Goal: Navigation & Orientation: Find specific page/section

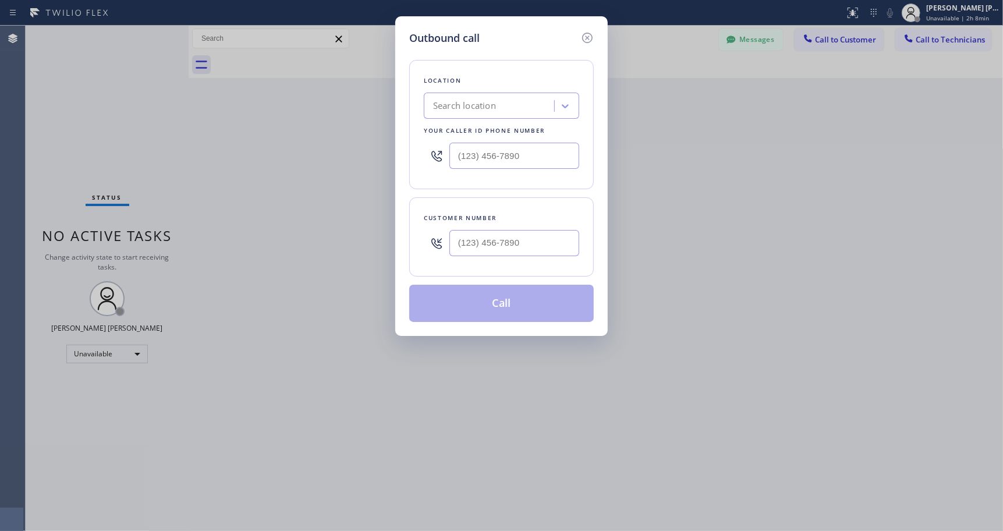
click at [591, 30] on div at bounding box center [587, 38] width 14 height 16
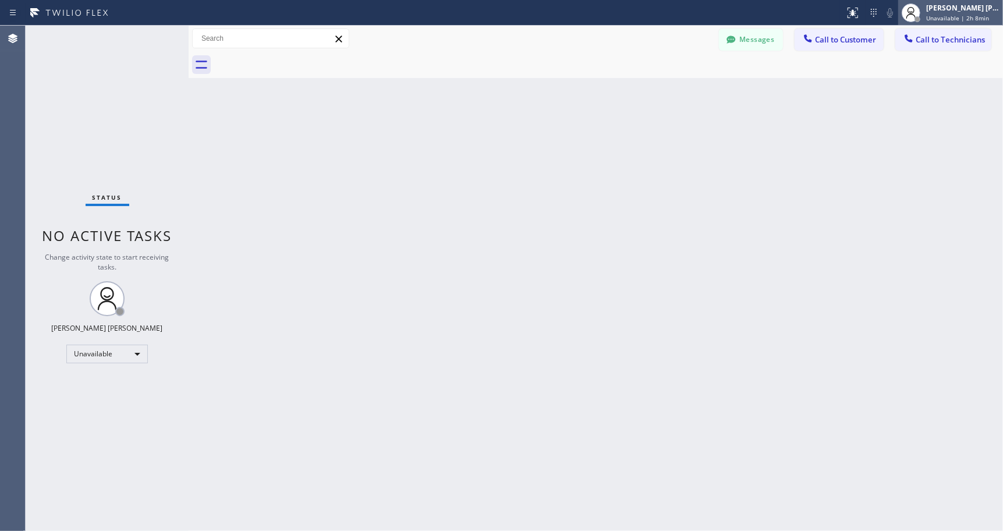
click at [941, 12] on div "[PERSON_NAME] [PERSON_NAME]" at bounding box center [962, 8] width 73 height 10
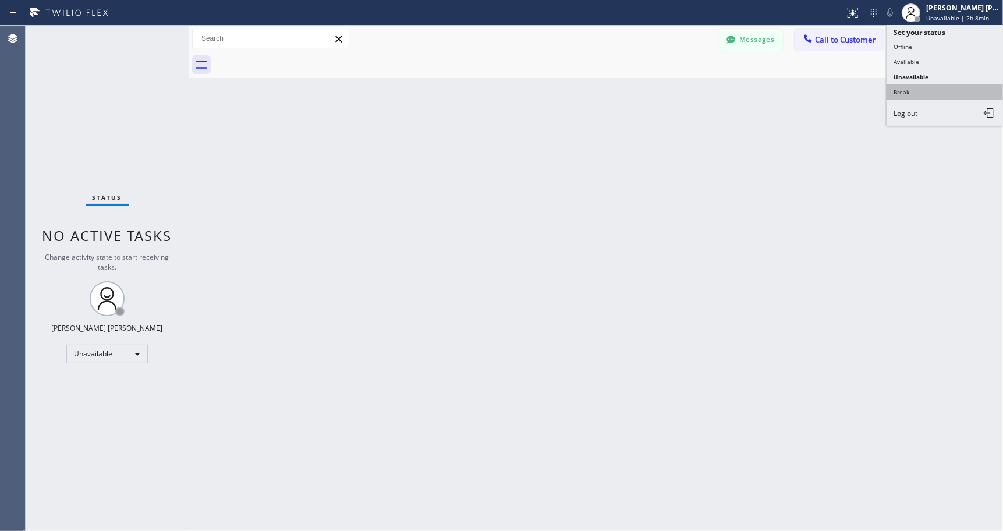
click at [961, 87] on button "Break" at bounding box center [945, 91] width 116 height 15
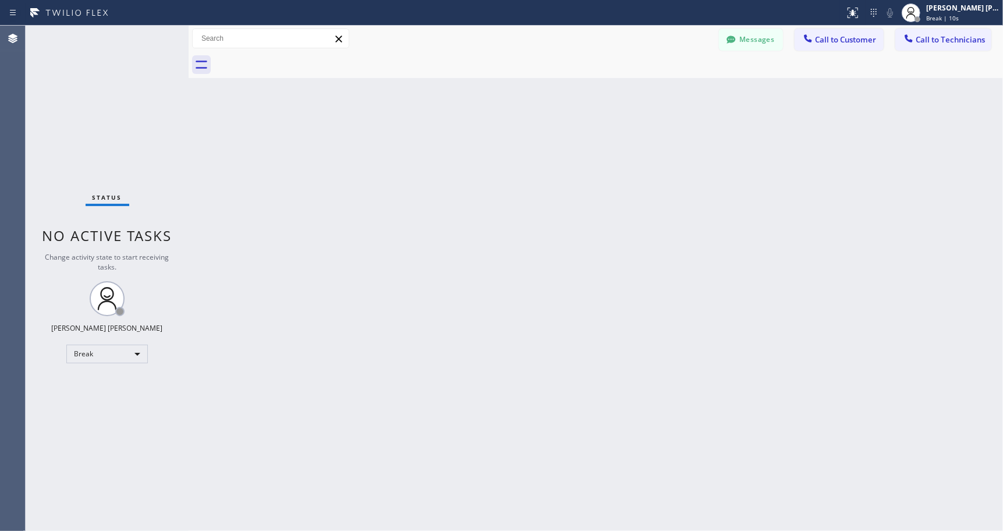
click at [354, 268] on div "Back to Dashboard Change Sender ID Customers Technicians Select a contact Outbo…" at bounding box center [596, 278] width 815 height 505
click at [323, 115] on div "Back to Dashboard Change Sender ID Customers Technicians Select a contact Outbo…" at bounding box center [596, 278] width 815 height 505
click at [409, 58] on div at bounding box center [608, 65] width 789 height 26
click at [463, 49] on div "Messages Call to Customer Call to Technicians Outbound call Location Search loc…" at bounding box center [596, 39] width 815 height 26
click at [551, 77] on div at bounding box center [608, 65] width 789 height 26
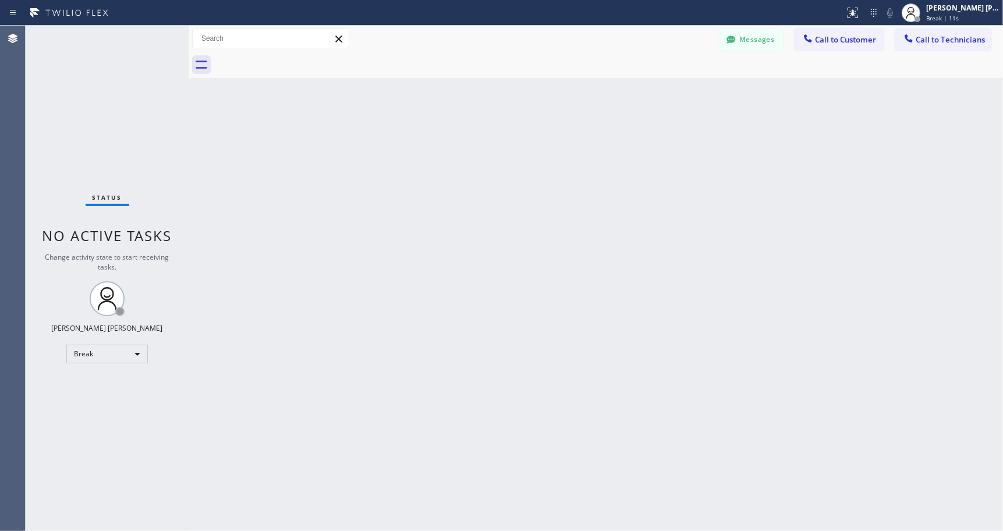
click at [592, 99] on div "Back to Dashboard Change Sender ID Customers Technicians Select a contact Outbo…" at bounding box center [596, 278] width 815 height 505
click at [593, 99] on div "Back to Dashboard Change Sender ID Customers Technicians Select a contact Outbo…" at bounding box center [596, 278] width 815 height 505
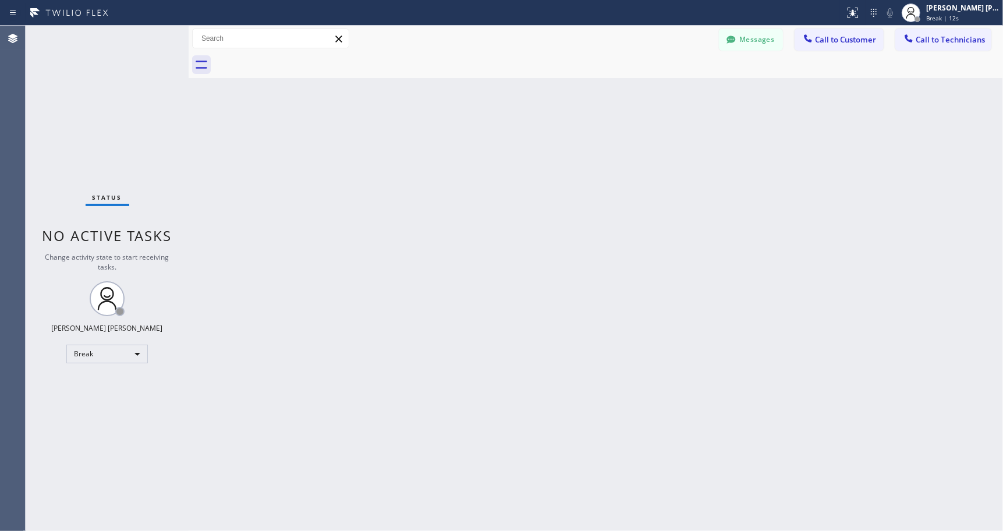
click at [593, 99] on div "Back to Dashboard Change Sender ID Customers Technicians Select a contact Outbo…" at bounding box center [596, 278] width 815 height 505
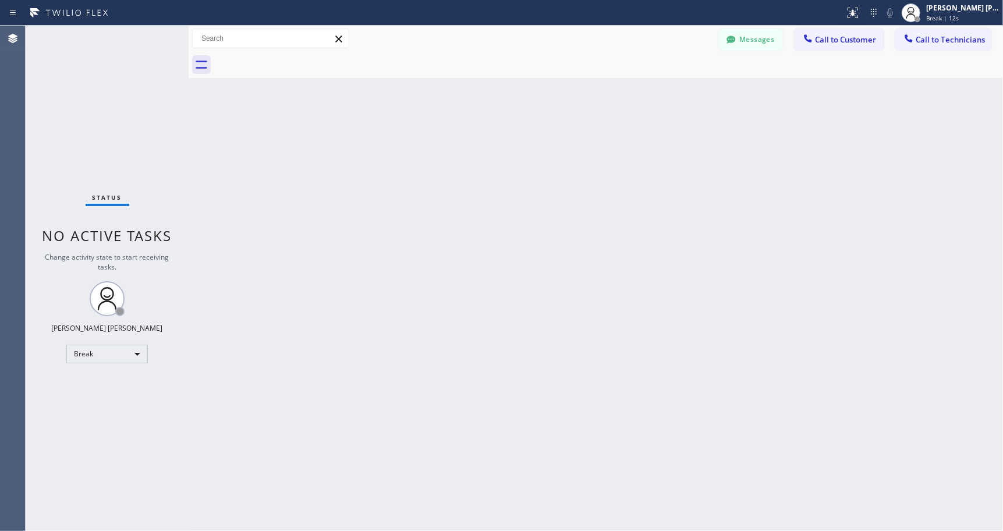
click at [593, 99] on div "Back to Dashboard Change Sender ID Customers Technicians Select a contact Outbo…" at bounding box center [596, 278] width 815 height 505
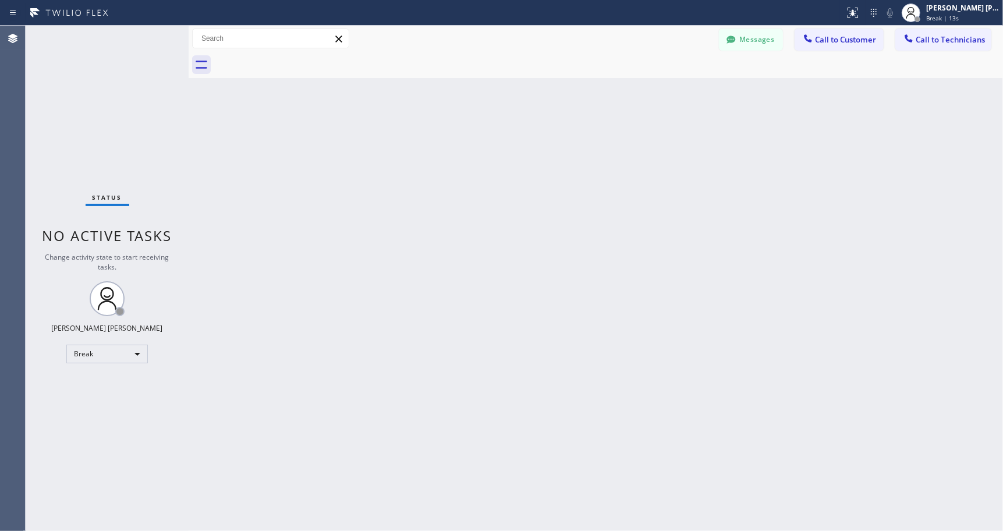
click at [593, 99] on div "Back to Dashboard Change Sender ID Customers Technicians Select a contact Outbo…" at bounding box center [596, 278] width 815 height 505
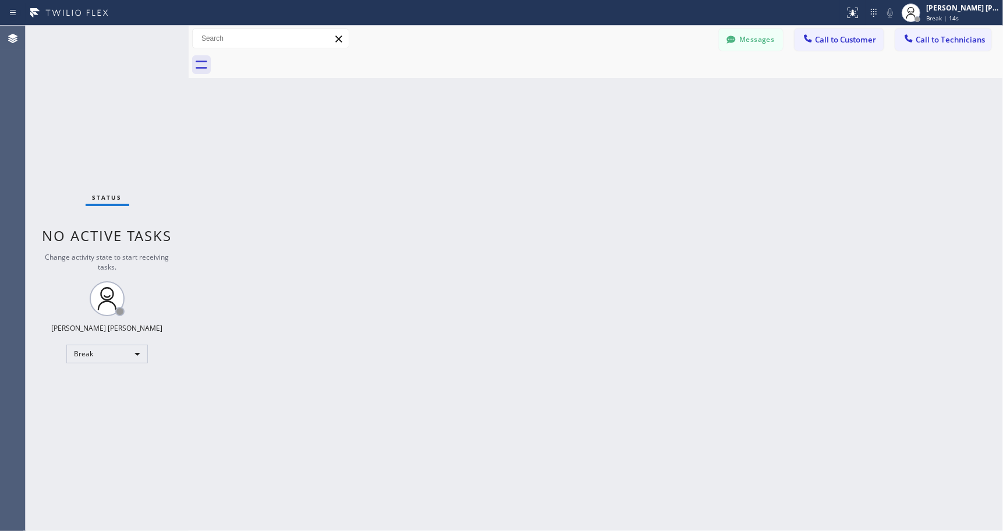
click at [593, 99] on div "Back to Dashboard Change Sender ID Customers Technicians Select a contact Outbo…" at bounding box center [596, 278] width 815 height 505
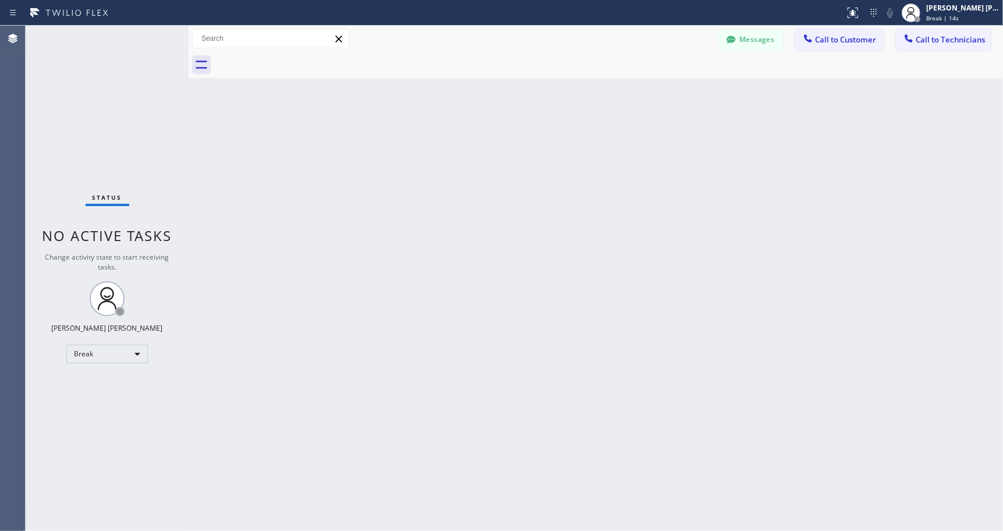
click at [593, 99] on div "Back to Dashboard Change Sender ID Customers Technicians Select a contact Outbo…" at bounding box center [596, 278] width 815 height 505
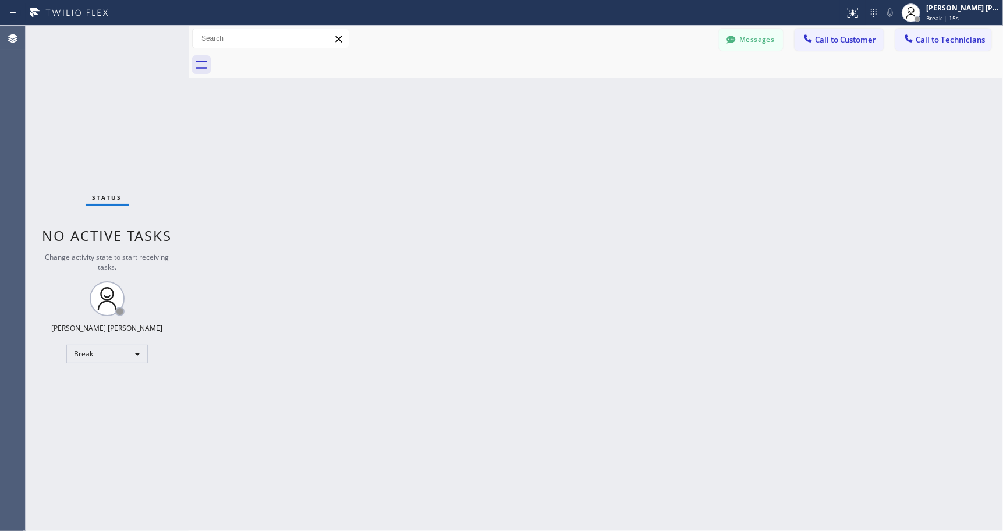
click at [593, 99] on div "Back to Dashboard Change Sender ID Customers Technicians Select a contact Outbo…" at bounding box center [596, 278] width 815 height 505
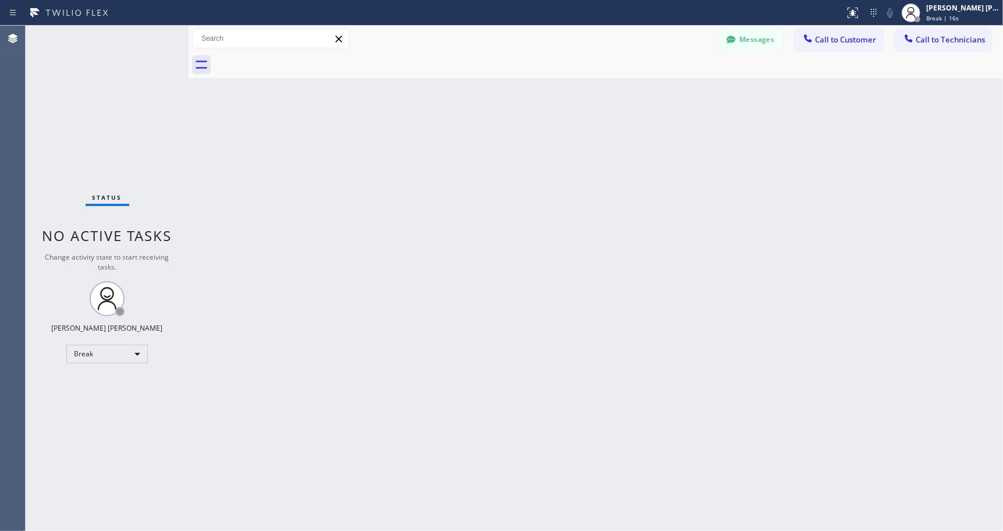
click at [593, 99] on div "Back to Dashboard Change Sender ID Customers Technicians Select a contact Outbo…" at bounding box center [596, 278] width 815 height 505
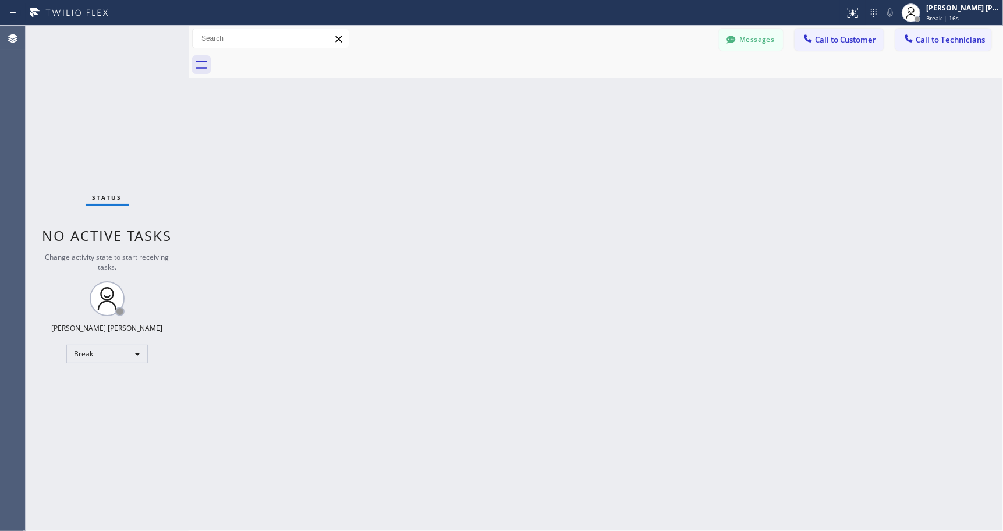
click at [593, 99] on div "Back to Dashboard Change Sender ID Customers Technicians Select a contact Outbo…" at bounding box center [596, 278] width 815 height 505
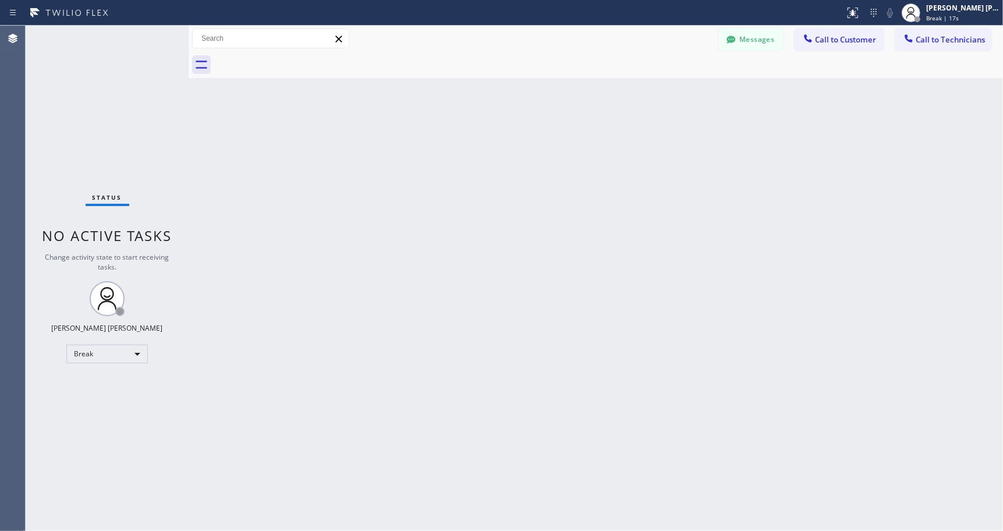
click at [593, 99] on div "Back to Dashboard Change Sender ID Customers Technicians Select a contact Outbo…" at bounding box center [596, 278] width 815 height 505
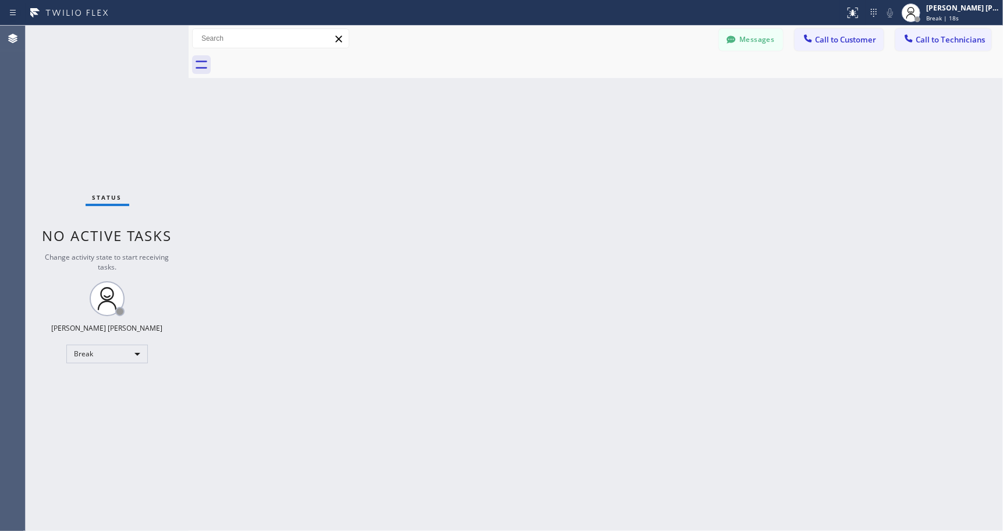
click at [593, 99] on div "Back to Dashboard Change Sender ID Customers Technicians Select a contact Outbo…" at bounding box center [596, 278] width 815 height 505
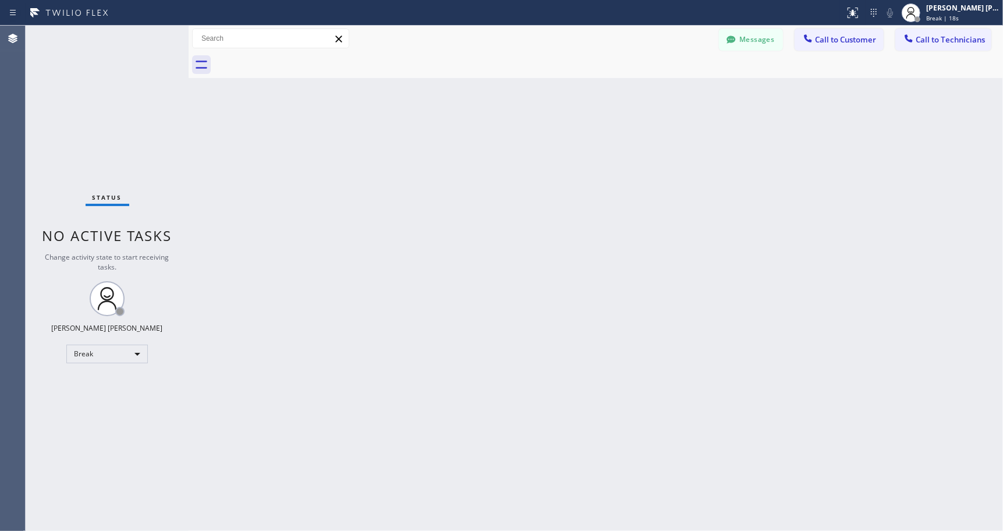
click at [593, 99] on div "Back to Dashboard Change Sender ID Customers Technicians Select a contact Outbo…" at bounding box center [596, 278] width 815 height 505
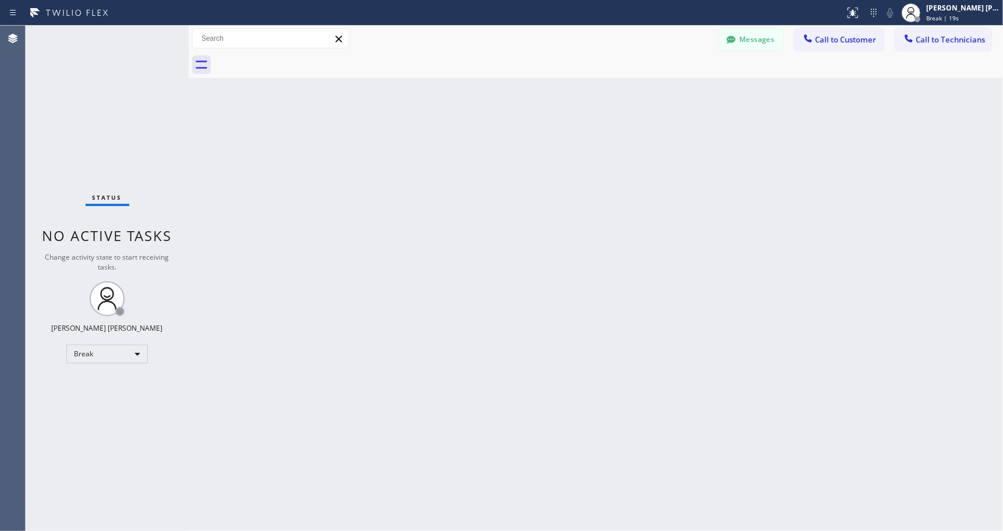
click at [593, 99] on div "Back to Dashboard Change Sender ID Customers Technicians Select a contact Outbo…" at bounding box center [596, 278] width 815 height 505
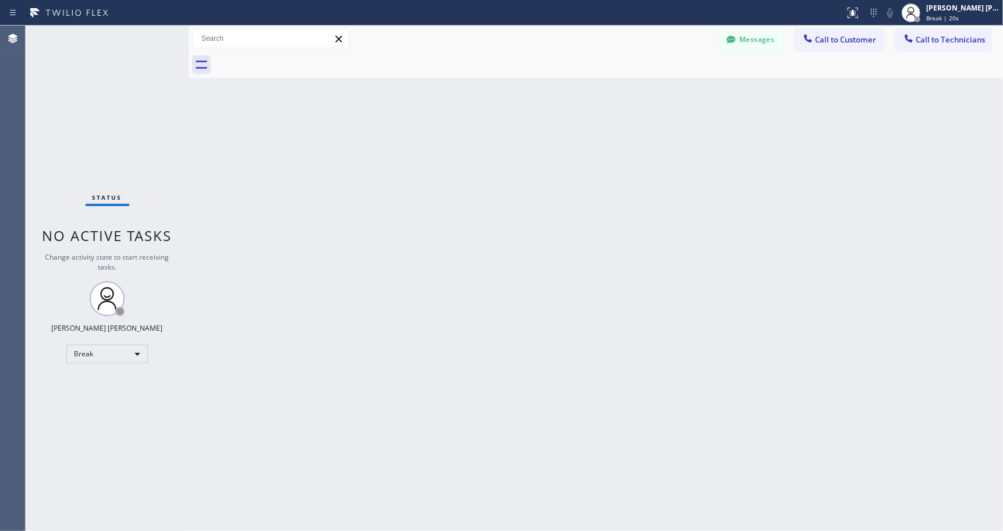
click at [593, 99] on div "Back to Dashboard Change Sender ID Customers Technicians Select a contact Outbo…" at bounding box center [596, 278] width 815 height 505
click at [594, 100] on div "Back to Dashboard Change Sender ID Customers Technicians Select a contact Outbo…" at bounding box center [596, 278] width 815 height 505
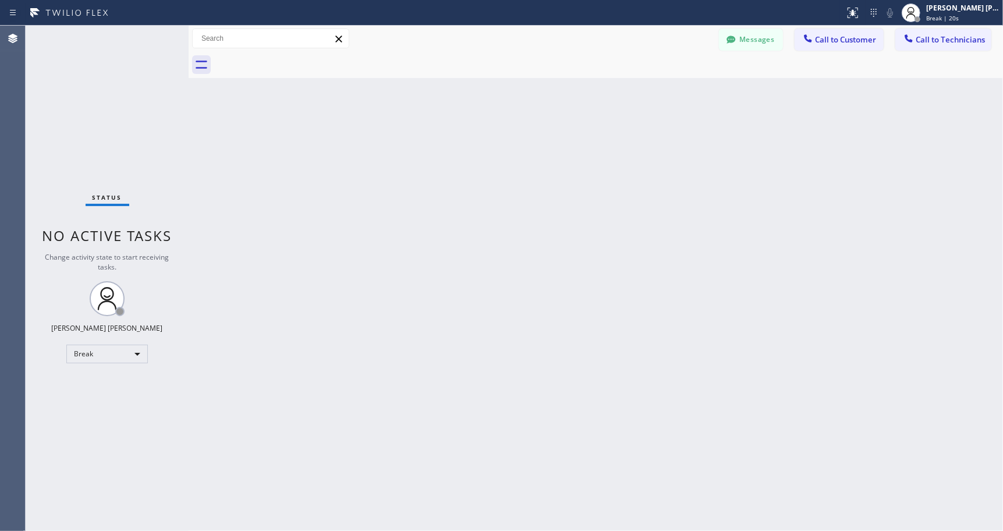
click at [594, 100] on div "Back to Dashboard Change Sender ID Customers Technicians Select a contact Outbo…" at bounding box center [596, 278] width 815 height 505
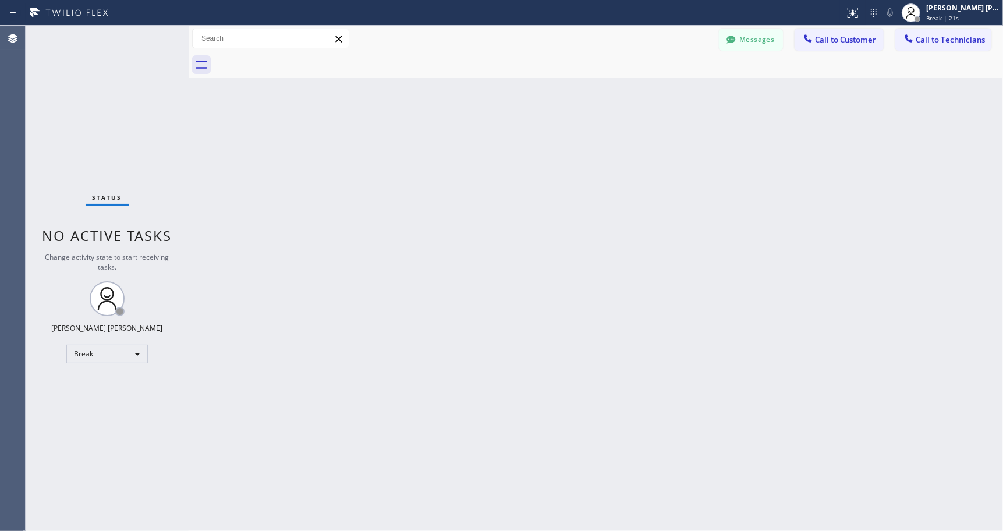
click at [594, 100] on div "Back to Dashboard Change Sender ID Customers Technicians Select a contact Outbo…" at bounding box center [596, 278] width 815 height 505
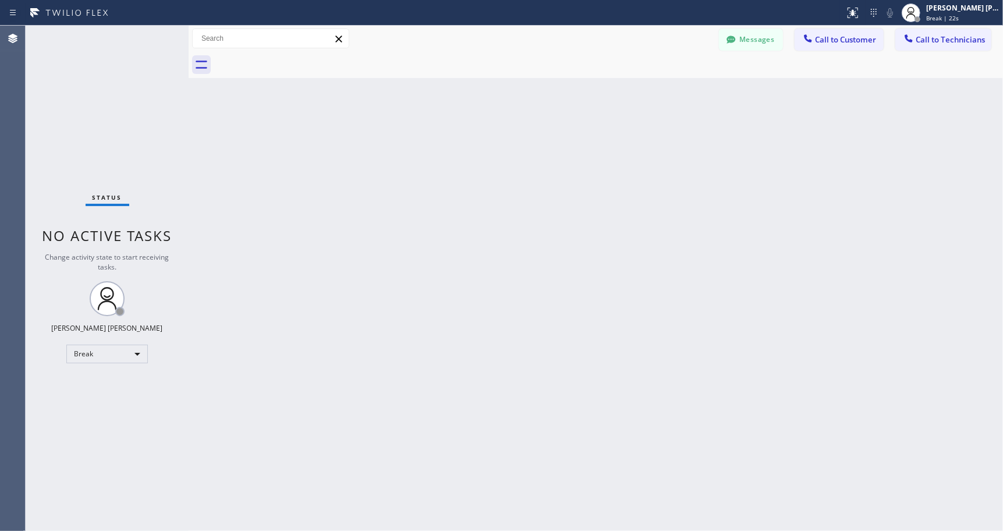
click at [594, 100] on div "Back to Dashboard Change Sender ID Customers Technicians Select a contact Outbo…" at bounding box center [596, 278] width 815 height 505
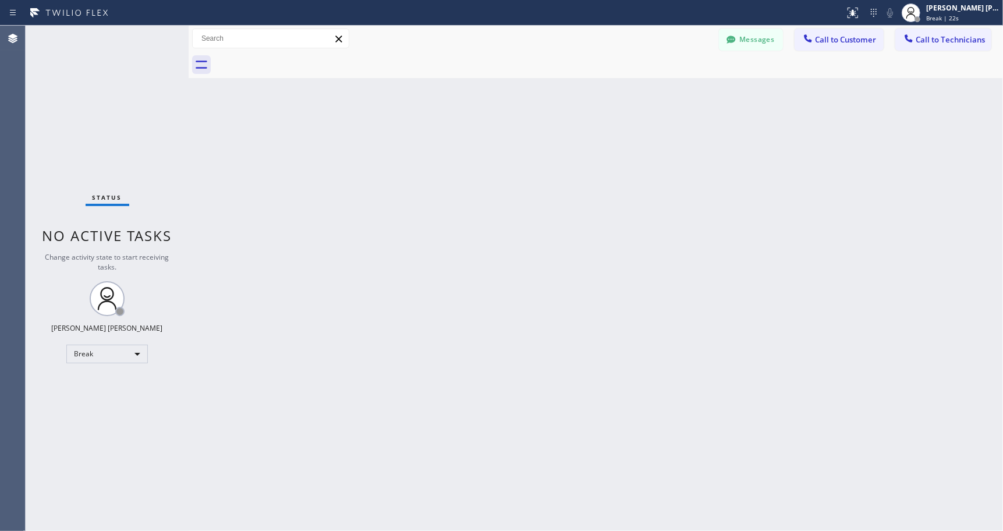
click at [594, 100] on div "Back to Dashboard Change Sender ID Customers Technicians Select a contact Outbo…" at bounding box center [596, 278] width 815 height 505
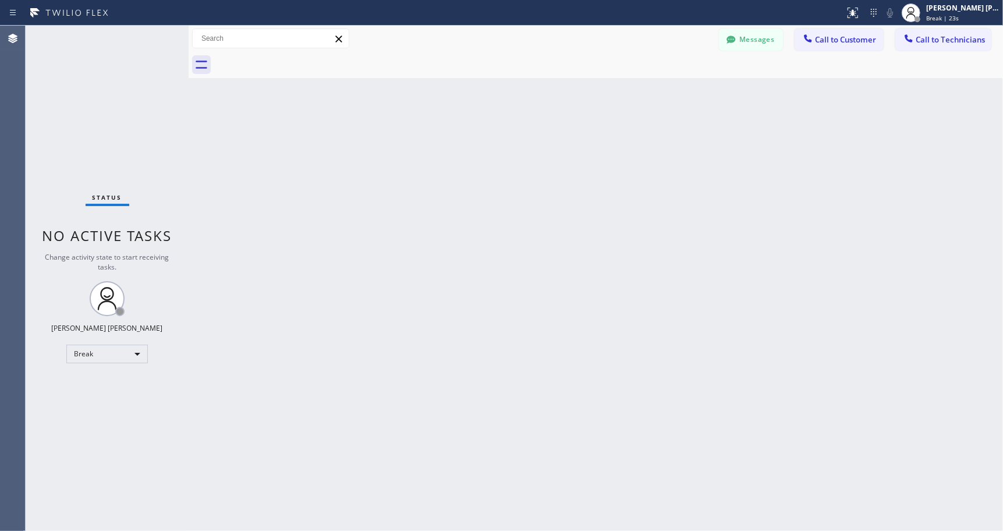
click at [594, 100] on div "Back to Dashboard Change Sender ID Customers Technicians Select a contact Outbo…" at bounding box center [596, 278] width 815 height 505
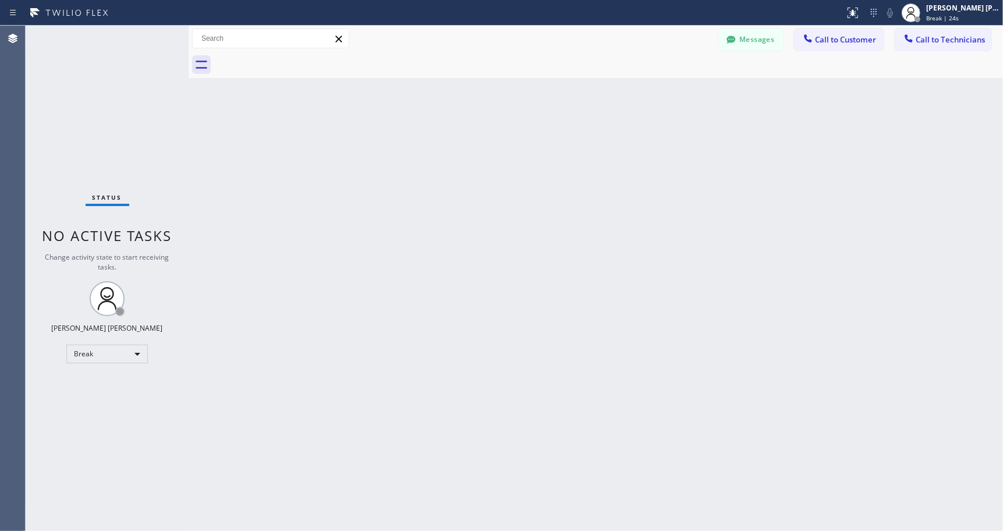
click at [594, 100] on div "Back to Dashboard Change Sender ID Customers Technicians Select a contact Outbo…" at bounding box center [596, 278] width 815 height 505
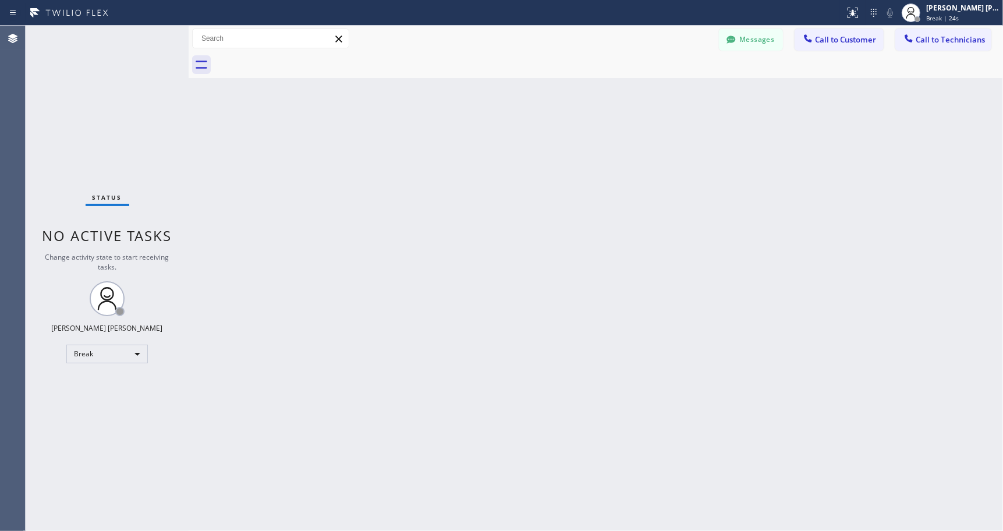
click at [594, 100] on div "Back to Dashboard Change Sender ID Customers Technicians Select a contact Outbo…" at bounding box center [596, 278] width 815 height 505
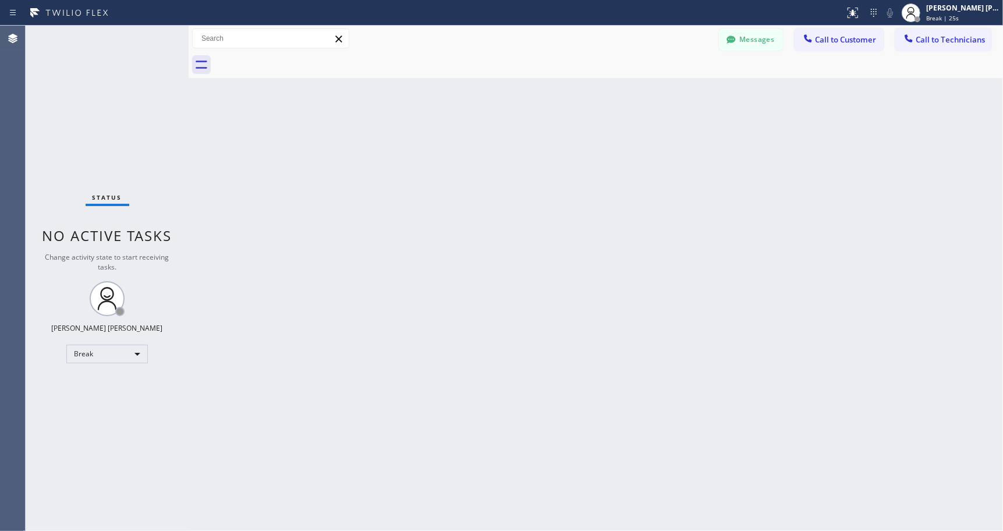
click at [594, 100] on div "Back to Dashboard Change Sender ID Customers Technicians Select a contact Outbo…" at bounding box center [596, 278] width 815 height 505
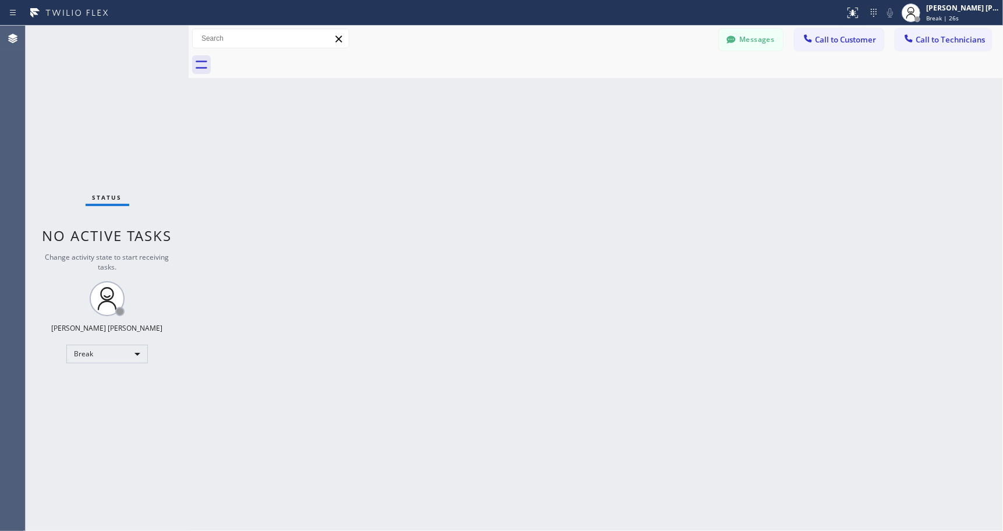
click at [594, 100] on div "Back to Dashboard Change Sender ID Customers Technicians Select a contact Outbo…" at bounding box center [596, 278] width 815 height 505
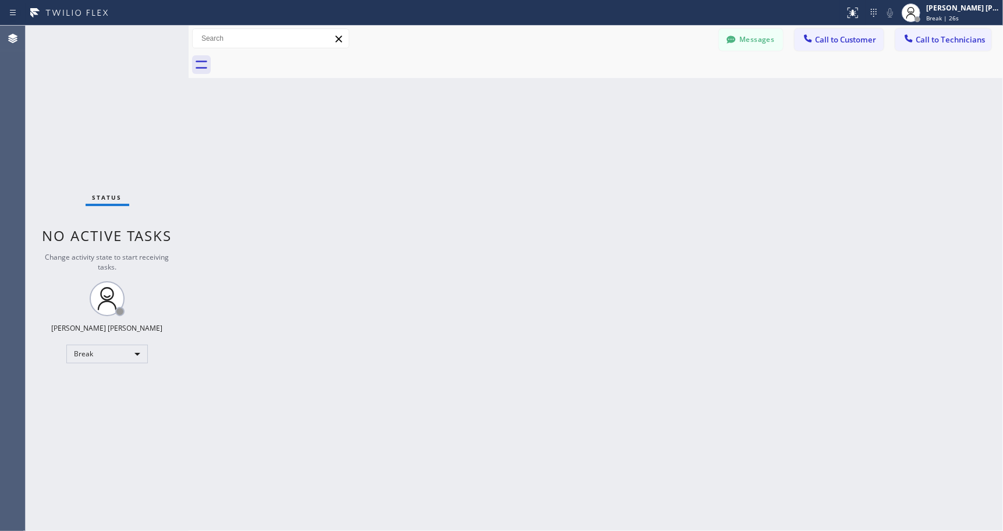
click at [594, 100] on div "Back to Dashboard Change Sender ID Customers Technicians Select a contact Outbo…" at bounding box center [596, 278] width 815 height 505
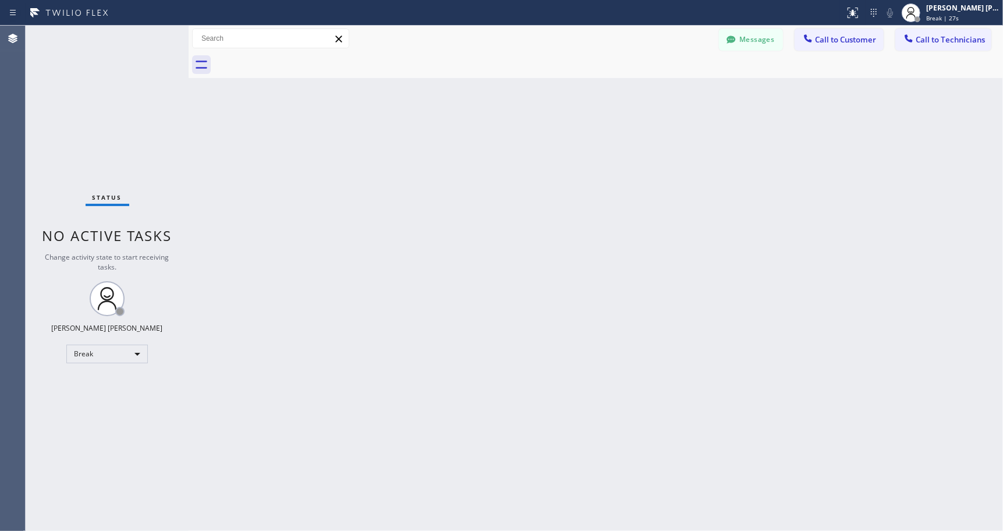
click at [594, 100] on div "Back to Dashboard Change Sender ID Customers Technicians Select a contact Outbo…" at bounding box center [596, 278] width 815 height 505
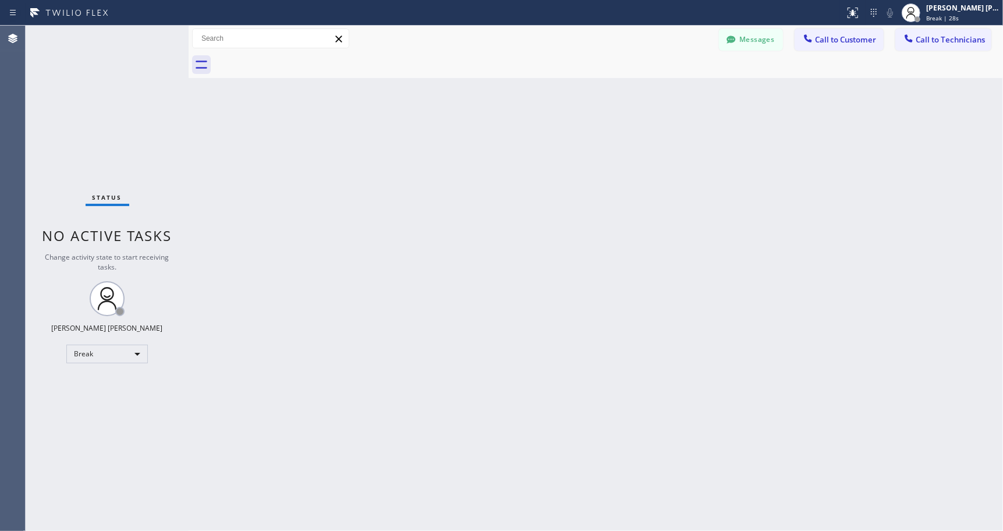
click at [594, 100] on div "Back to Dashboard Change Sender ID Customers Technicians Select a contact Outbo…" at bounding box center [596, 278] width 815 height 505
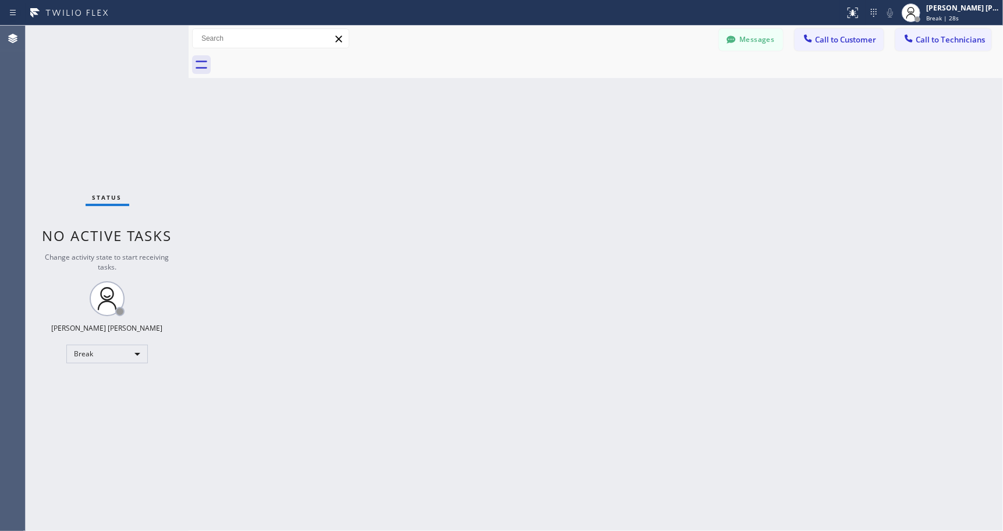
click at [594, 100] on div "Back to Dashboard Change Sender ID Customers Technicians Select a contact Outbo…" at bounding box center [596, 278] width 815 height 505
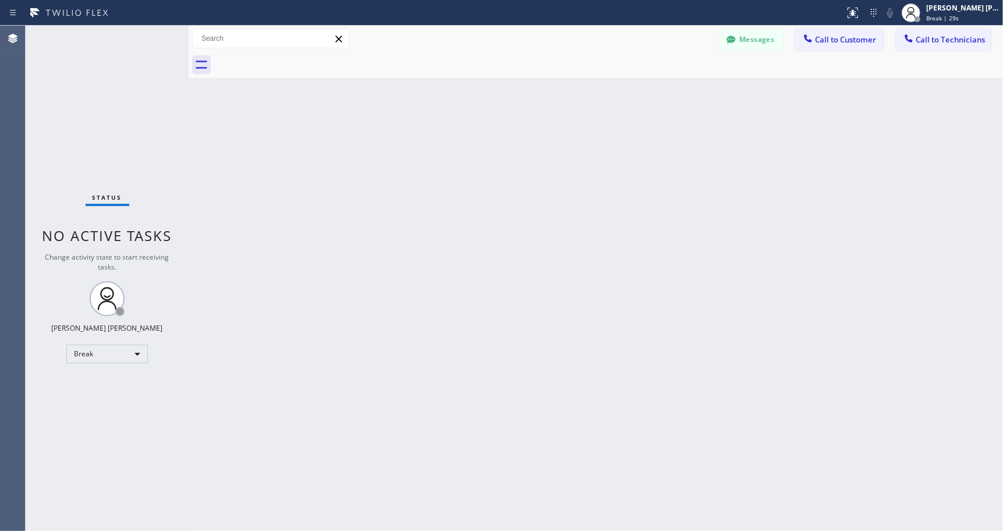
click at [594, 100] on div "Back to Dashboard Change Sender ID Customers Technicians Select a contact Outbo…" at bounding box center [596, 278] width 815 height 505
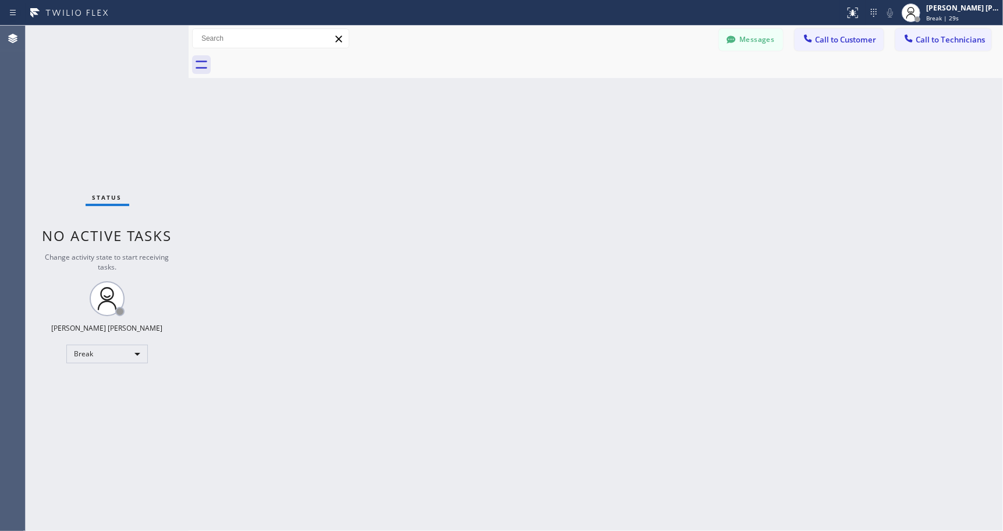
click at [594, 100] on div "Back to Dashboard Change Sender ID Customers Technicians Select a contact Outbo…" at bounding box center [596, 278] width 815 height 505
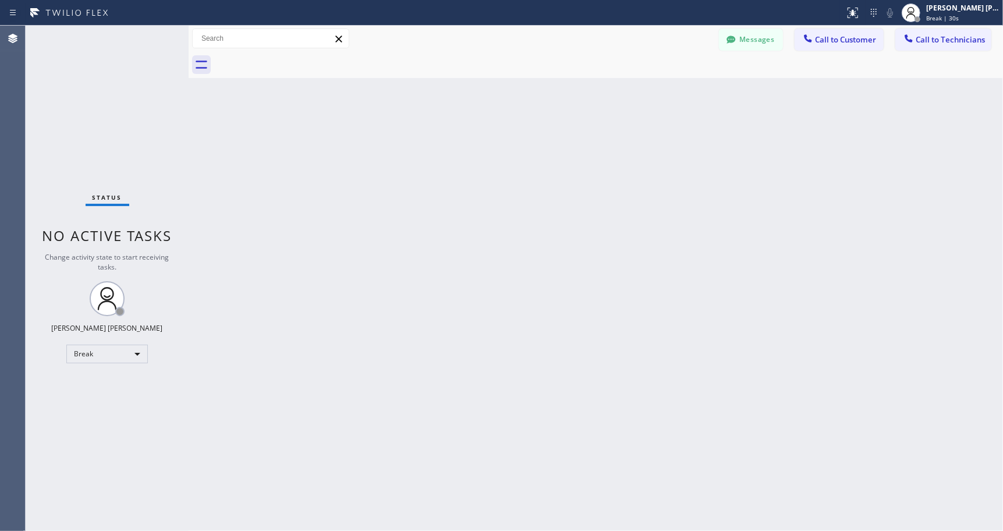
click at [594, 100] on div "Back to Dashboard Change Sender ID Customers Technicians Select a contact Outbo…" at bounding box center [596, 278] width 815 height 505
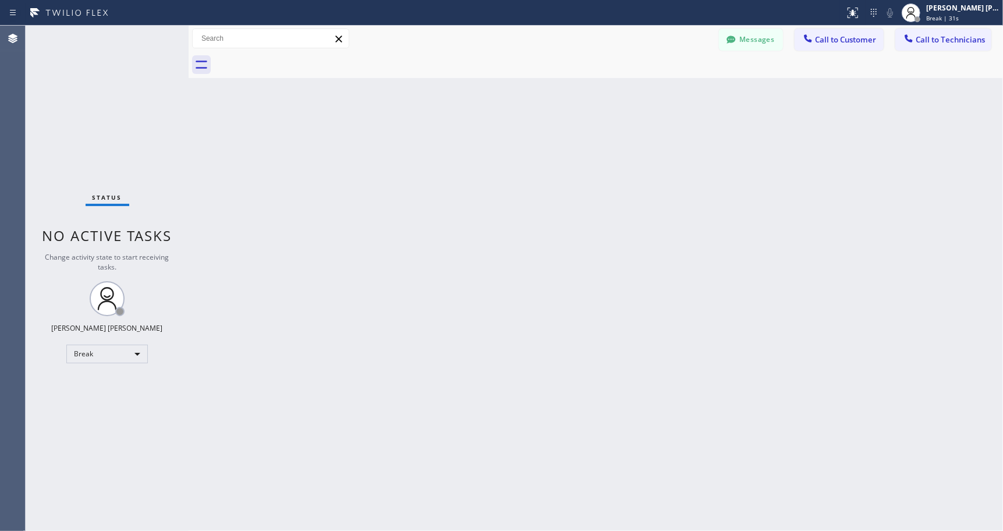
click at [594, 100] on div "Back to Dashboard Change Sender ID Customers Technicians Select a contact Outbo…" at bounding box center [596, 278] width 815 height 505
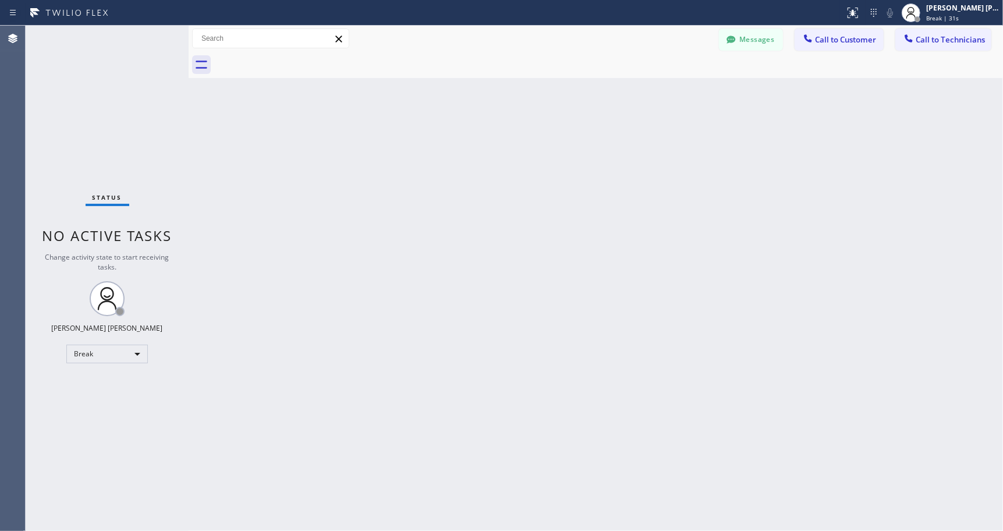
click at [594, 100] on div "Back to Dashboard Change Sender ID Customers Technicians Select a contact Outbo…" at bounding box center [596, 278] width 815 height 505
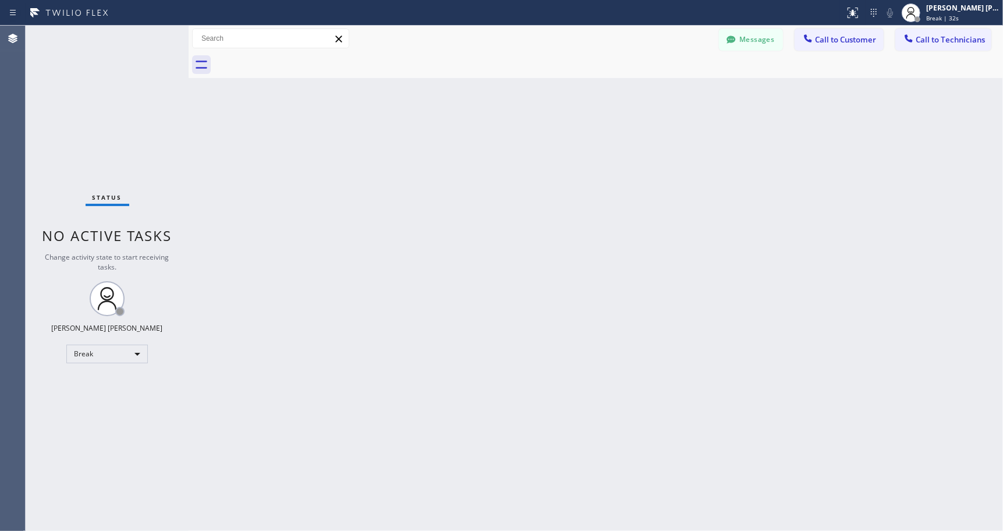
click at [594, 100] on div "Back to Dashboard Change Sender ID Customers Technicians Select a contact Outbo…" at bounding box center [596, 278] width 815 height 505
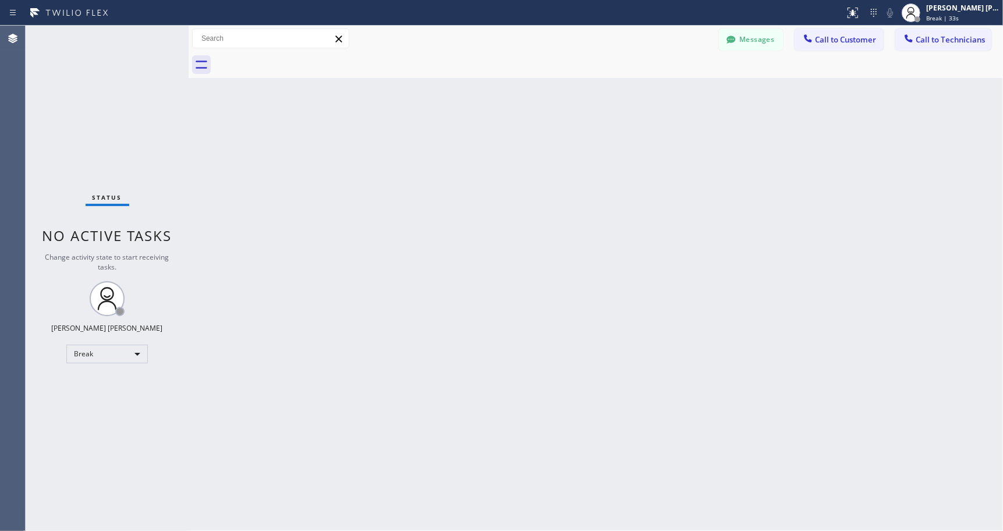
click at [594, 100] on div "Back to Dashboard Change Sender ID Customers Technicians Select a contact Outbo…" at bounding box center [596, 278] width 815 height 505
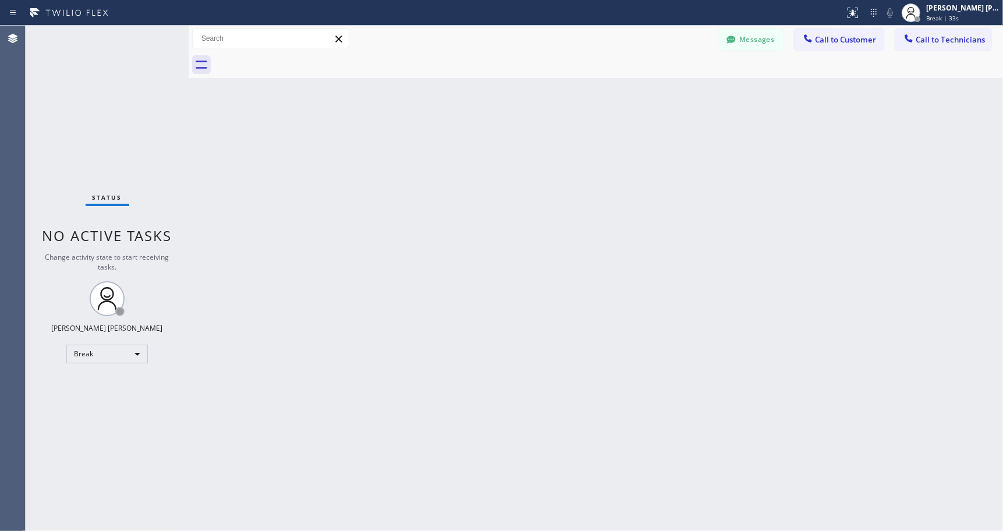
click at [594, 100] on div "Back to Dashboard Change Sender ID Customers Technicians Select a contact Outbo…" at bounding box center [596, 278] width 815 height 505
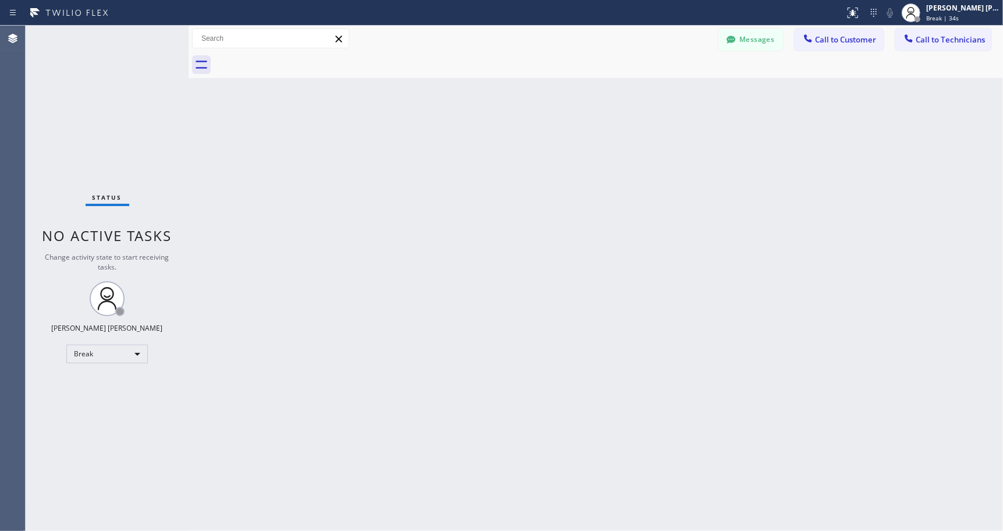
click at [594, 100] on div "Back to Dashboard Change Sender ID Customers Technicians Select a contact Outbo…" at bounding box center [596, 278] width 815 height 505
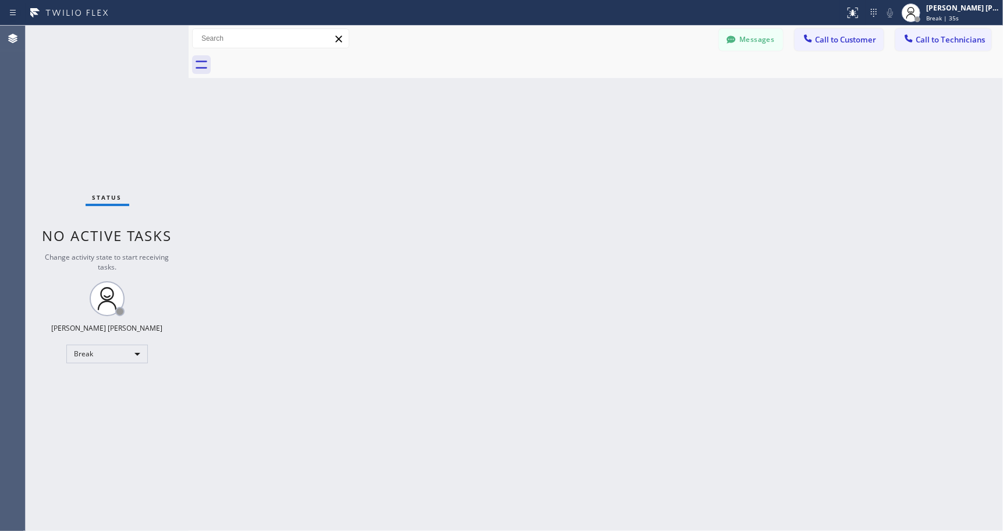
click at [594, 100] on div "Back to Dashboard Change Sender ID Customers Technicians Select a contact Outbo…" at bounding box center [596, 278] width 815 height 505
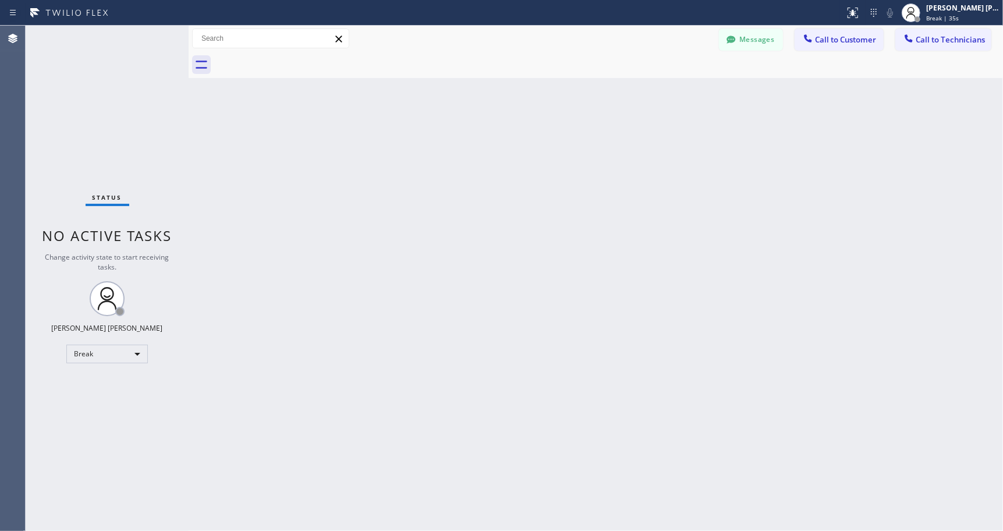
click at [594, 100] on div "Back to Dashboard Change Sender ID Customers Technicians Select a contact Outbo…" at bounding box center [596, 278] width 815 height 505
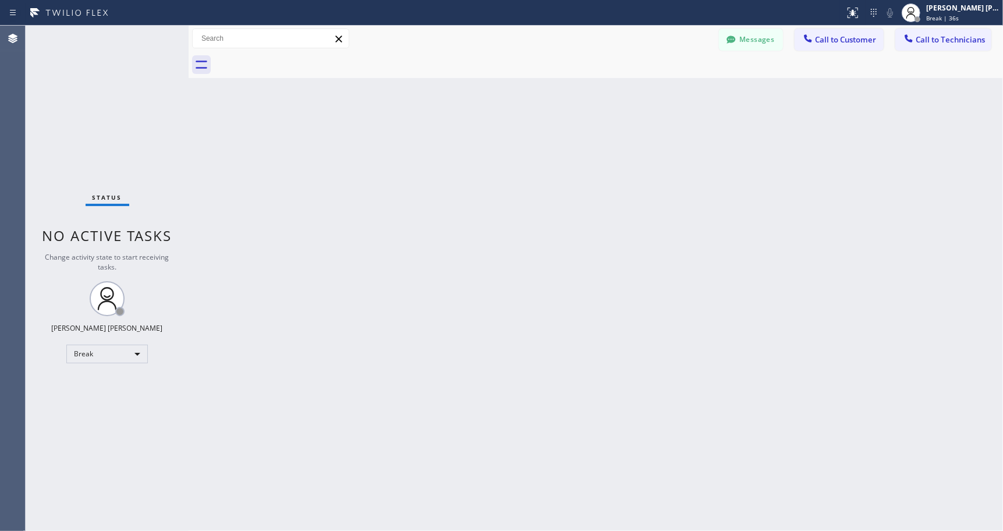
click at [594, 100] on div "Back to Dashboard Change Sender ID Customers Technicians Select a contact Outbo…" at bounding box center [596, 278] width 815 height 505
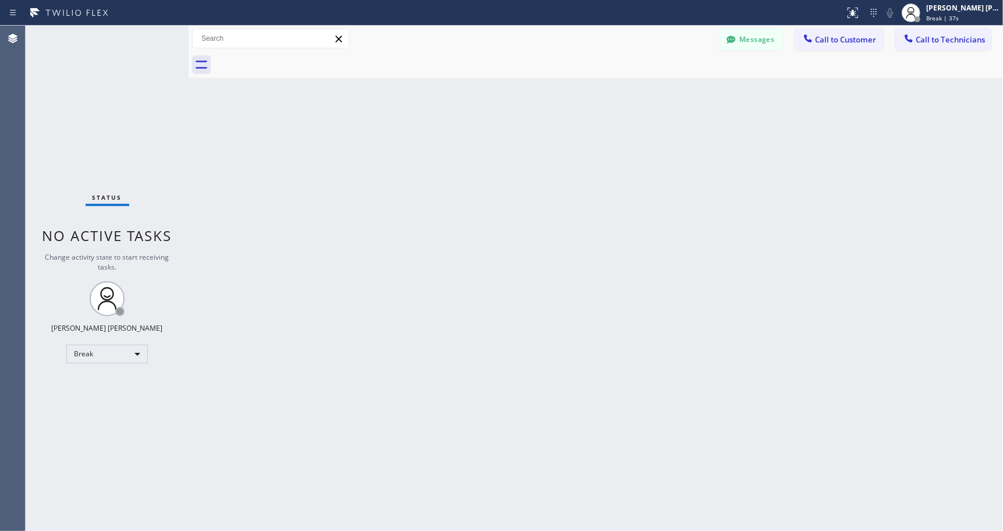
click at [594, 100] on div "Back to Dashboard Change Sender ID Customers Technicians Select a contact Outbo…" at bounding box center [596, 278] width 815 height 505
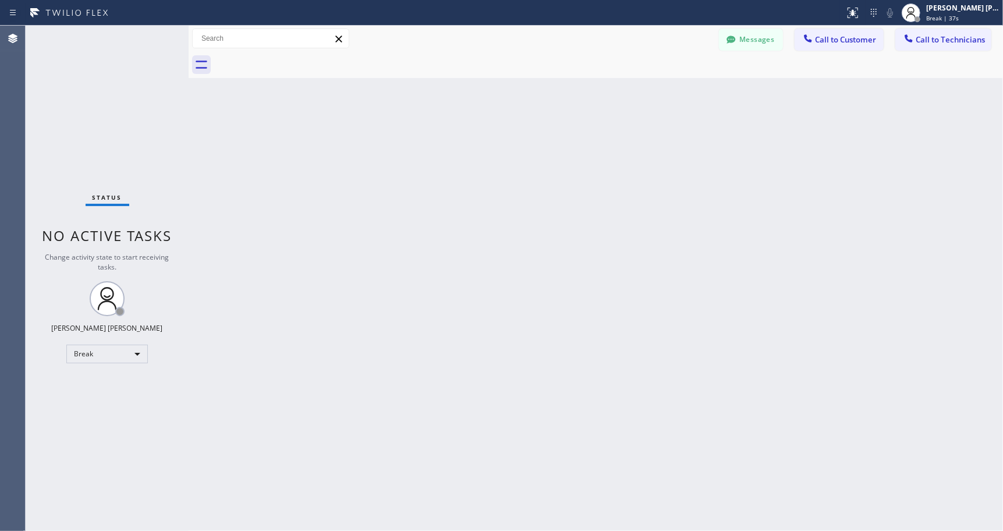
click at [594, 100] on div "Back to Dashboard Change Sender ID Customers Technicians Select a contact Outbo…" at bounding box center [596, 278] width 815 height 505
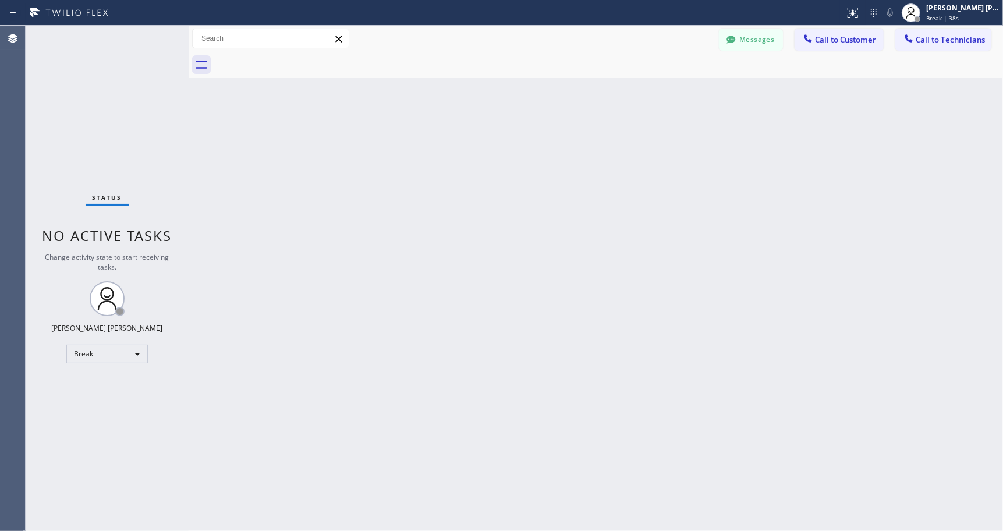
click at [594, 100] on div "Back to Dashboard Change Sender ID Customers Technicians Select a contact Outbo…" at bounding box center [596, 278] width 815 height 505
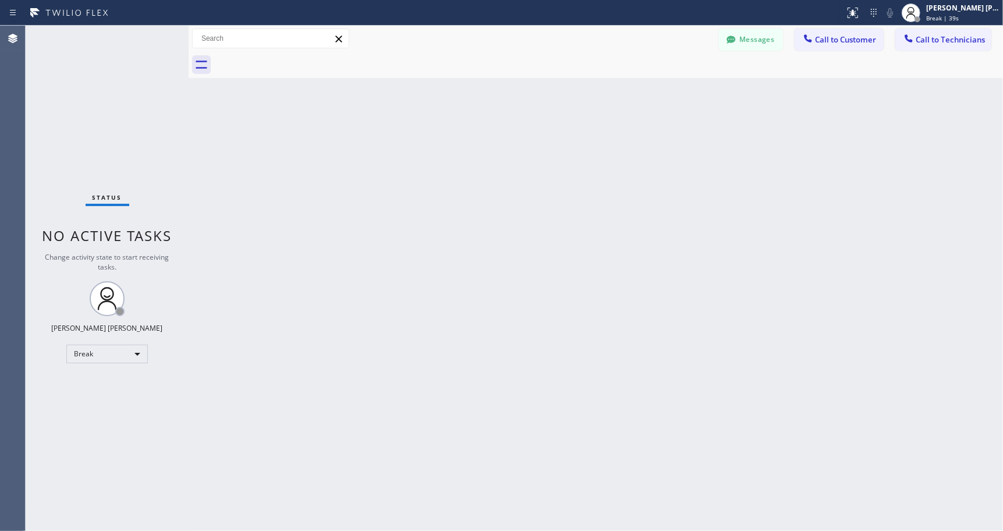
click at [594, 100] on div "Back to Dashboard Change Sender ID Customers Technicians Select a contact Outbo…" at bounding box center [596, 278] width 815 height 505
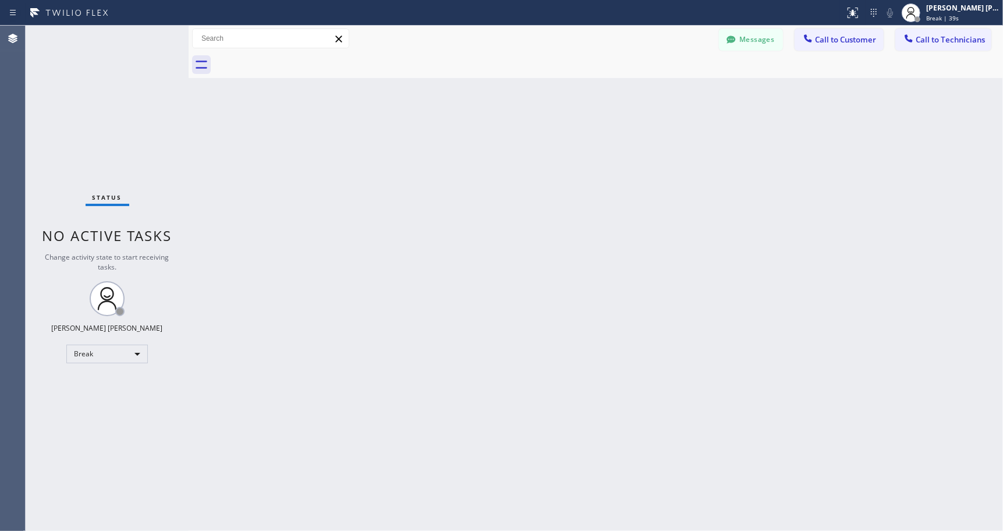
click at [594, 100] on div "Back to Dashboard Change Sender ID Customers Technicians Select a contact Outbo…" at bounding box center [596, 278] width 815 height 505
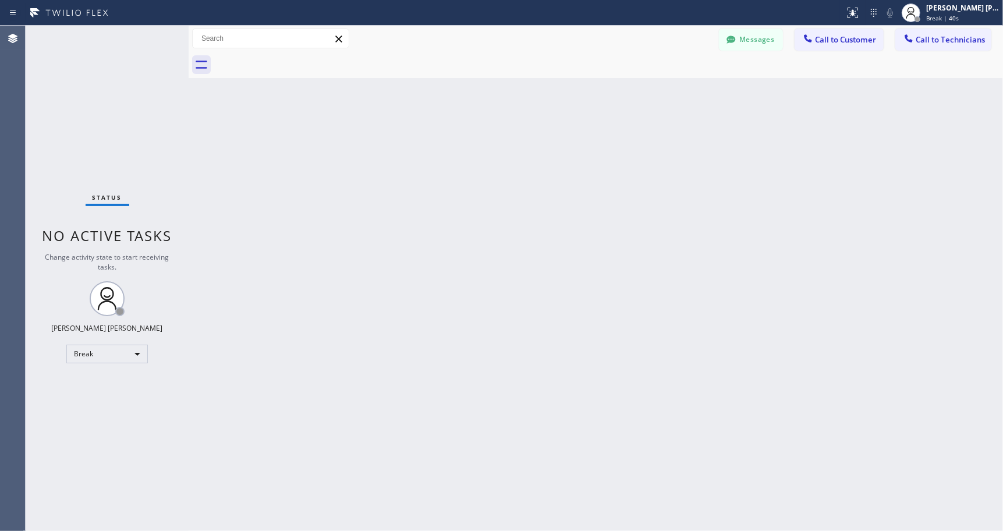
click at [594, 100] on div "Back to Dashboard Change Sender ID Customers Technicians Select a contact Outbo…" at bounding box center [596, 278] width 815 height 505
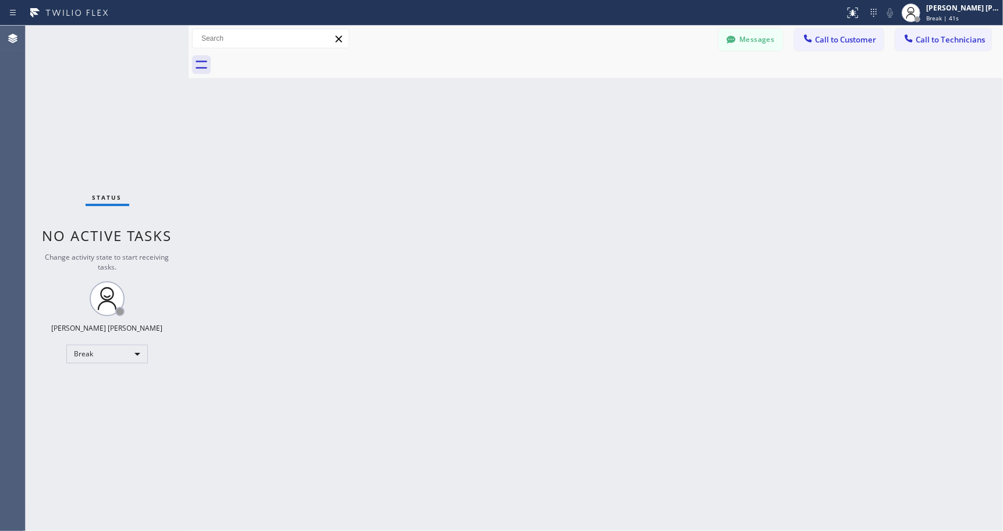
click at [594, 100] on div "Back to Dashboard Change Sender ID Customers Technicians Select a contact Outbo…" at bounding box center [596, 278] width 815 height 505
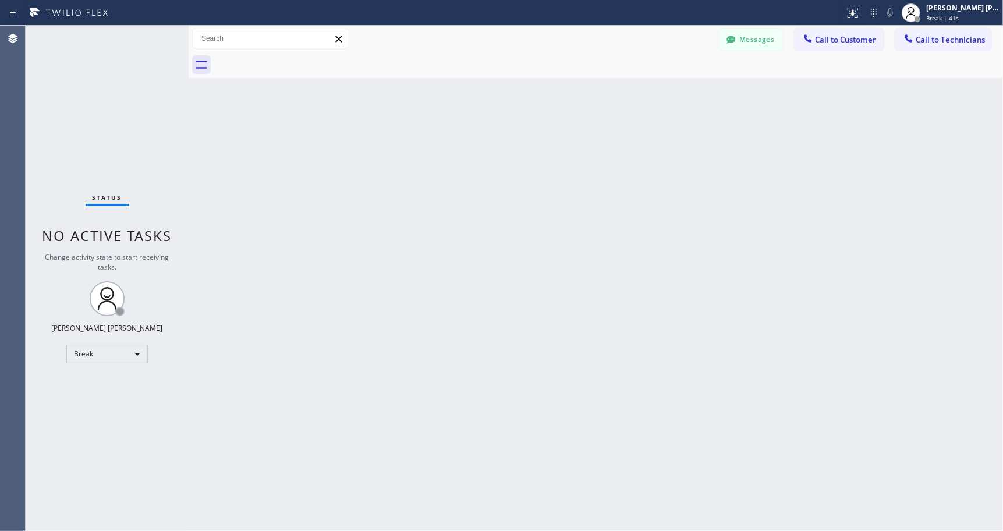
click at [594, 100] on div "Back to Dashboard Change Sender ID Customers Technicians Select a contact Outbo…" at bounding box center [596, 278] width 815 height 505
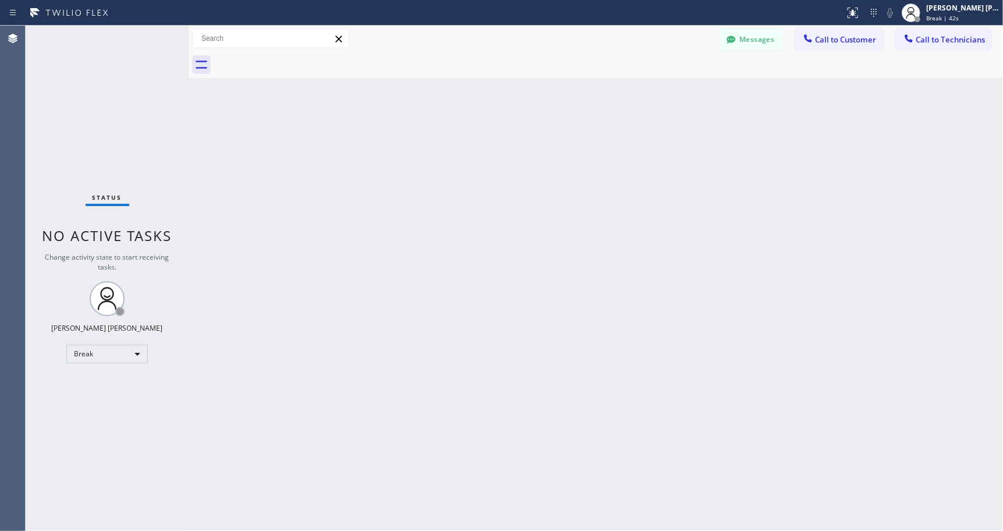
click at [594, 100] on div "Back to Dashboard Change Sender ID Customers Technicians Select a contact Outbo…" at bounding box center [596, 278] width 815 height 505
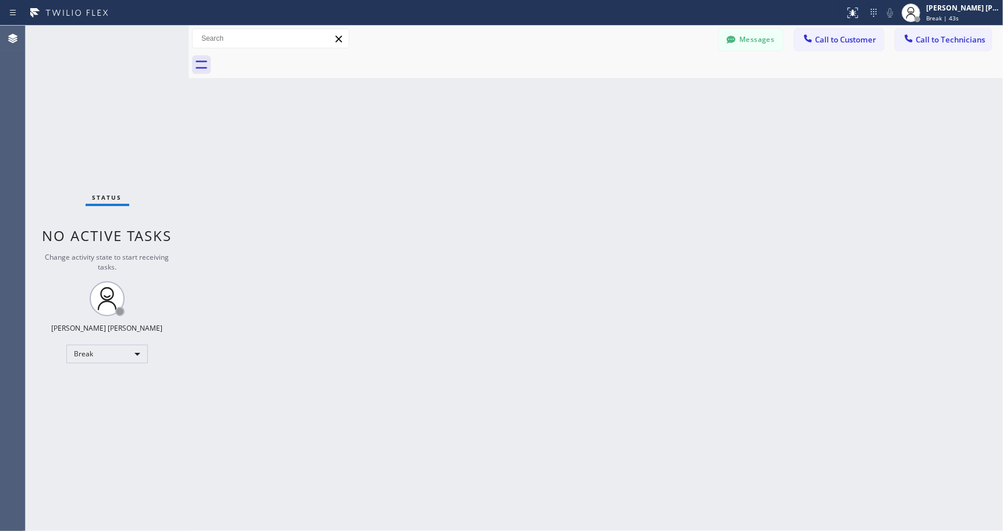
click at [594, 100] on div "Back to Dashboard Change Sender ID Customers Technicians Select a contact Outbo…" at bounding box center [596, 278] width 815 height 505
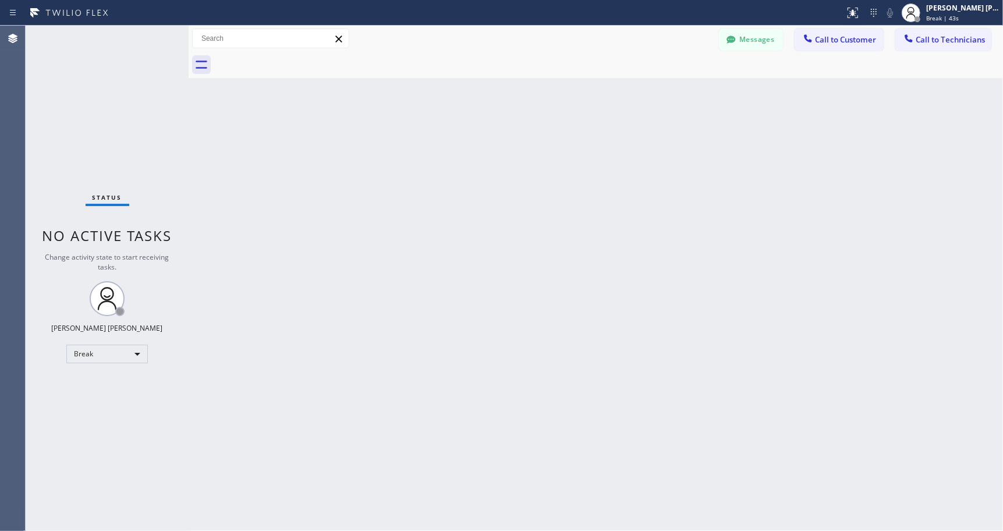
click at [594, 100] on div "Back to Dashboard Change Sender ID Customers Technicians Select a contact Outbo…" at bounding box center [596, 278] width 815 height 505
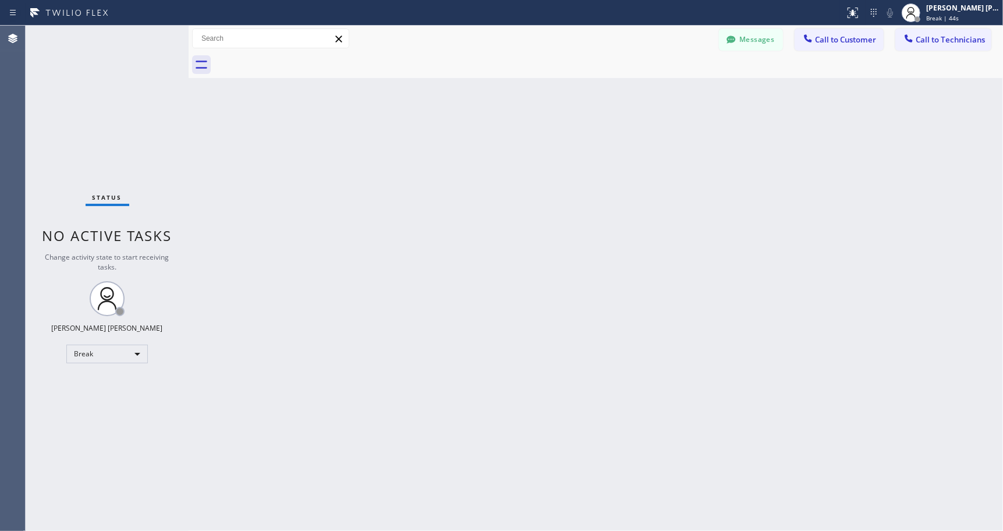
click at [594, 100] on div "Back to Dashboard Change Sender ID Customers Technicians Select a contact Outbo…" at bounding box center [596, 278] width 815 height 505
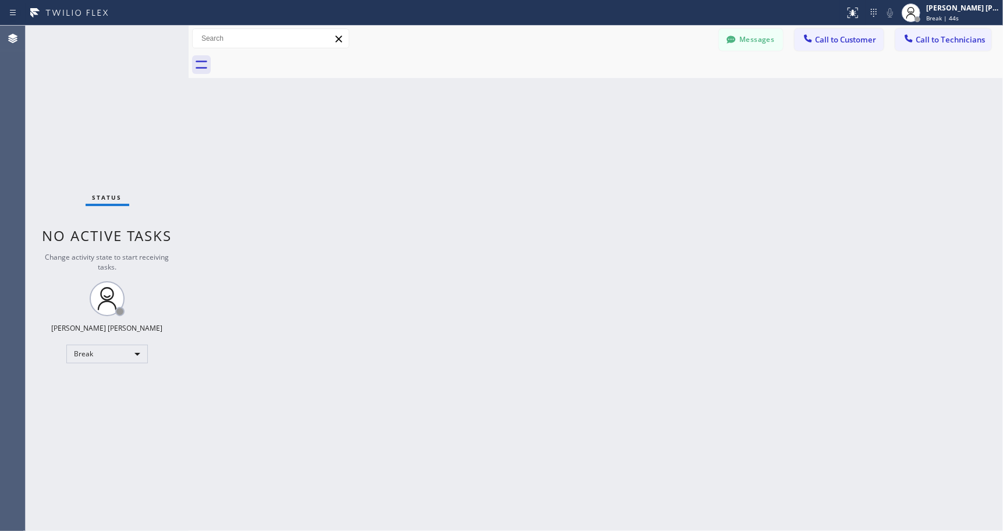
click at [594, 100] on div "Back to Dashboard Change Sender ID Customers Technicians Select a contact Outbo…" at bounding box center [596, 278] width 815 height 505
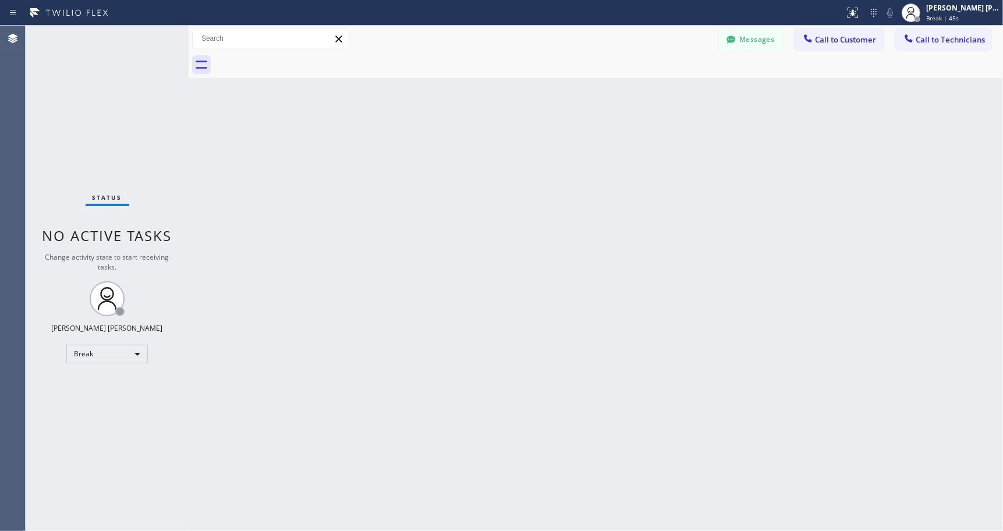
click at [594, 100] on div "Back to Dashboard Change Sender ID Customers Technicians Select a contact Outbo…" at bounding box center [596, 278] width 815 height 505
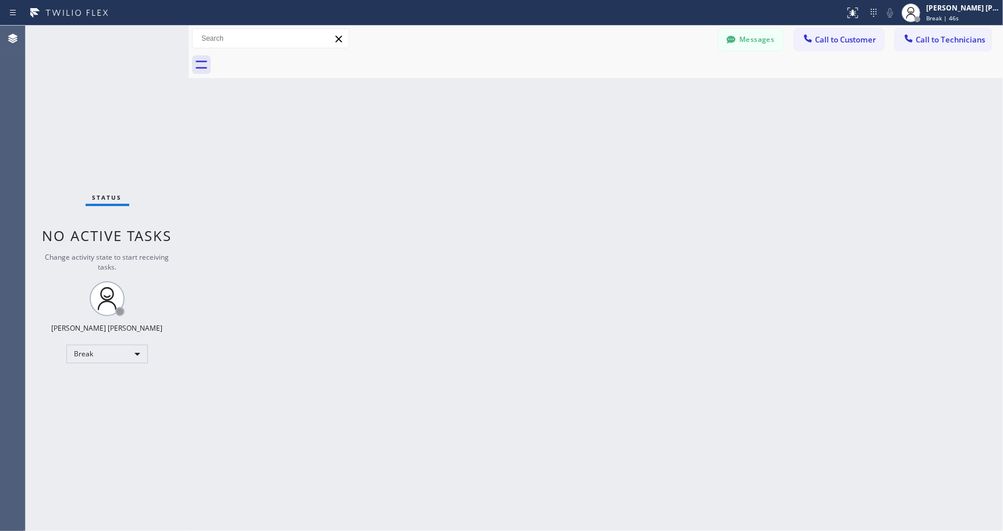
click at [594, 100] on div "Back to Dashboard Change Sender ID Customers Technicians Select a contact Outbo…" at bounding box center [596, 278] width 815 height 505
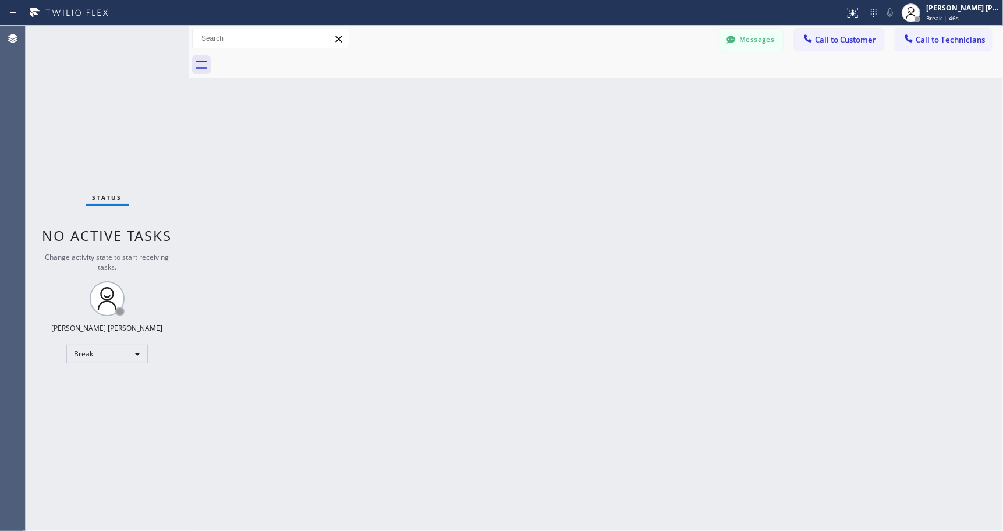
click at [594, 100] on div "Back to Dashboard Change Sender ID Customers Technicians Select a contact Outbo…" at bounding box center [596, 278] width 815 height 505
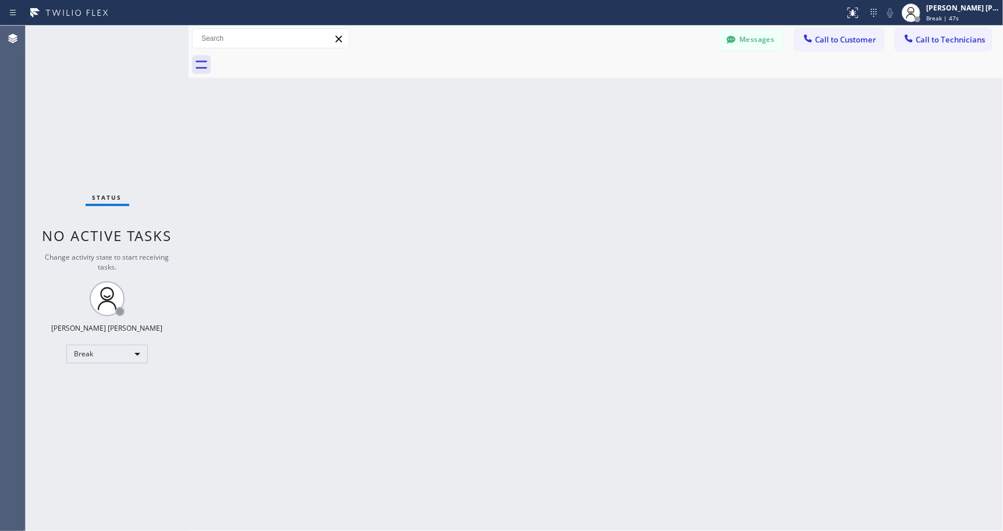
click at [594, 100] on div "Back to Dashboard Change Sender ID Customers Technicians Select a contact Outbo…" at bounding box center [596, 278] width 815 height 505
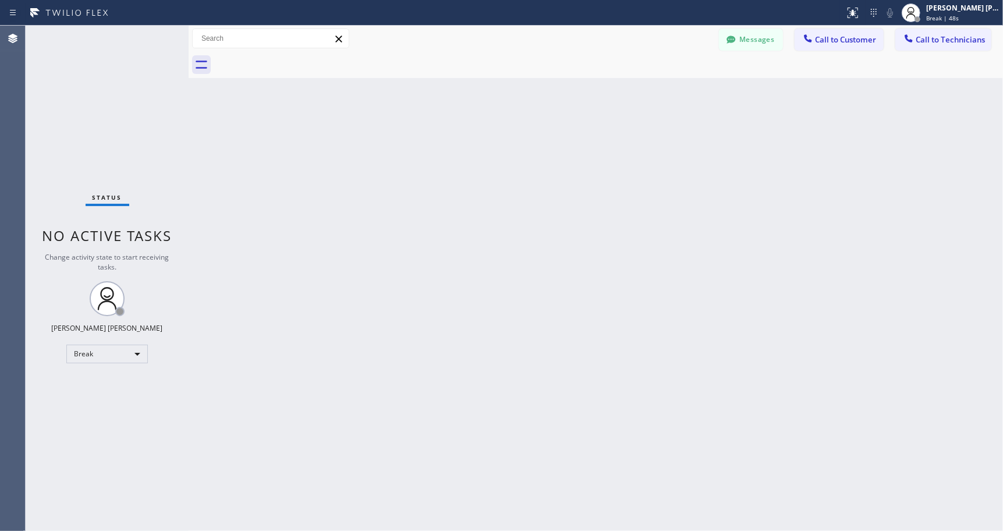
click at [594, 100] on div "Back to Dashboard Change Sender ID Customers Technicians Select a contact Outbo…" at bounding box center [596, 278] width 815 height 505
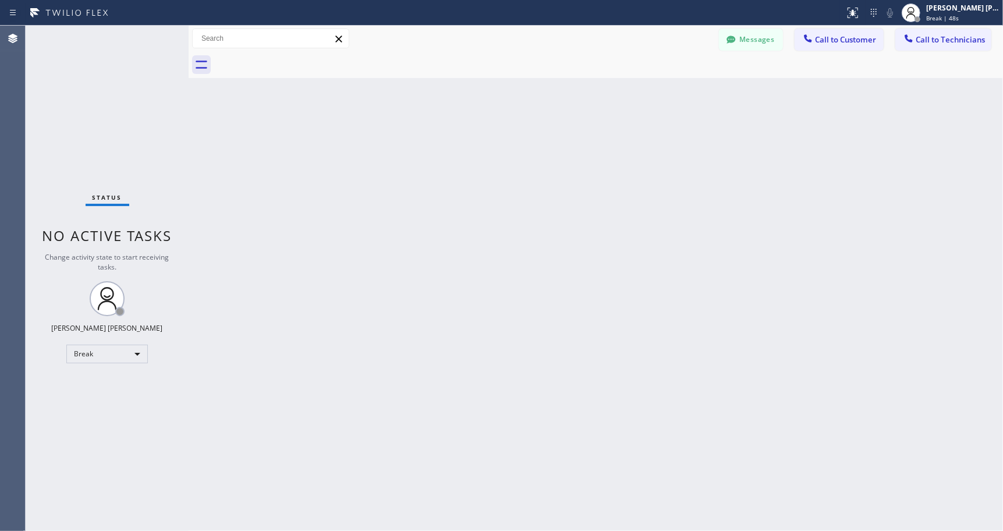
click at [594, 100] on div "Back to Dashboard Change Sender ID Customers Technicians Select a contact Outbo…" at bounding box center [596, 278] width 815 height 505
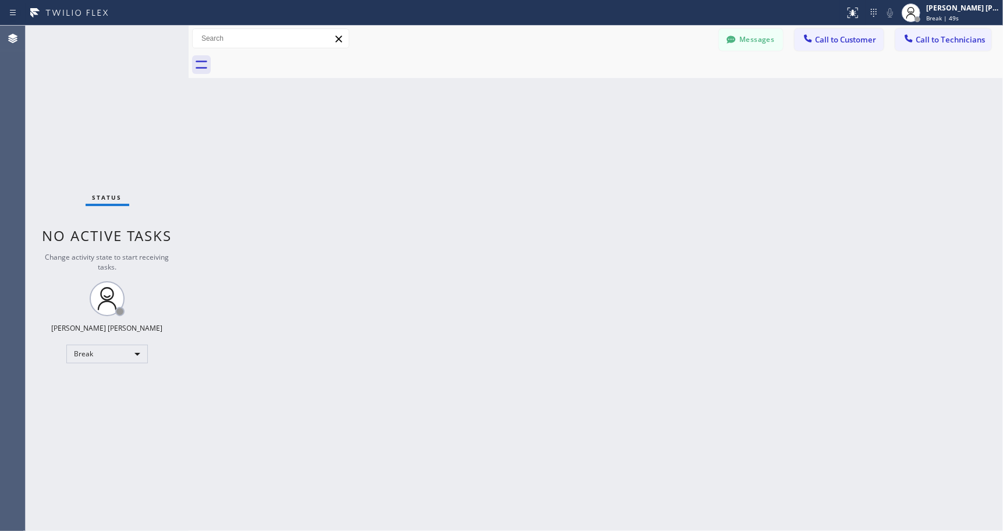
click at [594, 100] on div "Back to Dashboard Change Sender ID Customers Technicians Select a contact Outbo…" at bounding box center [596, 278] width 815 height 505
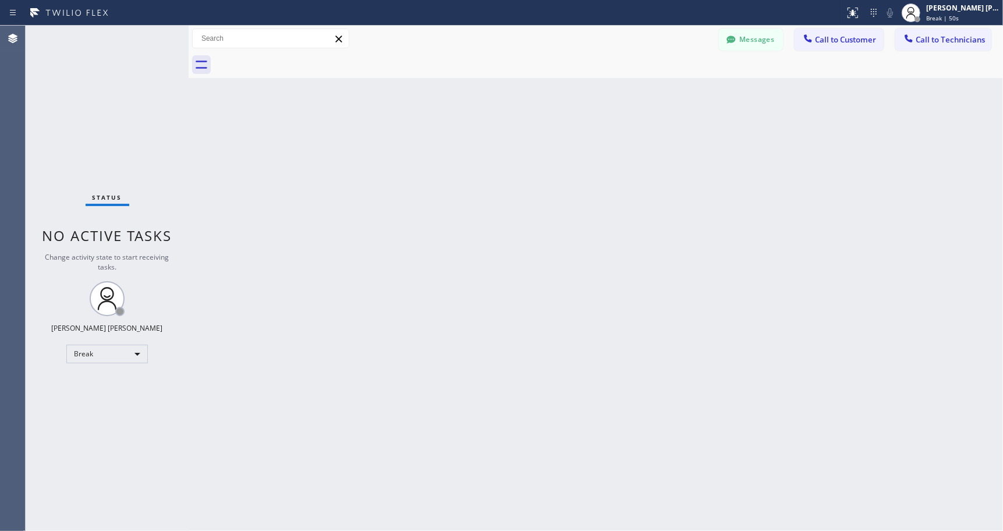
click at [594, 100] on div "Back to Dashboard Change Sender ID Customers Technicians Select a contact Outbo…" at bounding box center [596, 278] width 815 height 505
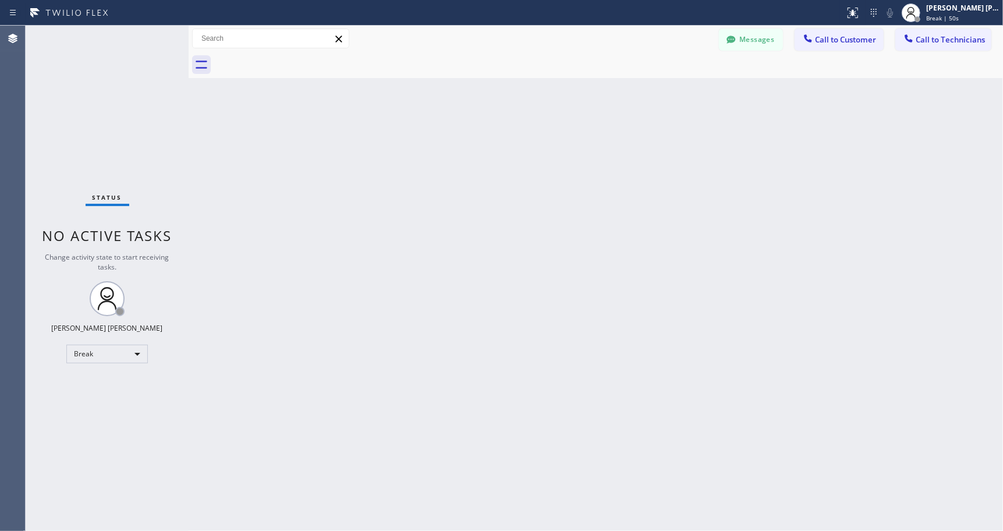
click at [594, 100] on div "Back to Dashboard Change Sender ID Customers Technicians Select a contact Outbo…" at bounding box center [596, 278] width 815 height 505
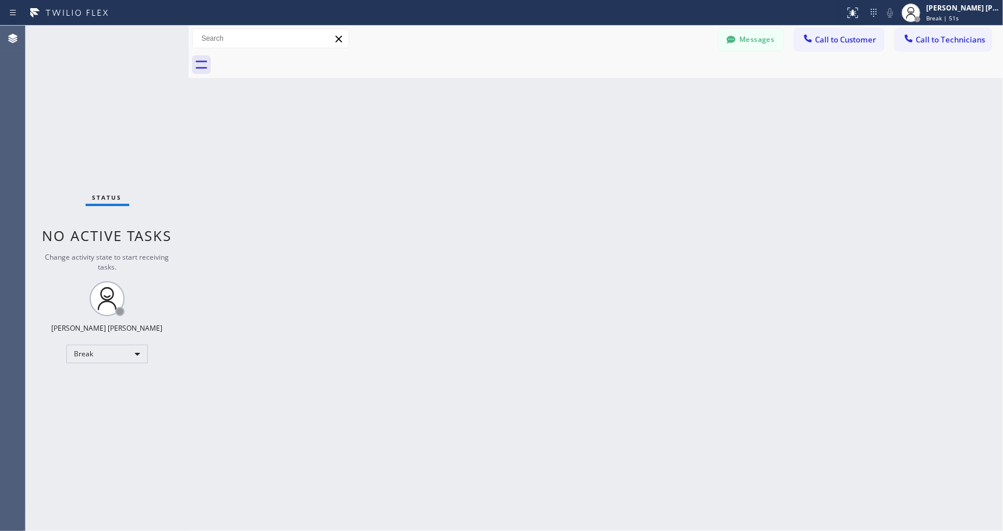
click at [594, 100] on div "Back to Dashboard Change Sender ID Customers Technicians Select a contact Outbo…" at bounding box center [596, 278] width 815 height 505
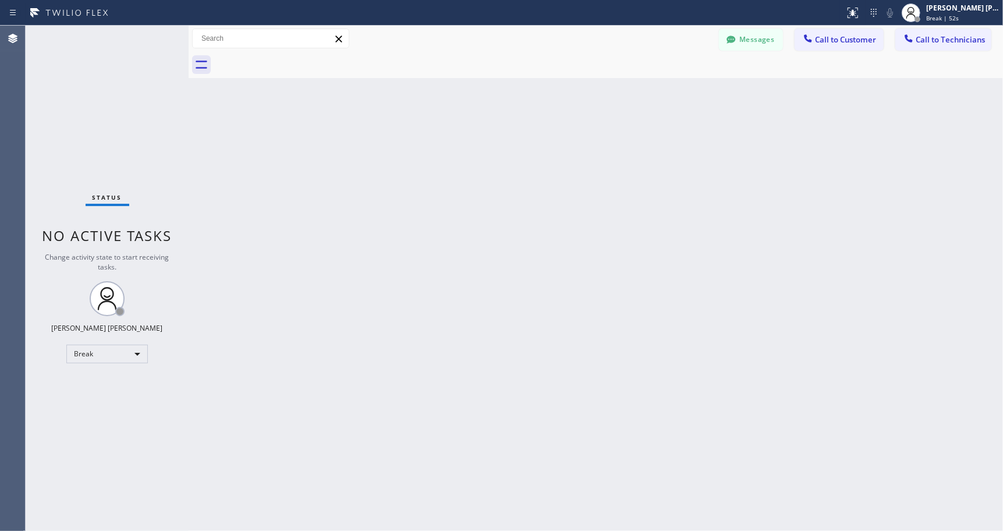
click at [594, 100] on div "Back to Dashboard Change Sender ID Customers Technicians Select a contact Outbo…" at bounding box center [596, 278] width 815 height 505
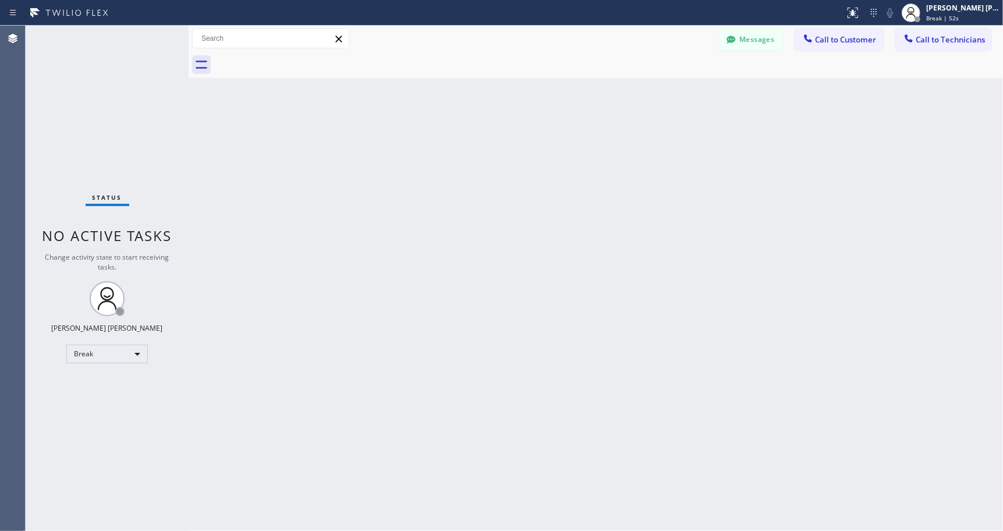
click at [594, 100] on div "Back to Dashboard Change Sender ID Customers Technicians Select a contact Outbo…" at bounding box center [596, 278] width 815 height 505
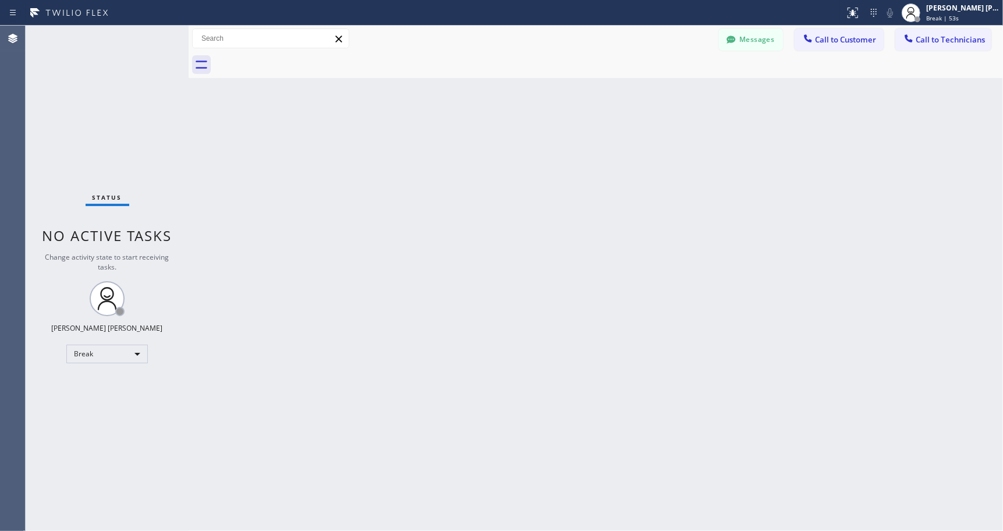
click at [594, 100] on div "Back to Dashboard Change Sender ID Customers Technicians Select a contact Outbo…" at bounding box center [596, 278] width 815 height 505
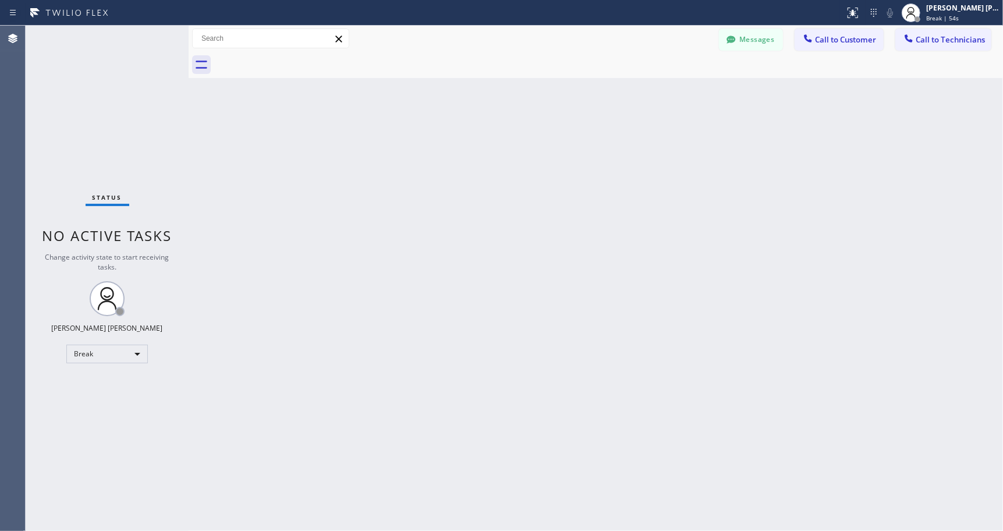
click at [594, 100] on div "Back to Dashboard Change Sender ID Customers Technicians Select a contact Outbo…" at bounding box center [596, 278] width 815 height 505
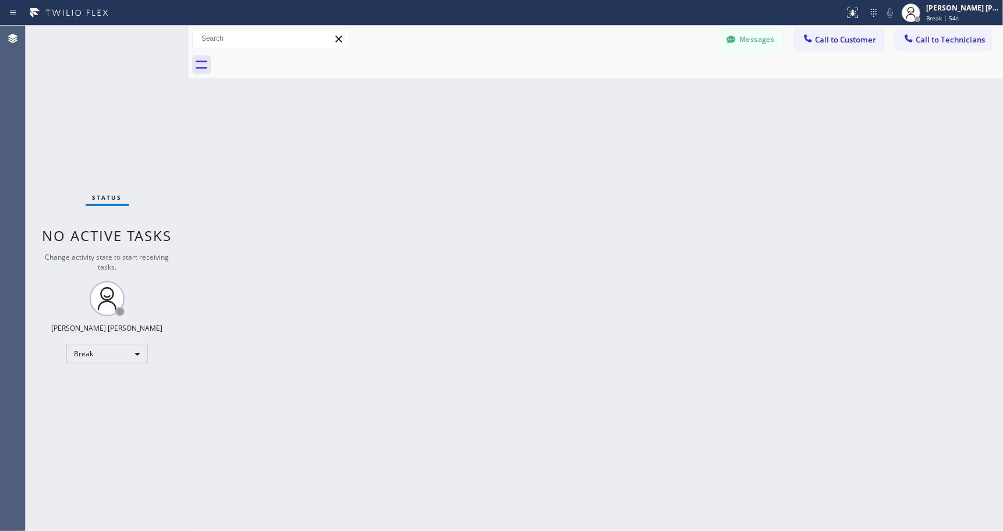
click at [594, 100] on div "Back to Dashboard Change Sender ID Customers Technicians Select a contact Outbo…" at bounding box center [596, 278] width 815 height 505
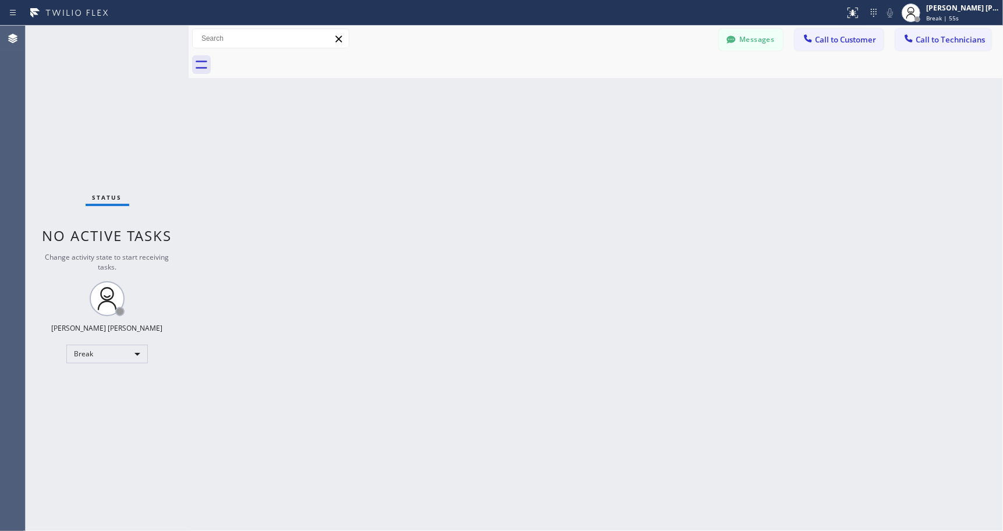
click at [594, 100] on div "Back to Dashboard Change Sender ID Customers Technicians Select a contact Outbo…" at bounding box center [596, 278] width 815 height 505
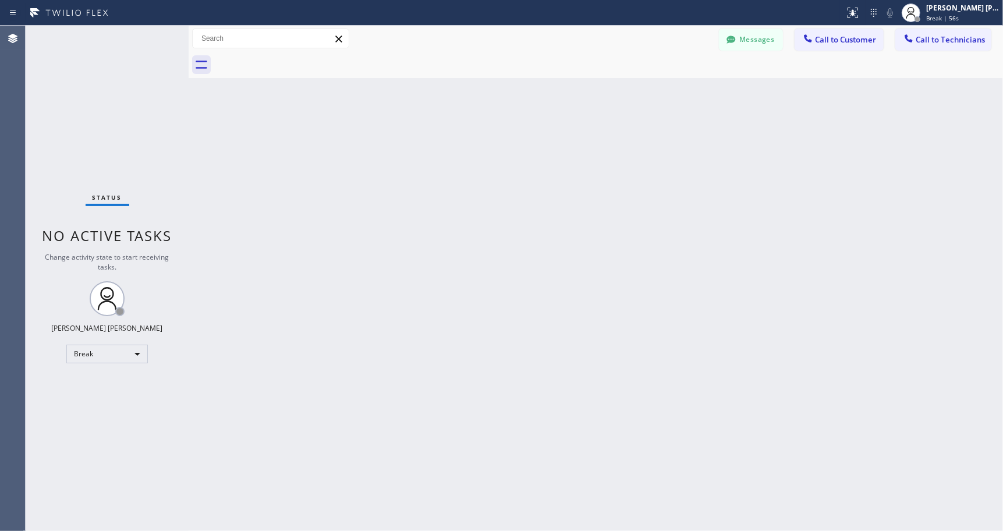
click at [594, 100] on div "Back to Dashboard Change Sender ID Customers Technicians Select a contact Outbo…" at bounding box center [596, 278] width 815 height 505
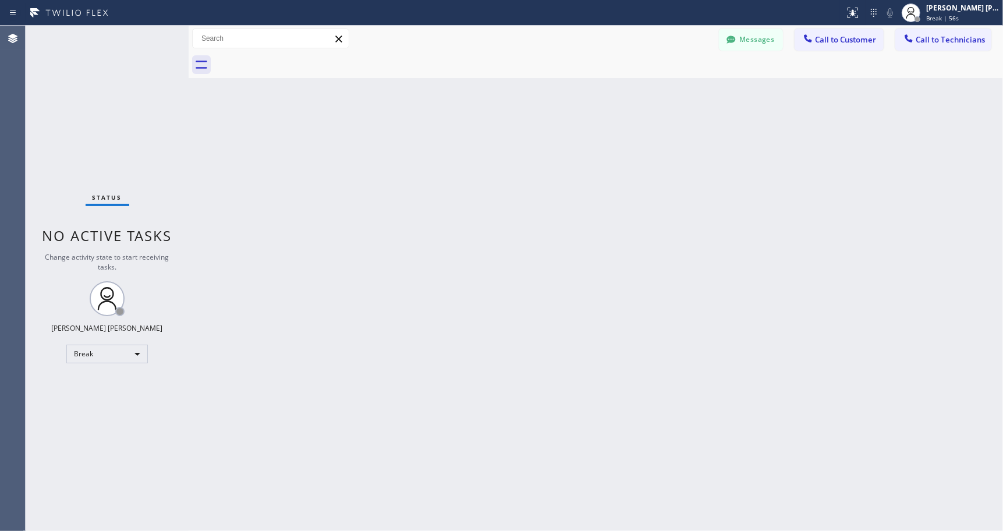
click at [594, 100] on div "Back to Dashboard Change Sender ID Customers Technicians Select a contact Outbo…" at bounding box center [596, 278] width 815 height 505
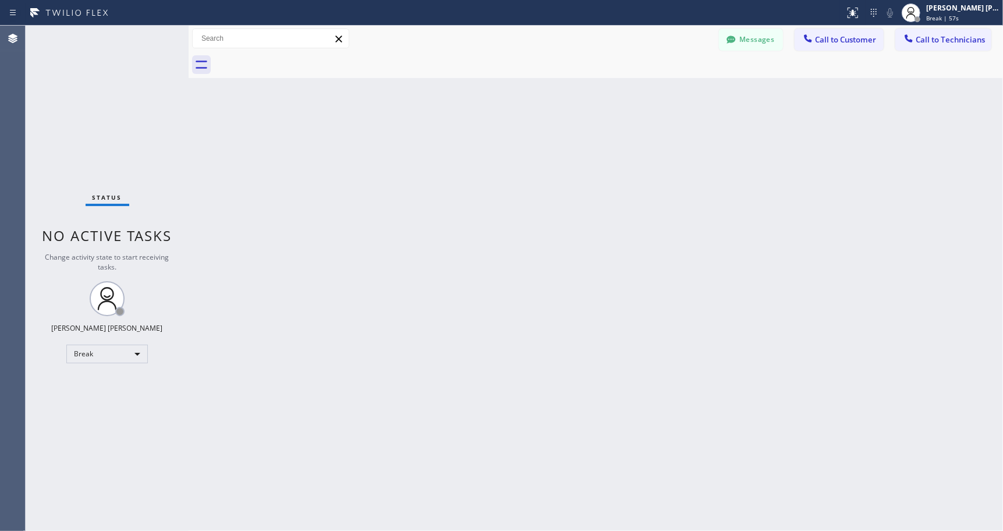
click at [594, 100] on div "Back to Dashboard Change Sender ID Customers Technicians Select a contact Outbo…" at bounding box center [596, 278] width 815 height 505
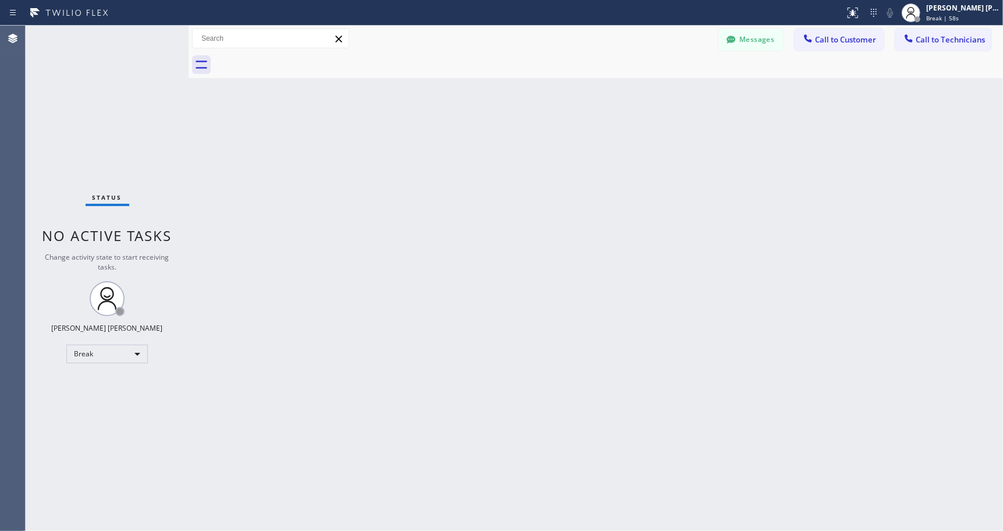
click at [594, 100] on div "Back to Dashboard Change Sender ID Customers Technicians Select a contact Outbo…" at bounding box center [596, 278] width 815 height 505
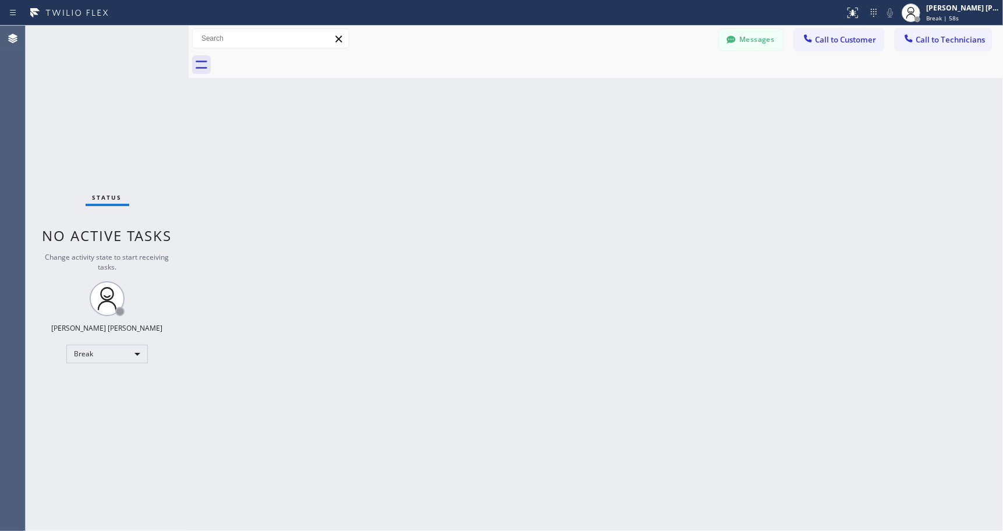
click at [594, 100] on div "Back to Dashboard Change Sender ID Customers Technicians Select a contact Outbo…" at bounding box center [596, 278] width 815 height 505
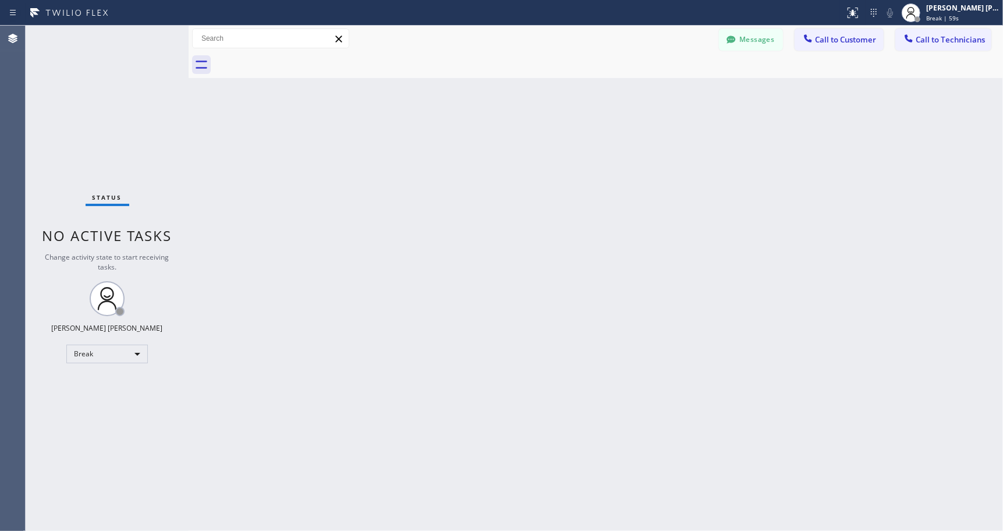
click at [594, 100] on div "Back to Dashboard Change Sender ID Customers Technicians Select a contact Outbo…" at bounding box center [596, 278] width 815 height 505
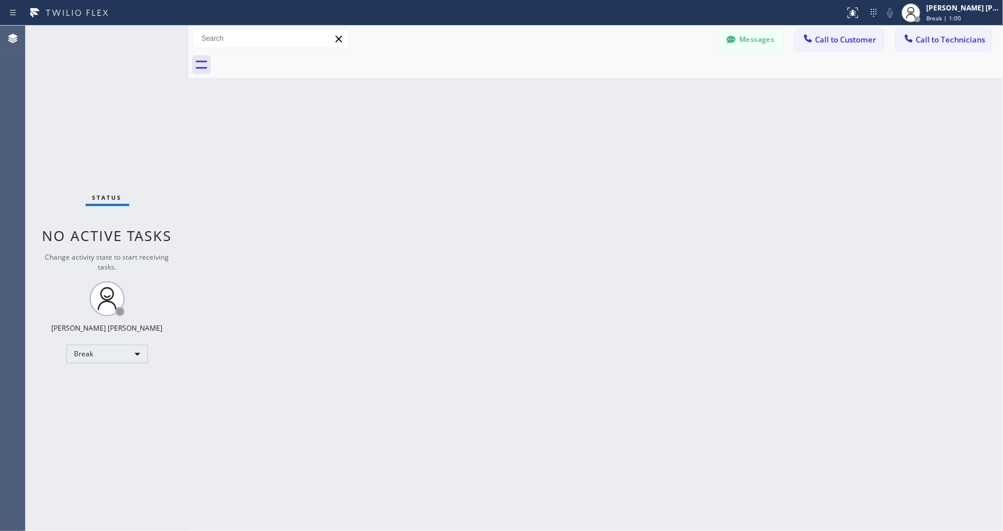
click at [594, 100] on div "Back to Dashboard Change Sender ID Customers Technicians Select a contact Outbo…" at bounding box center [596, 278] width 815 height 505
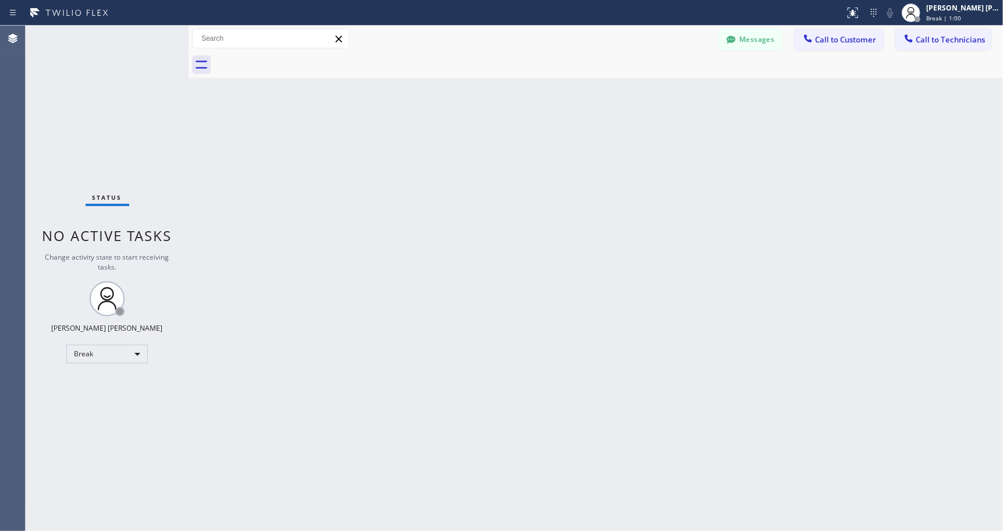
click at [594, 100] on div "Back to Dashboard Change Sender ID Customers Technicians Select a contact Outbo…" at bounding box center [596, 278] width 815 height 505
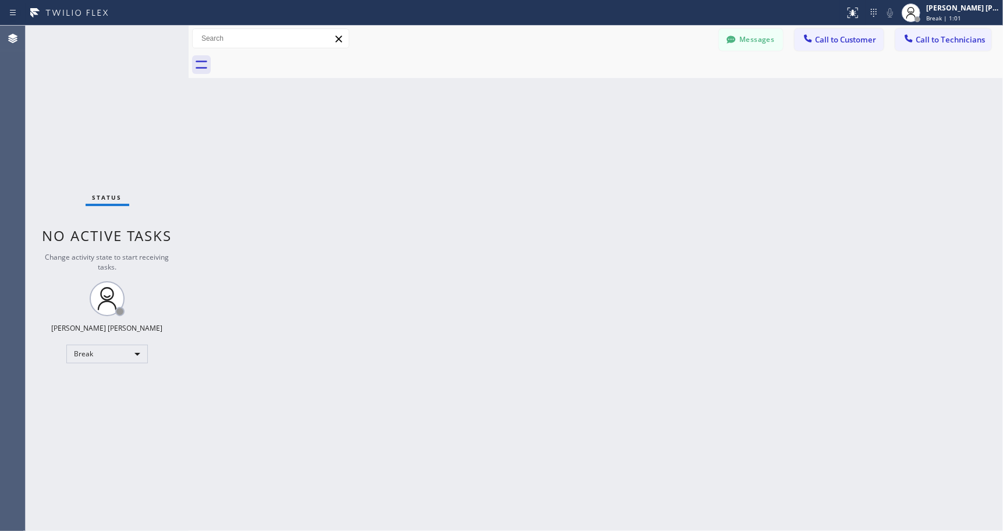
click at [594, 100] on div "Back to Dashboard Change Sender ID Customers Technicians Select a contact Outbo…" at bounding box center [596, 278] width 815 height 505
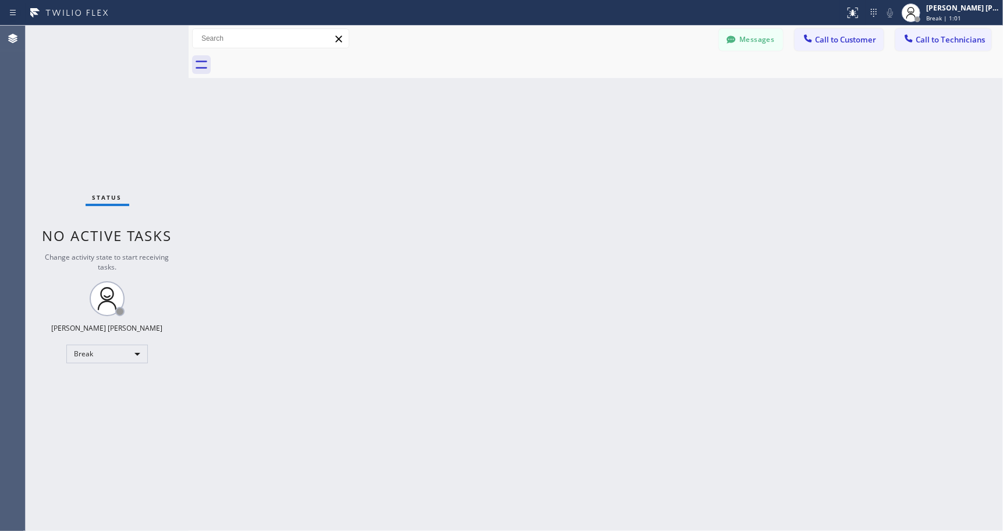
click at [594, 100] on div "Back to Dashboard Change Sender ID Customers Technicians Select a contact Outbo…" at bounding box center [596, 278] width 815 height 505
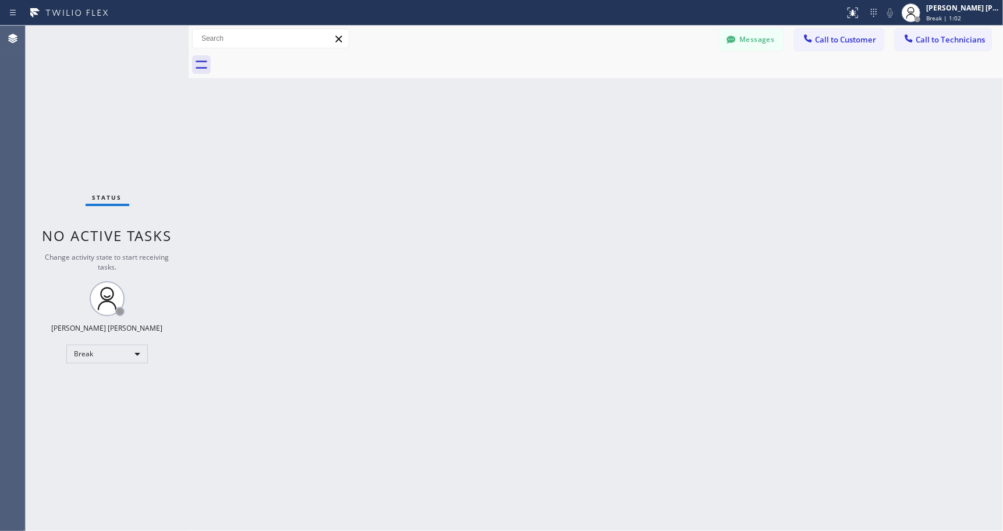
click at [594, 100] on div "Back to Dashboard Change Sender ID Customers Technicians Select a contact Outbo…" at bounding box center [596, 278] width 815 height 505
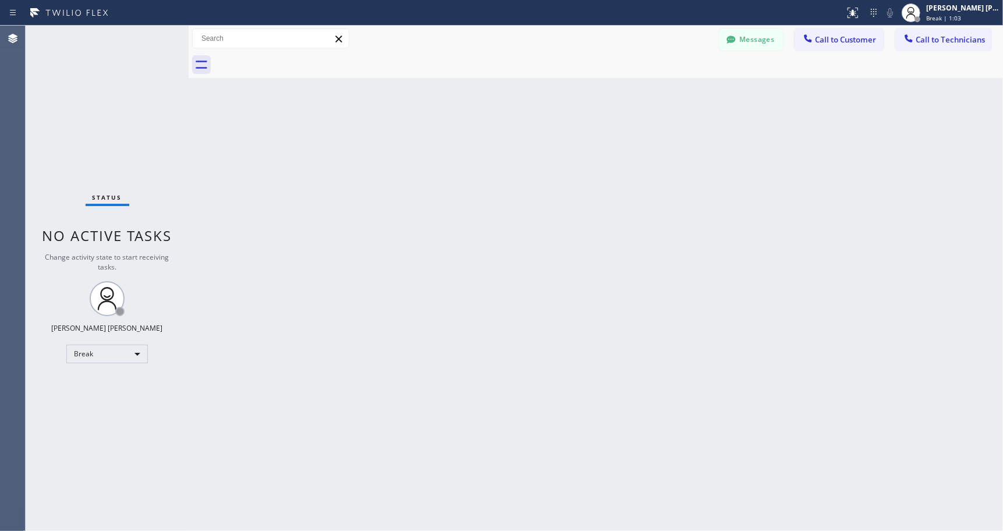
click at [594, 100] on div "Back to Dashboard Change Sender ID Customers Technicians Select a contact Outbo…" at bounding box center [596, 278] width 815 height 505
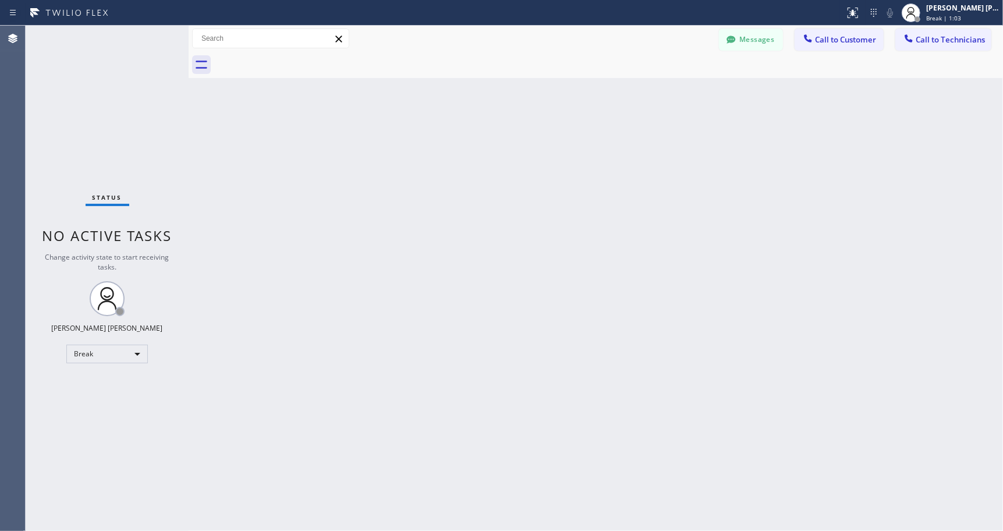
click at [594, 100] on div "Back to Dashboard Change Sender ID Customers Technicians Select a contact Outbo…" at bounding box center [596, 278] width 815 height 505
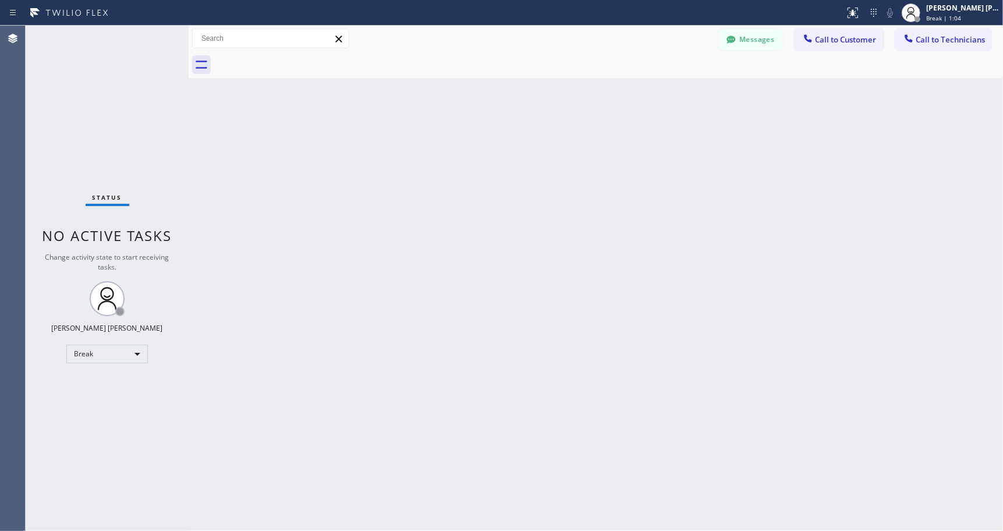
click at [594, 100] on div "Back to Dashboard Change Sender ID Customers Technicians Select a contact Outbo…" at bounding box center [596, 278] width 815 height 505
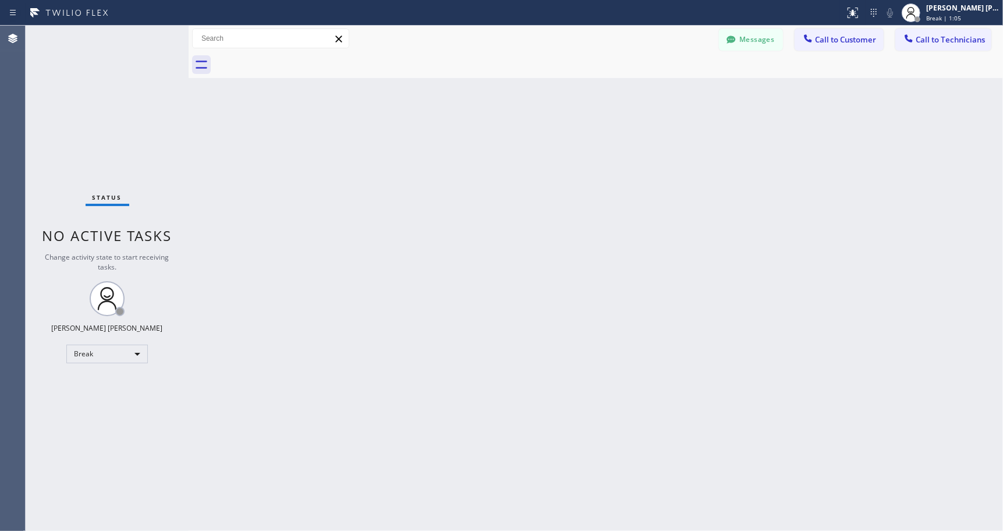
click at [594, 100] on div "Back to Dashboard Change Sender ID Customers Technicians Select a contact Outbo…" at bounding box center [596, 278] width 815 height 505
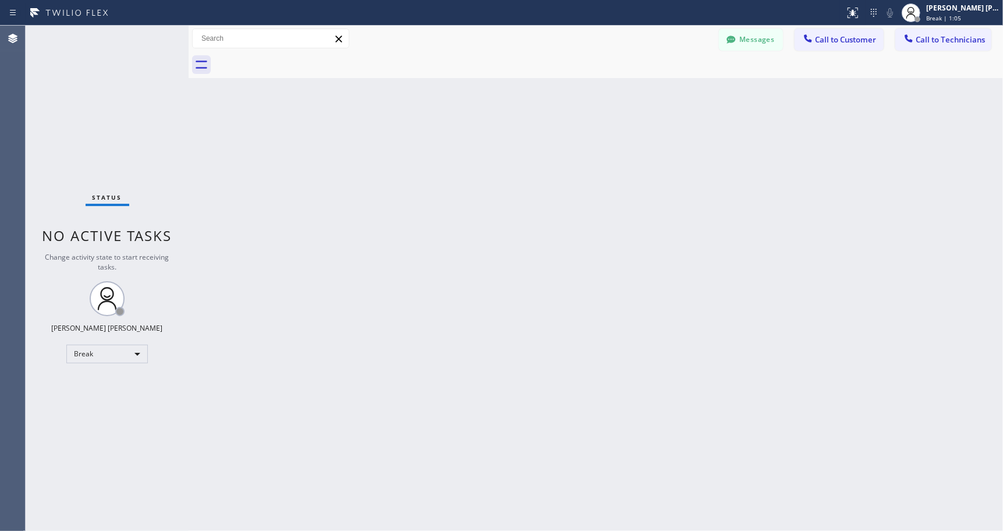
click at [594, 100] on div "Back to Dashboard Change Sender ID Customers Technicians Select a contact Outbo…" at bounding box center [596, 278] width 815 height 505
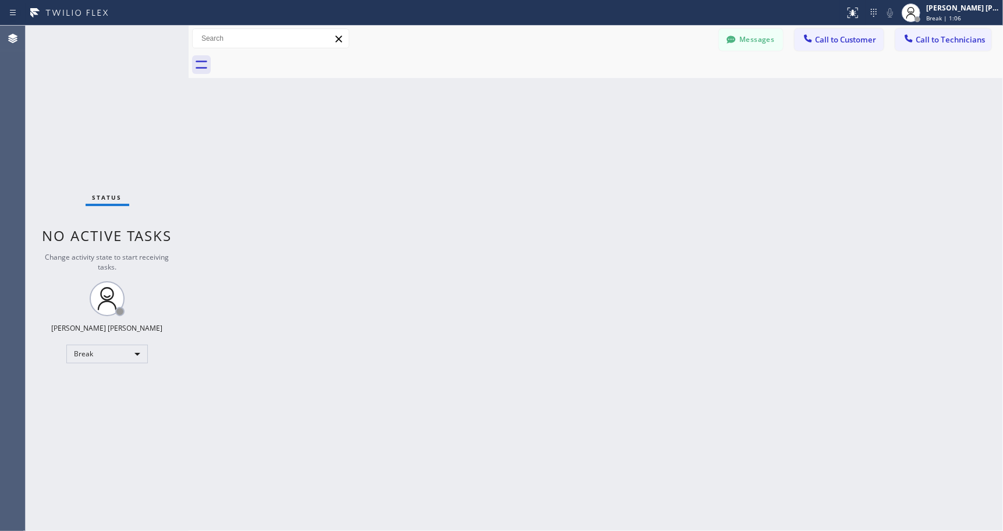
click at [594, 100] on div "Back to Dashboard Change Sender ID Customers Technicians Select a contact Outbo…" at bounding box center [596, 278] width 815 height 505
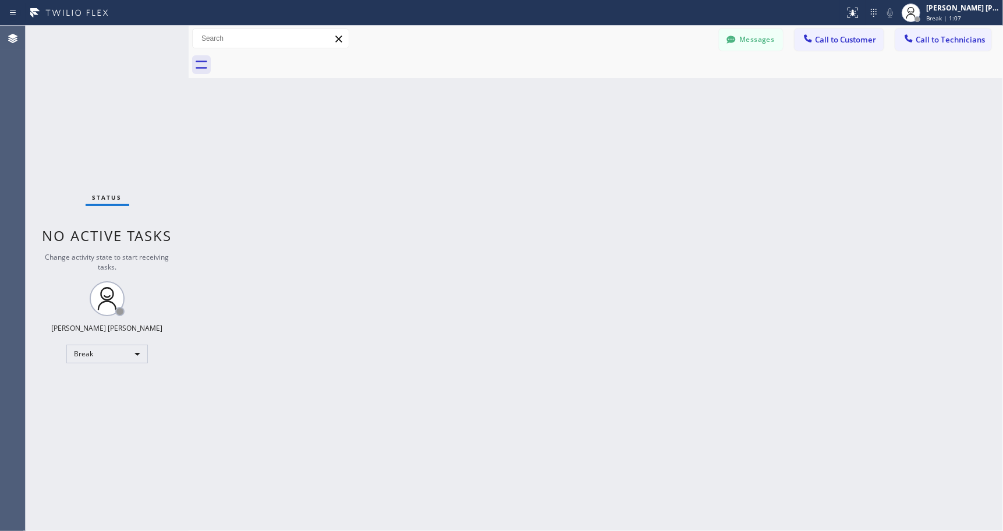
click at [594, 100] on div "Back to Dashboard Change Sender ID Customers Technicians Select a contact Outbo…" at bounding box center [596, 278] width 815 height 505
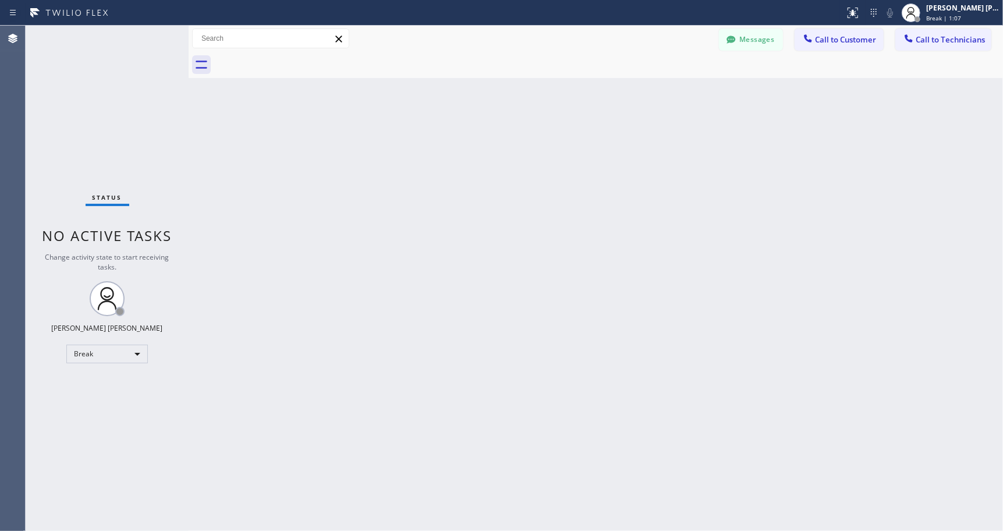
click at [594, 100] on div "Back to Dashboard Change Sender ID Customers Technicians Select a contact Outbo…" at bounding box center [596, 278] width 815 height 505
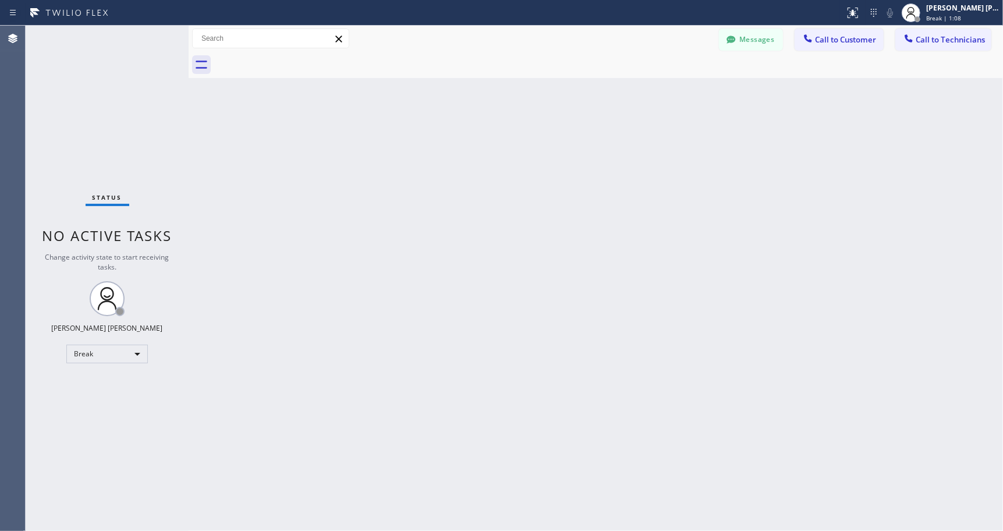
click at [594, 100] on div "Back to Dashboard Change Sender ID Customers Technicians Select a contact Outbo…" at bounding box center [596, 278] width 815 height 505
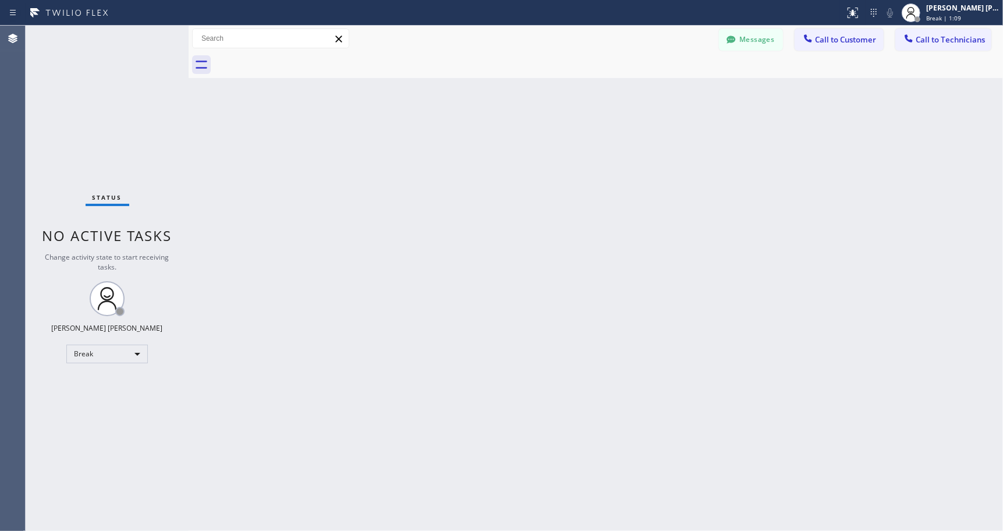
click at [594, 100] on div "Back to Dashboard Change Sender ID Customers Technicians Select a contact Outbo…" at bounding box center [596, 278] width 815 height 505
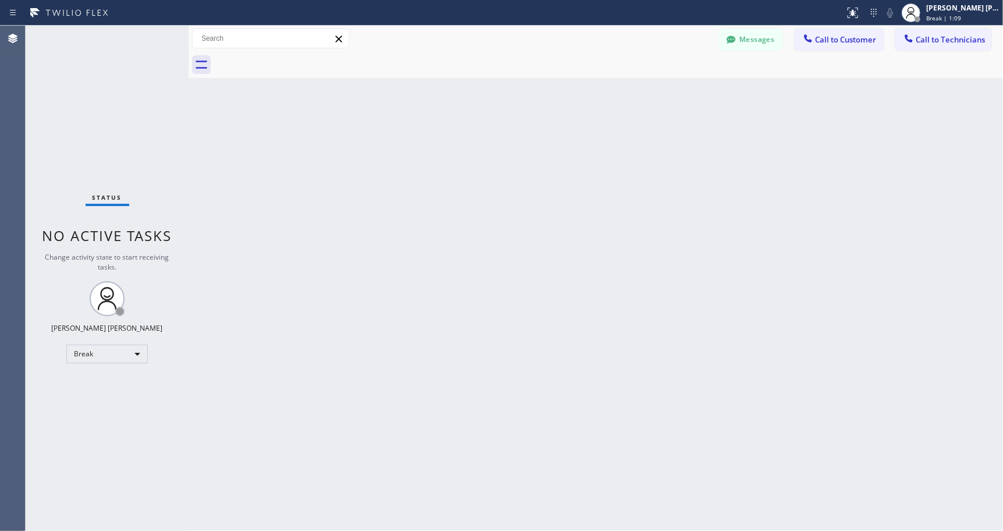
click at [594, 100] on div "Back to Dashboard Change Sender ID Customers Technicians Select a contact Outbo…" at bounding box center [596, 278] width 815 height 505
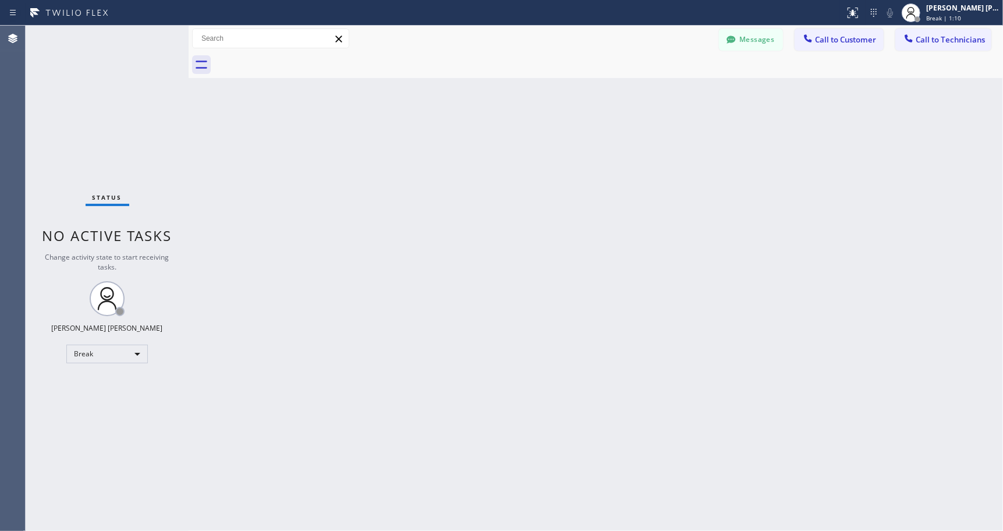
click at [594, 100] on div "Back to Dashboard Change Sender ID Customers Technicians Select a contact Outbo…" at bounding box center [596, 278] width 815 height 505
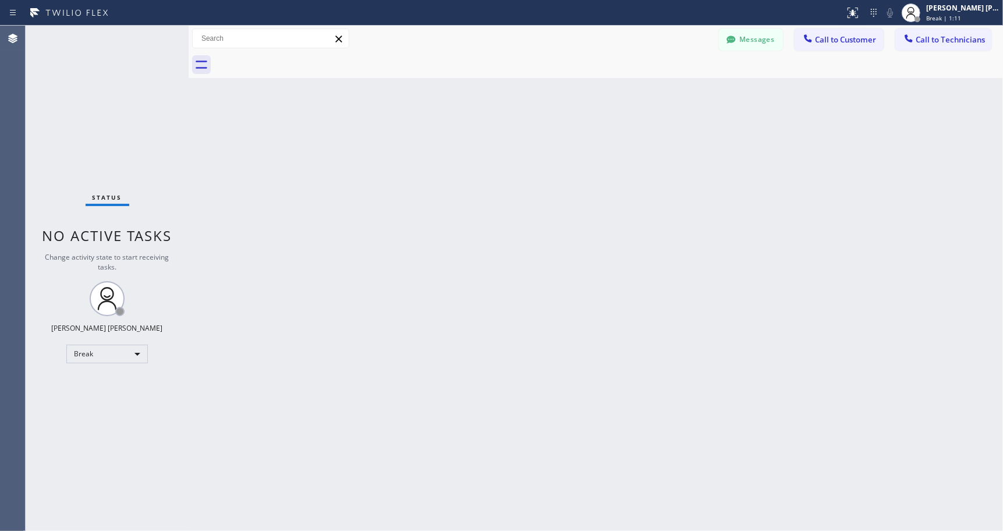
click at [594, 100] on div "Back to Dashboard Change Sender ID Customers Technicians Select a contact Outbo…" at bounding box center [596, 278] width 815 height 505
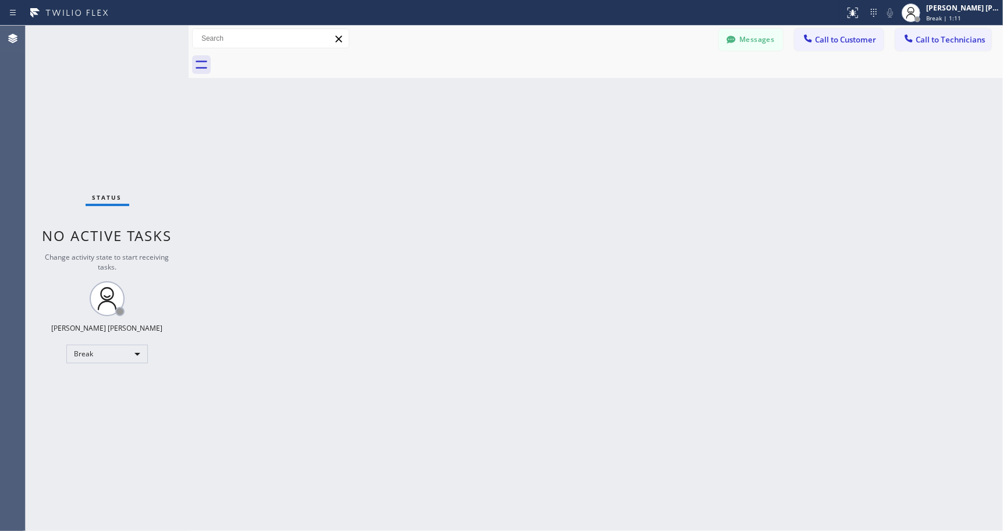
click at [594, 100] on div "Back to Dashboard Change Sender ID Customers Technicians Select a contact Outbo…" at bounding box center [596, 278] width 815 height 505
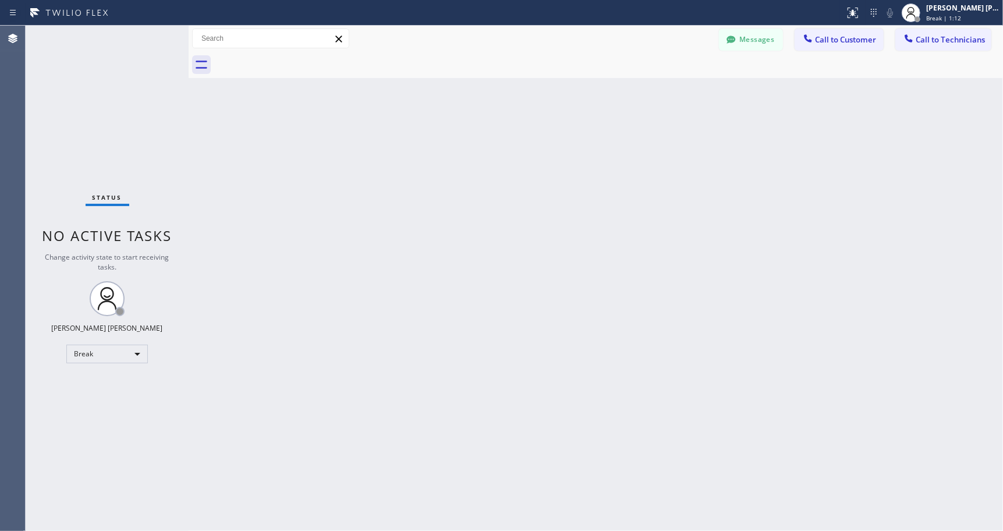
click at [594, 100] on div "Back to Dashboard Change Sender ID Customers Technicians Select a contact Outbo…" at bounding box center [596, 278] width 815 height 505
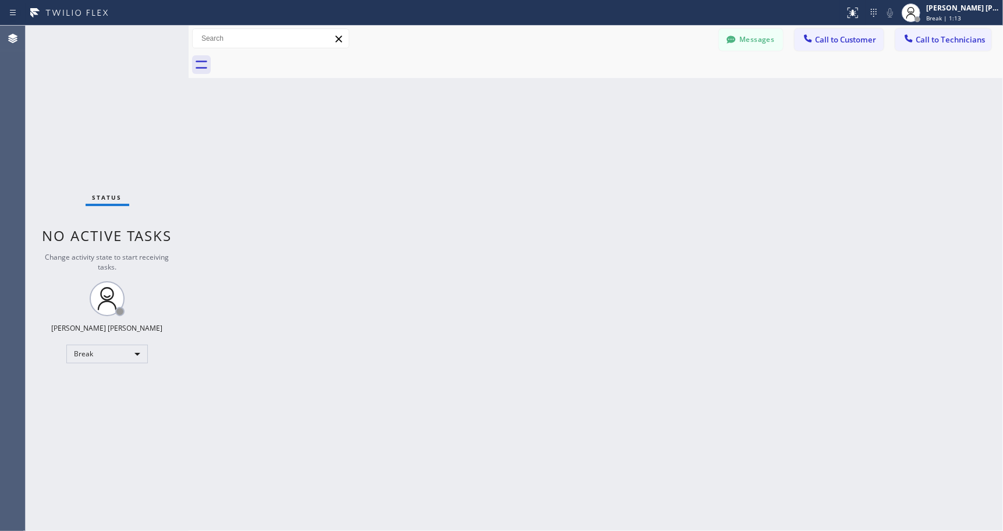
click at [594, 100] on div "Back to Dashboard Change Sender ID Customers Technicians Select a contact Outbo…" at bounding box center [596, 278] width 815 height 505
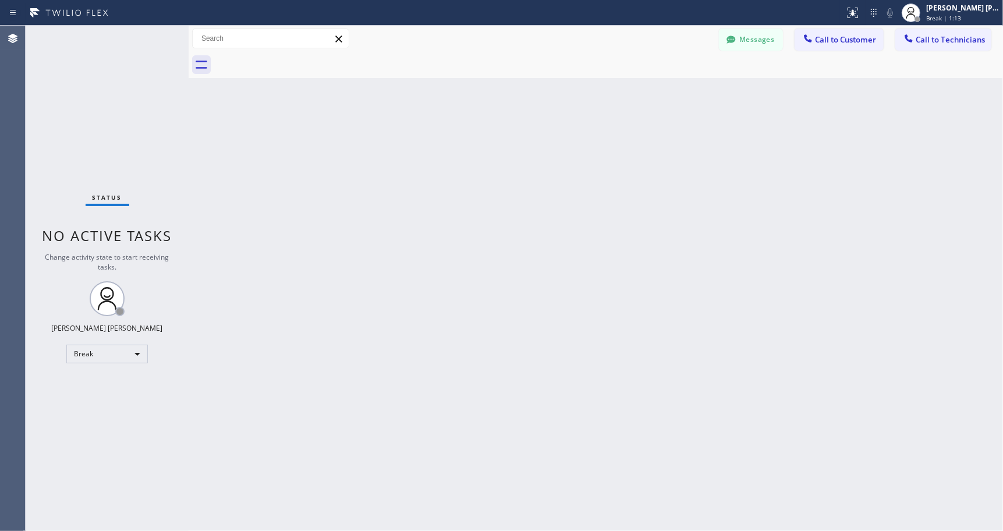
click at [594, 100] on div "Back to Dashboard Change Sender ID Customers Technicians Select a contact Outbo…" at bounding box center [596, 278] width 815 height 505
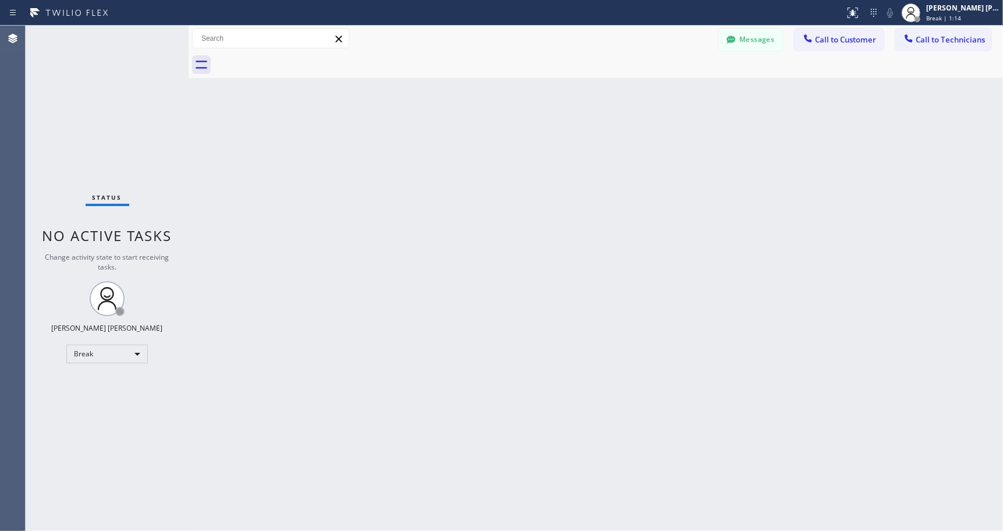
click at [594, 100] on div "Back to Dashboard Change Sender ID Customers Technicians Select a contact Outbo…" at bounding box center [596, 278] width 815 height 505
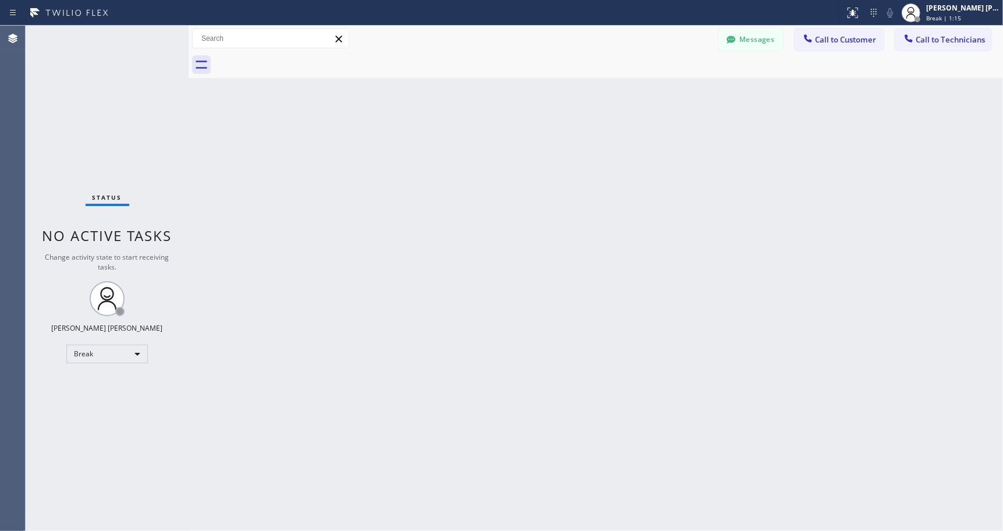
click at [594, 100] on div "Back to Dashboard Change Sender ID Customers Technicians Select a contact Outbo…" at bounding box center [596, 278] width 815 height 505
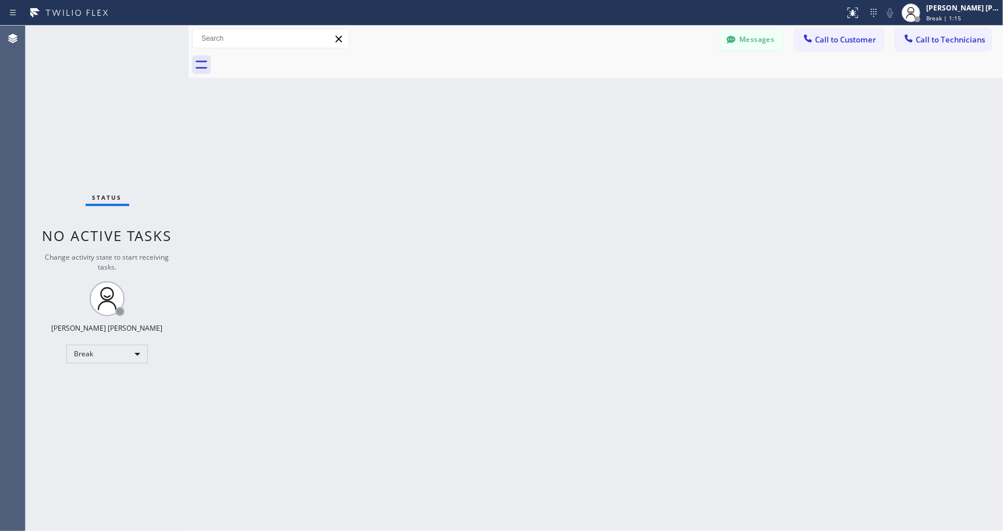
click at [594, 100] on div "Back to Dashboard Change Sender ID Customers Technicians Select a contact Outbo…" at bounding box center [596, 278] width 815 height 505
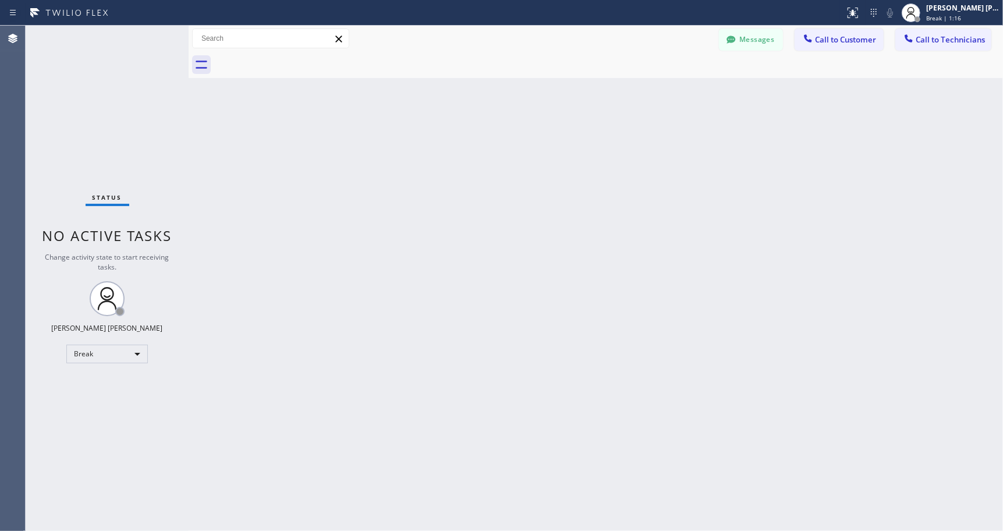
click at [594, 100] on div "Back to Dashboard Change Sender ID Customers Technicians Select a contact Outbo…" at bounding box center [596, 278] width 815 height 505
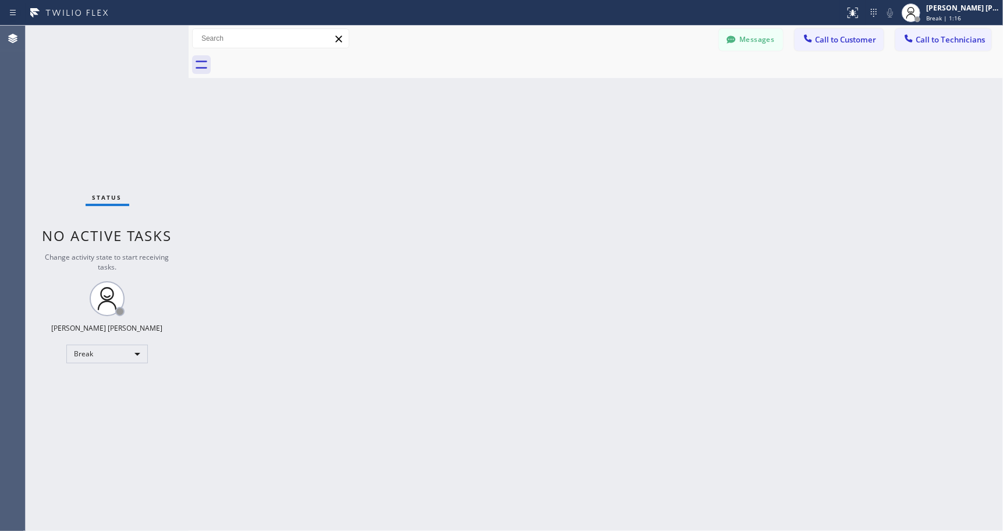
click at [594, 100] on div "Back to Dashboard Change Sender ID Customers Technicians Select a contact Outbo…" at bounding box center [596, 278] width 815 height 505
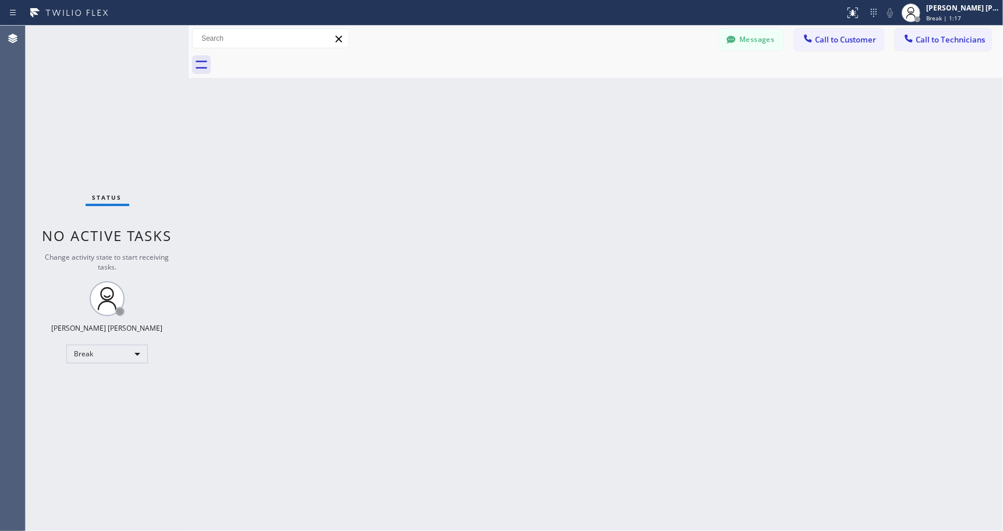
click at [594, 100] on div "Back to Dashboard Change Sender ID Customers Technicians Select a contact Outbo…" at bounding box center [596, 278] width 815 height 505
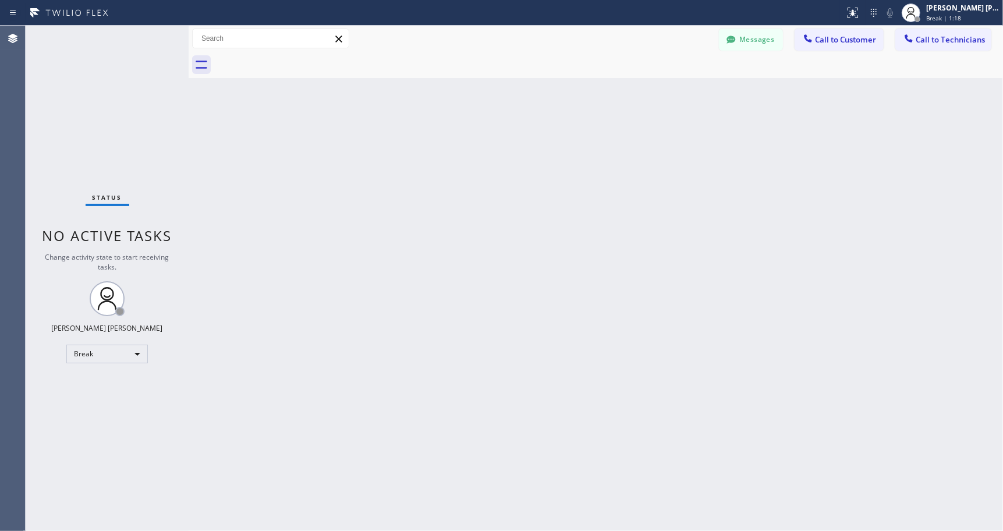
click at [594, 100] on div "Back to Dashboard Change Sender ID Customers Technicians Select a contact Outbo…" at bounding box center [596, 278] width 815 height 505
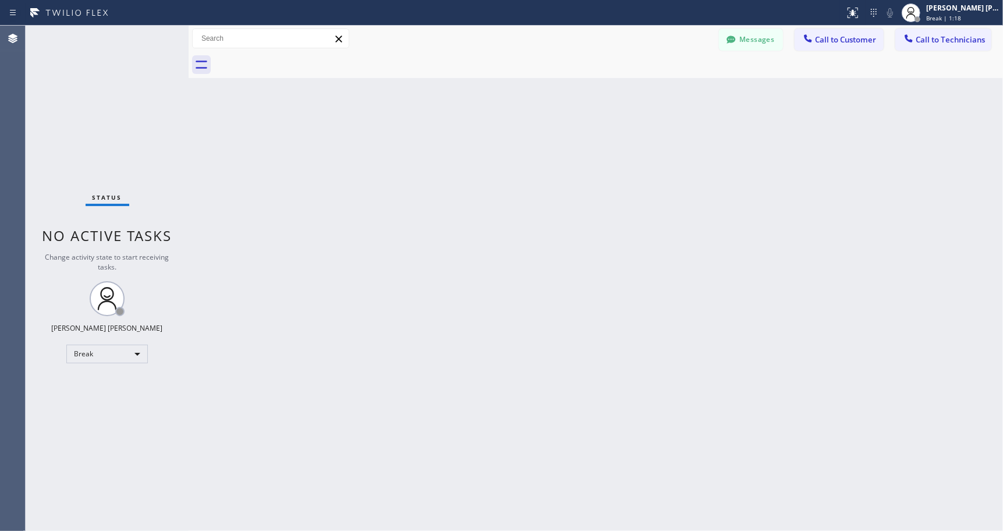
click at [594, 100] on div "Back to Dashboard Change Sender ID Customers Technicians Select a contact Outbo…" at bounding box center [596, 278] width 815 height 505
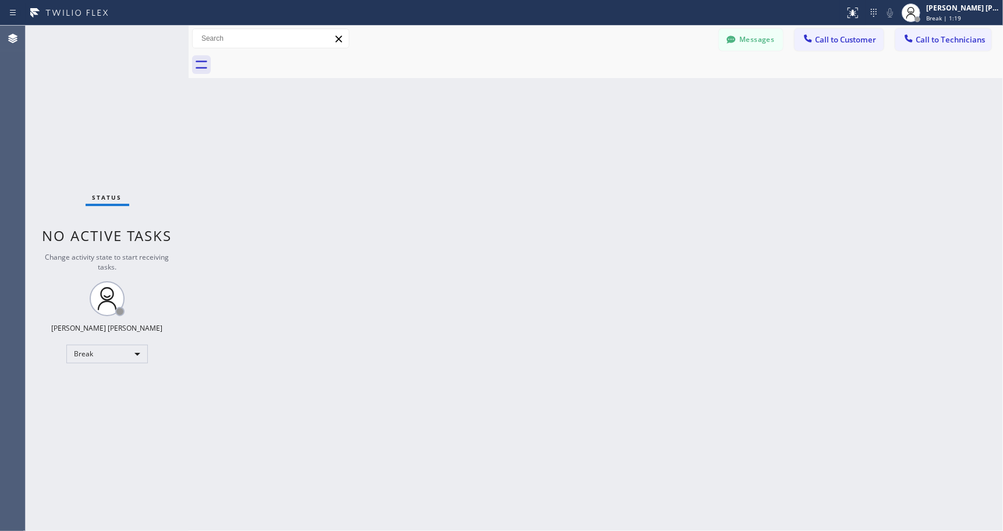
click at [594, 100] on div "Back to Dashboard Change Sender ID Customers Technicians Select a contact Outbo…" at bounding box center [596, 278] width 815 height 505
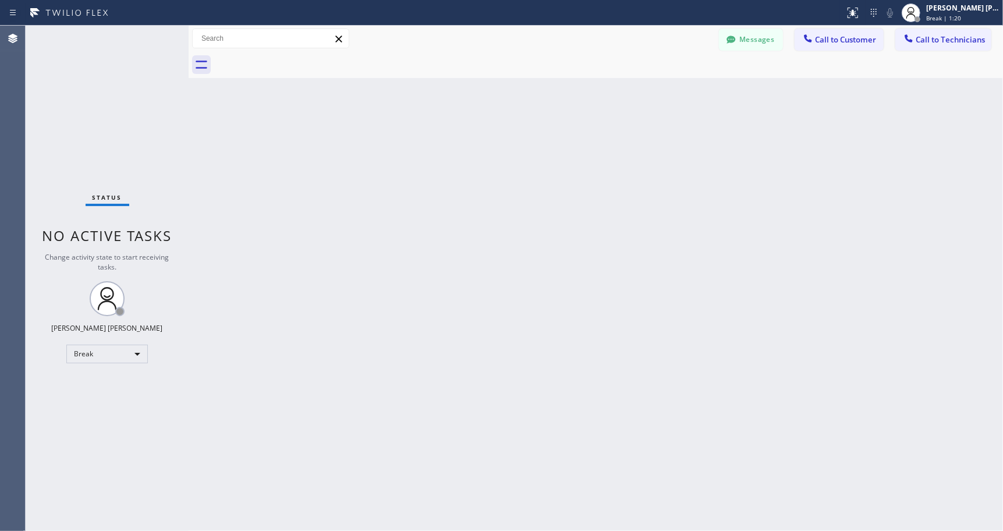
click at [594, 100] on div "Back to Dashboard Change Sender ID Customers Technicians Select a contact Outbo…" at bounding box center [596, 278] width 815 height 505
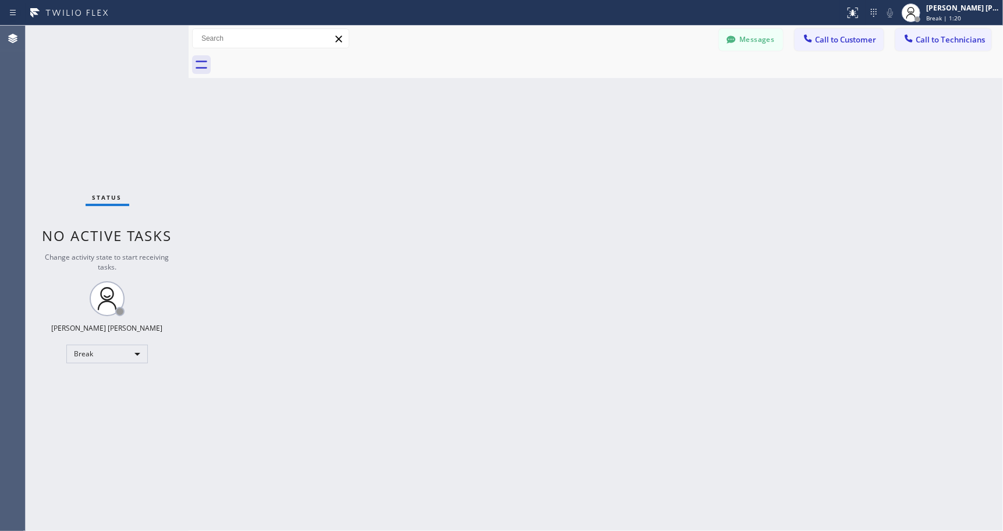
click at [594, 100] on div "Back to Dashboard Change Sender ID Customers Technicians Select a contact Outbo…" at bounding box center [596, 278] width 815 height 505
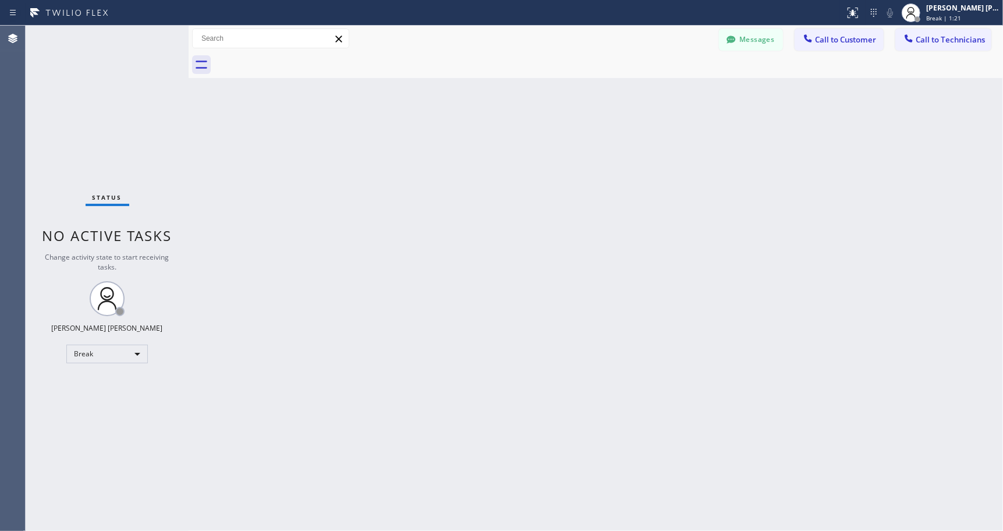
click at [594, 100] on div "Back to Dashboard Change Sender ID Customers Technicians Select a contact Outbo…" at bounding box center [596, 278] width 815 height 505
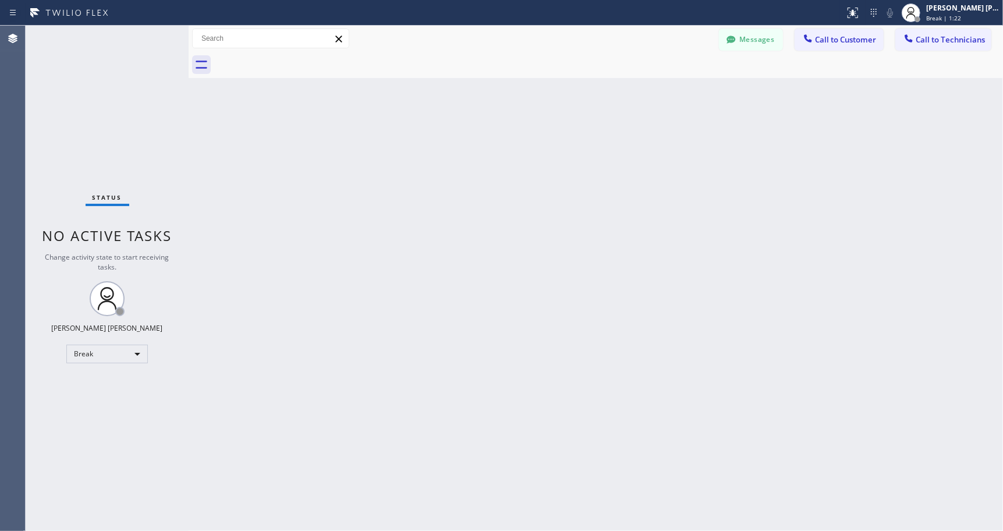
click at [594, 100] on div "Back to Dashboard Change Sender ID Customers Technicians Select a contact Outbo…" at bounding box center [596, 278] width 815 height 505
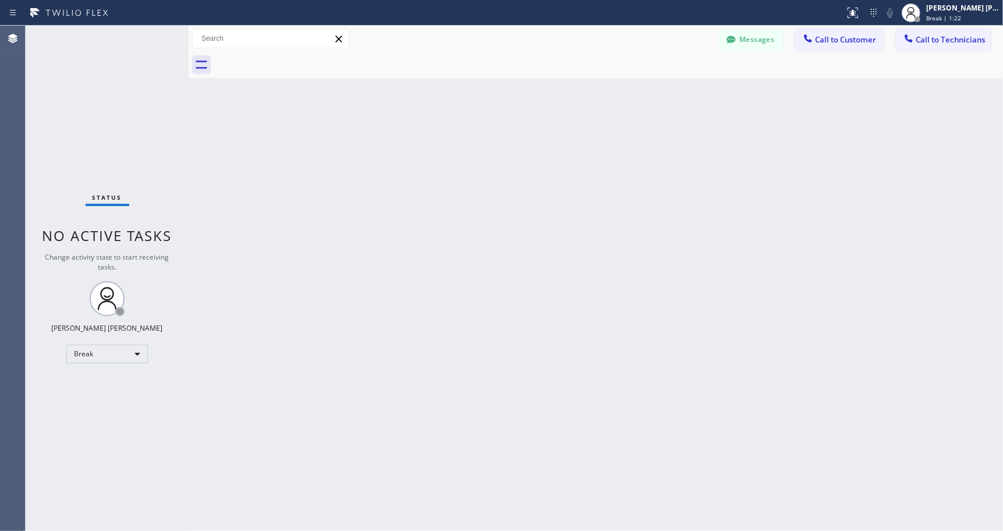
click at [594, 100] on div "Back to Dashboard Change Sender ID Customers Technicians Select a contact Outbo…" at bounding box center [596, 278] width 815 height 505
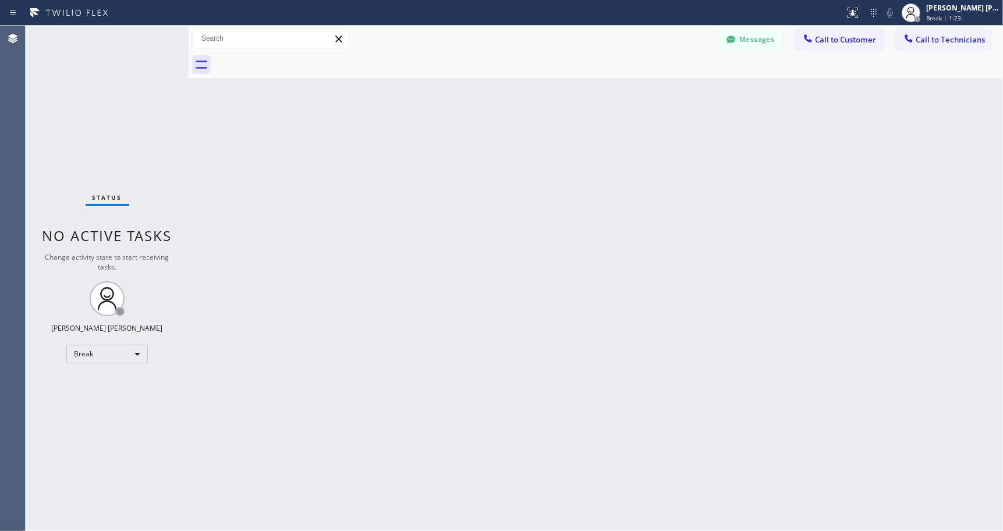
click at [594, 100] on div "Back to Dashboard Change Sender ID Customers Technicians Select a contact Outbo…" at bounding box center [596, 278] width 815 height 505
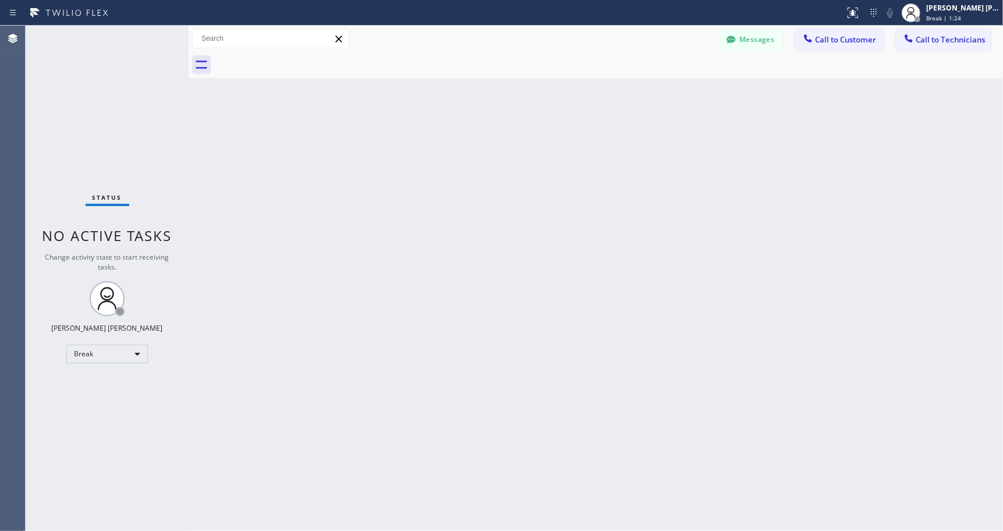
click at [594, 100] on div "Back to Dashboard Change Sender ID Customers Technicians Select a contact Outbo…" at bounding box center [596, 278] width 815 height 505
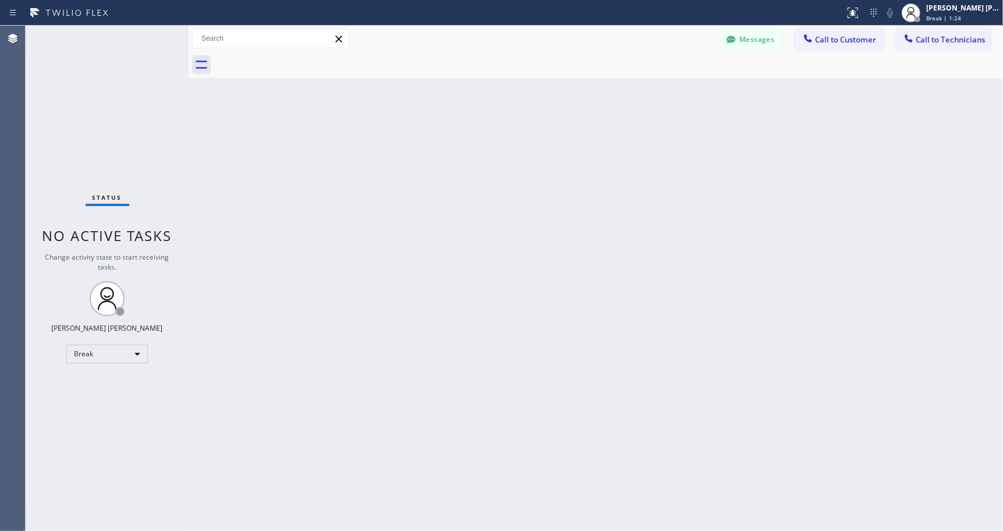
click at [594, 100] on div "Back to Dashboard Change Sender ID Customers Technicians Select a contact Outbo…" at bounding box center [596, 278] width 815 height 505
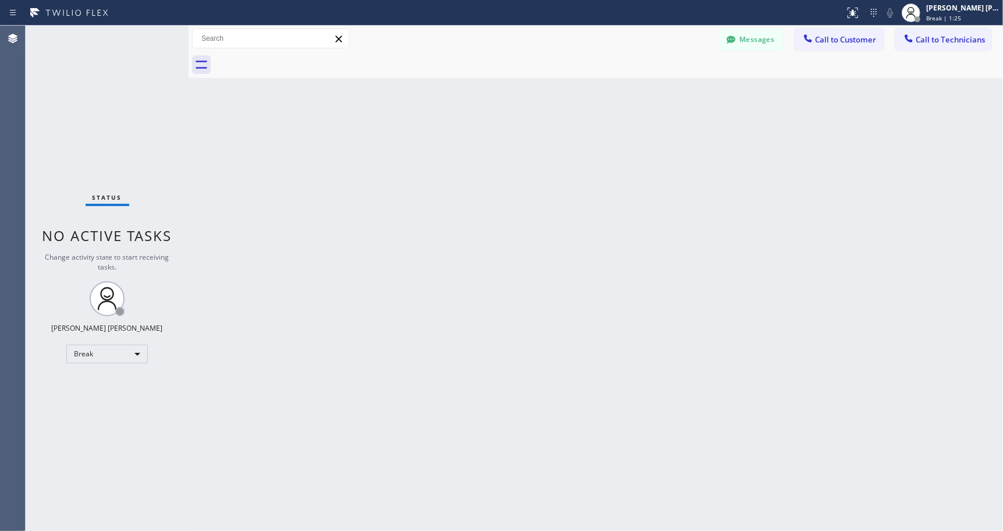
click at [594, 100] on div "Back to Dashboard Change Sender ID Customers Technicians Select a contact Outbo…" at bounding box center [596, 278] width 815 height 505
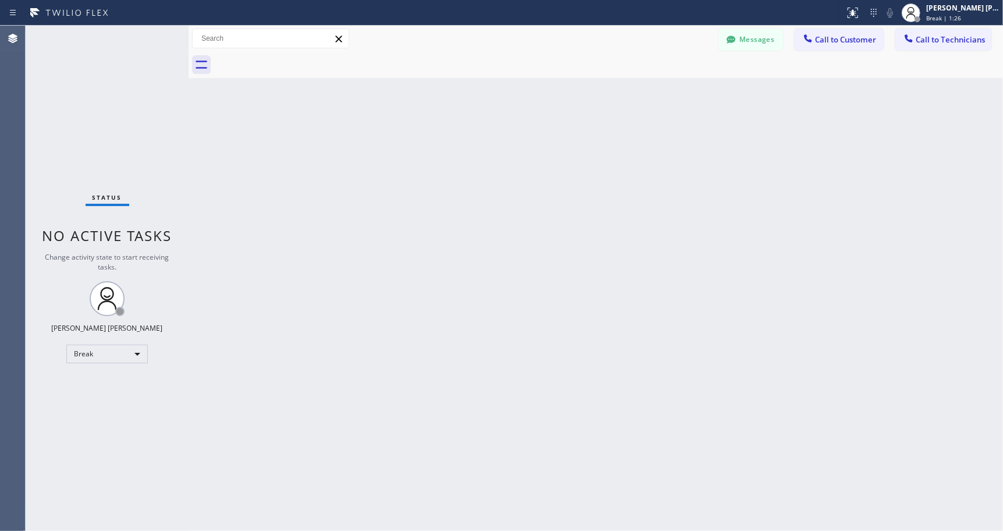
click at [594, 100] on div "Back to Dashboard Change Sender ID Customers Technicians Select a contact Outbo…" at bounding box center [596, 278] width 815 height 505
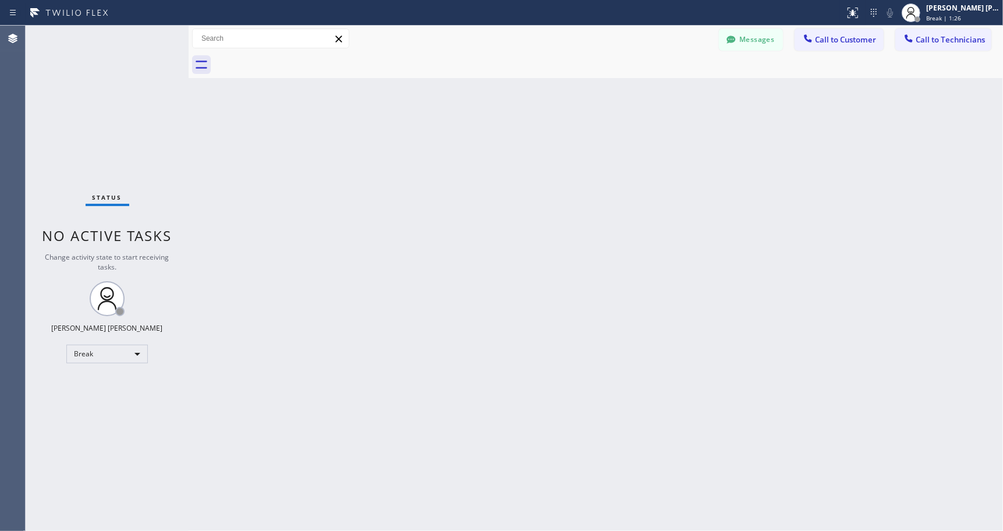
click at [594, 100] on div "Back to Dashboard Change Sender ID Customers Technicians Select a contact Outbo…" at bounding box center [596, 278] width 815 height 505
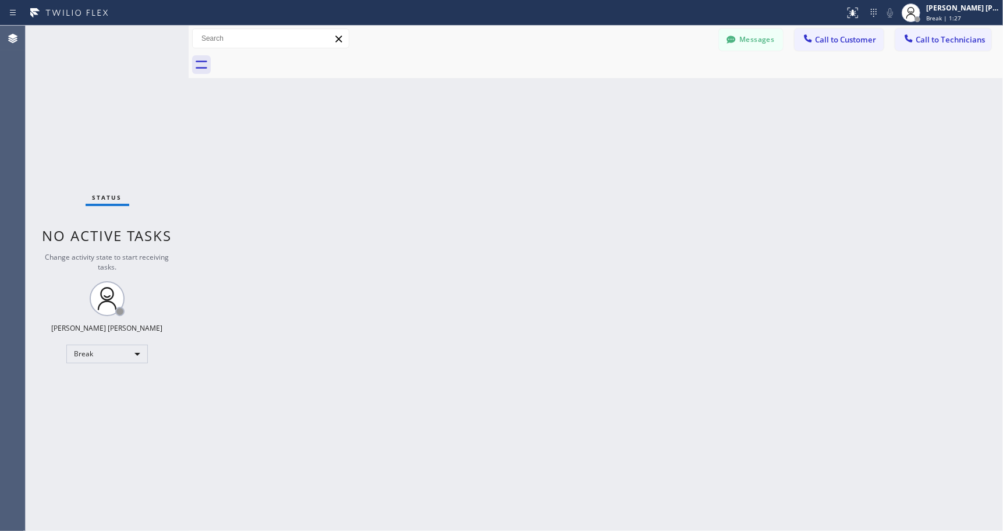
click at [594, 100] on div "Back to Dashboard Change Sender ID Customers Technicians Select a contact Outbo…" at bounding box center [596, 278] width 815 height 505
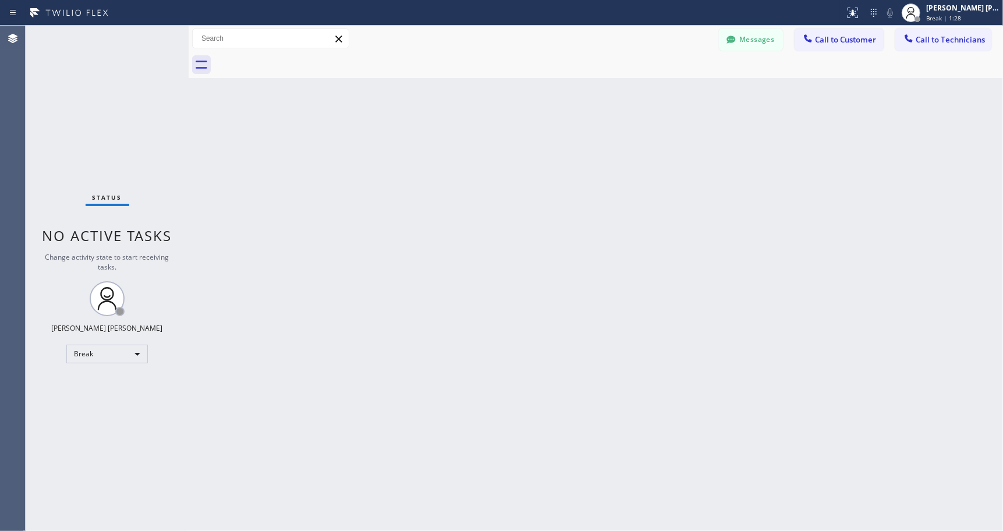
click at [594, 100] on div "Back to Dashboard Change Sender ID Customers Technicians Select a contact Outbo…" at bounding box center [596, 278] width 815 height 505
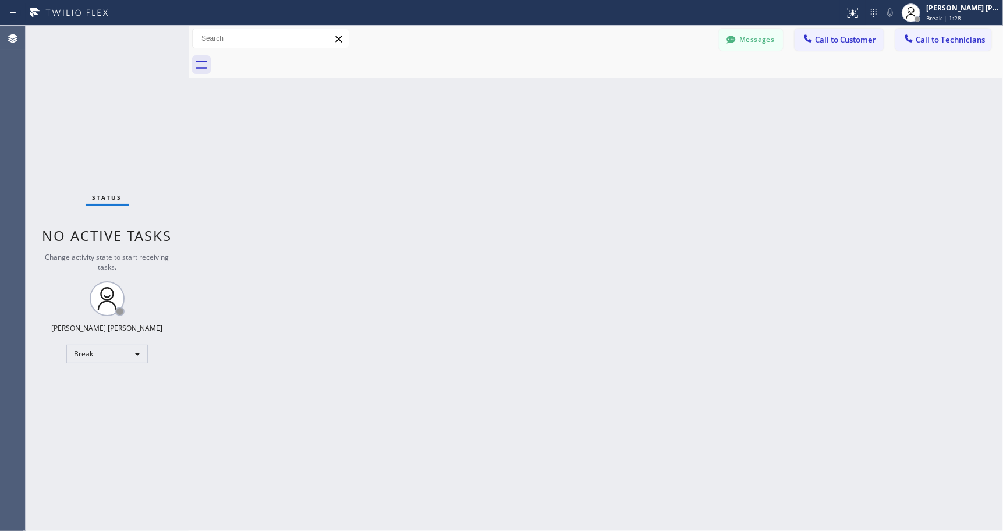
click at [594, 100] on div "Back to Dashboard Change Sender ID Customers Technicians Select a contact Outbo…" at bounding box center [596, 278] width 815 height 505
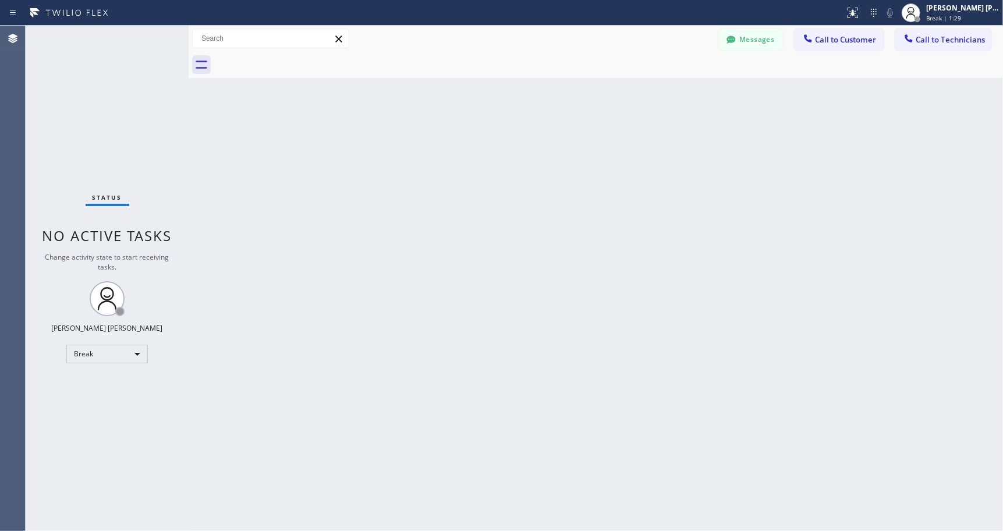
click at [594, 100] on div "Back to Dashboard Change Sender ID Customers Technicians Select a contact Outbo…" at bounding box center [596, 278] width 815 height 505
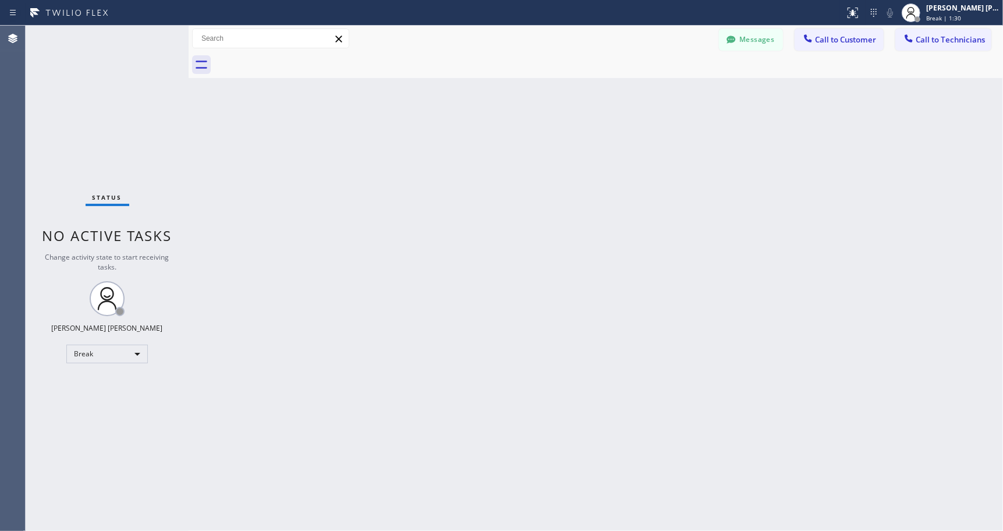
click at [594, 100] on div "Back to Dashboard Change Sender ID Customers Technicians Select a contact Outbo…" at bounding box center [596, 278] width 815 height 505
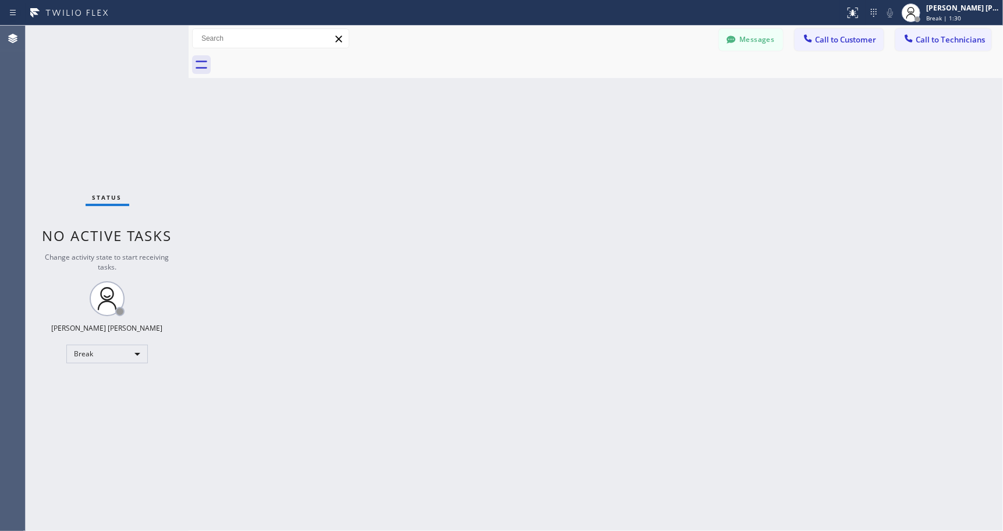
click at [594, 100] on div "Back to Dashboard Change Sender ID Customers Technicians Select a contact Outbo…" at bounding box center [596, 278] width 815 height 505
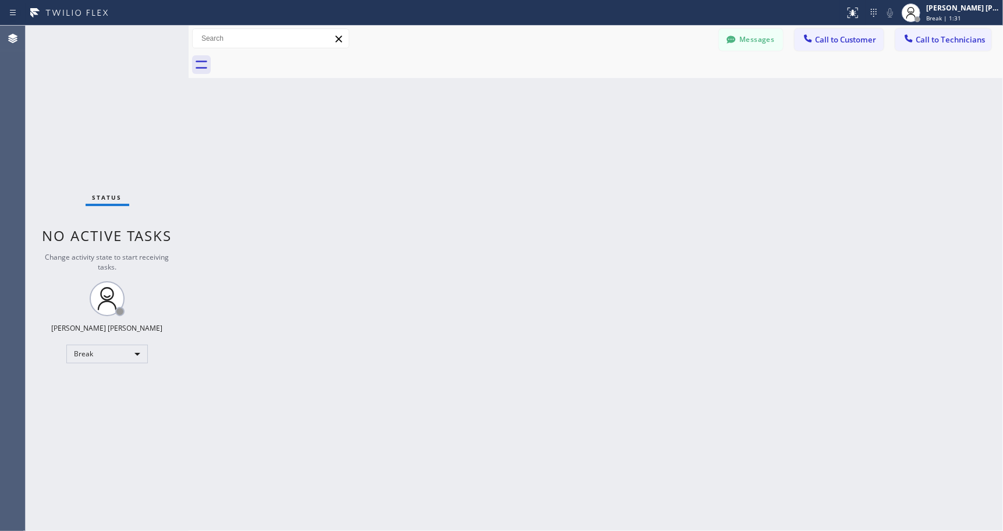
click at [594, 100] on div "Back to Dashboard Change Sender ID Customers Technicians Select a contact Outbo…" at bounding box center [596, 278] width 815 height 505
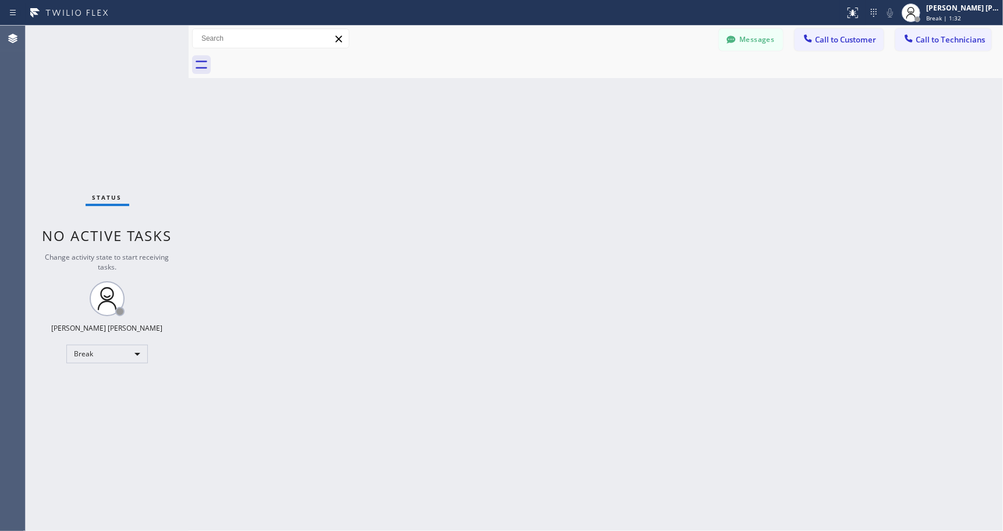
click at [594, 100] on div "Back to Dashboard Change Sender ID Customers Technicians Select a contact Outbo…" at bounding box center [596, 278] width 815 height 505
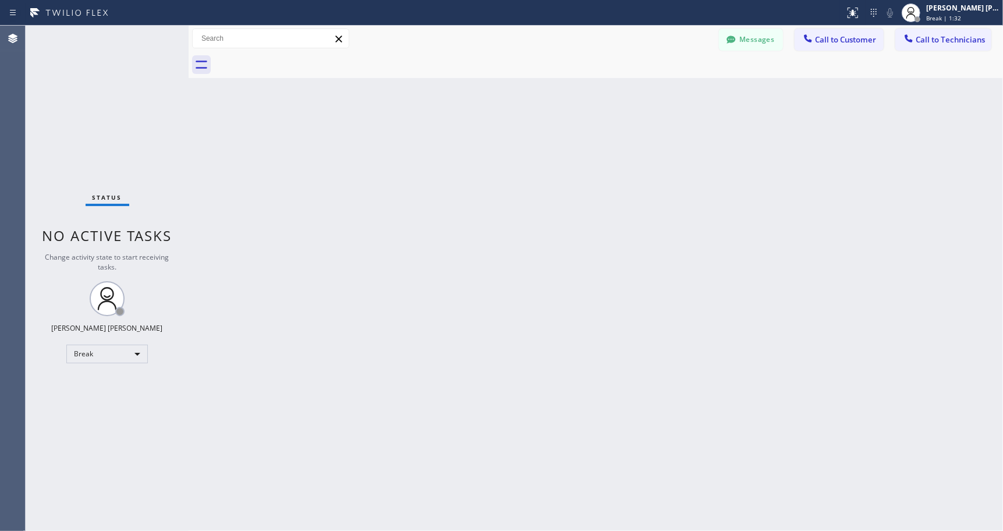
click at [594, 100] on div "Back to Dashboard Change Sender ID Customers Technicians Select a contact Outbo…" at bounding box center [596, 278] width 815 height 505
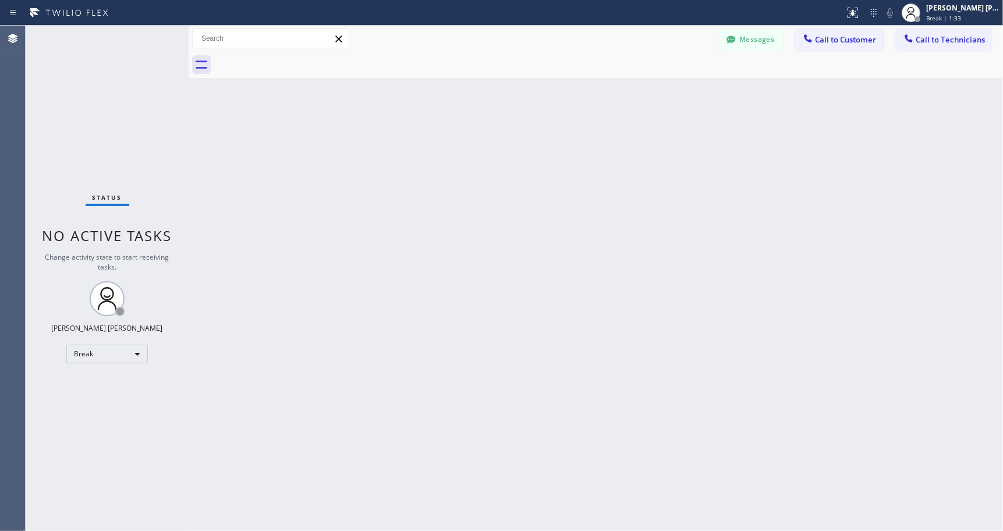
click at [594, 100] on div "Back to Dashboard Change Sender ID Customers Technicians Select a contact Outbo…" at bounding box center [596, 278] width 815 height 505
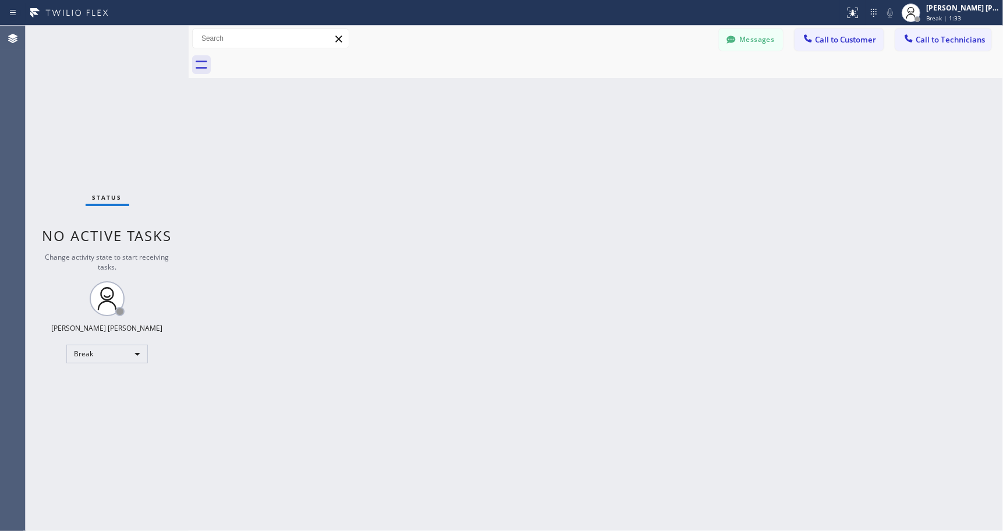
click at [594, 100] on div "Back to Dashboard Change Sender ID Customers Technicians Select a contact Outbo…" at bounding box center [596, 278] width 815 height 505
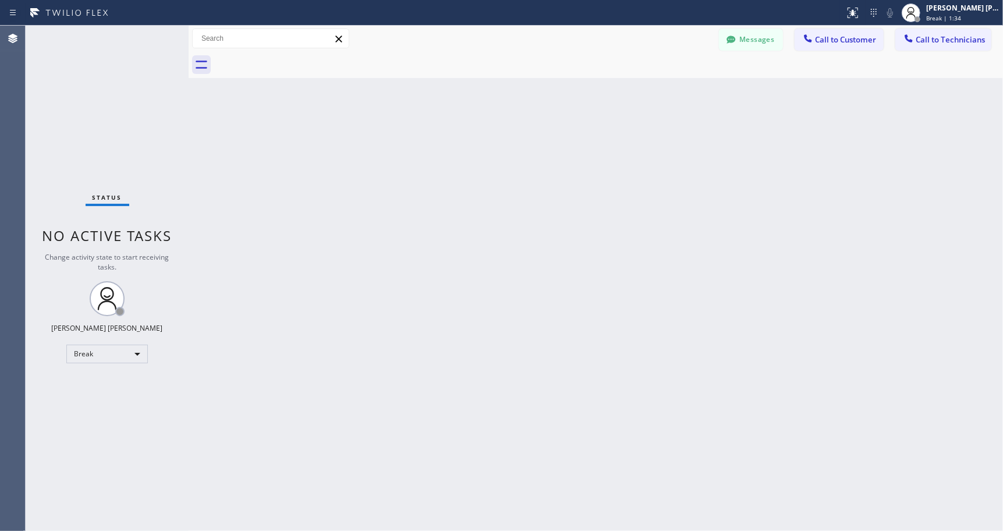
click at [594, 100] on div "Back to Dashboard Change Sender ID Customers Technicians Select a contact Outbo…" at bounding box center [596, 278] width 815 height 505
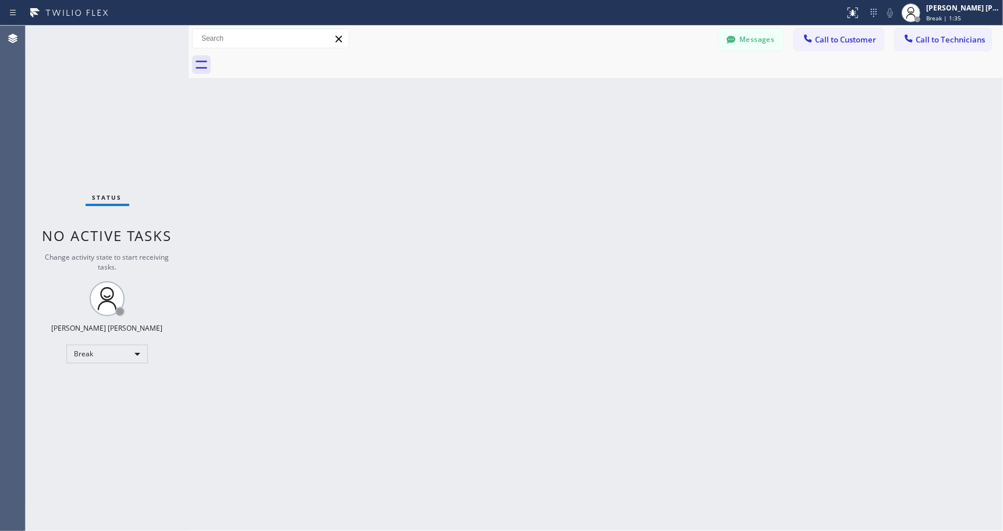
click at [594, 100] on div "Back to Dashboard Change Sender ID Customers Technicians Select a contact Outbo…" at bounding box center [596, 278] width 815 height 505
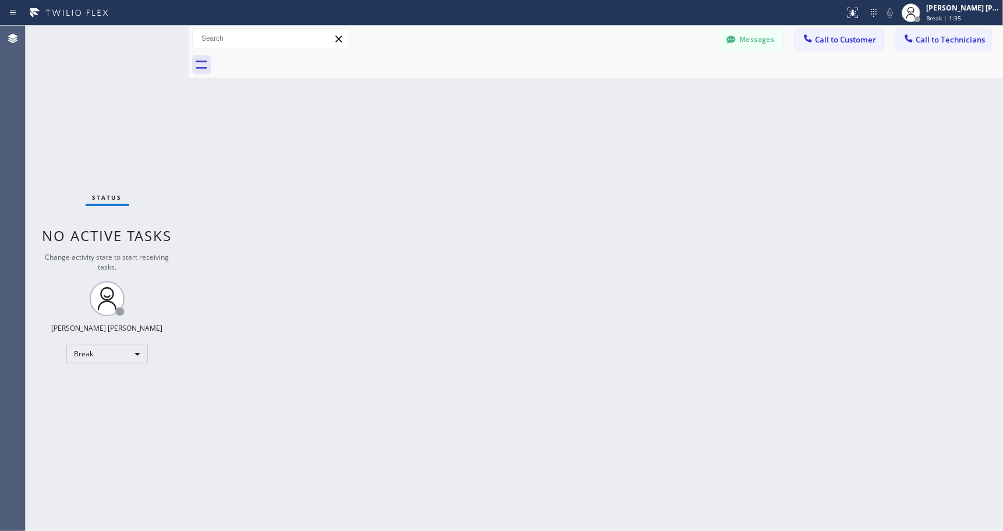
click at [594, 100] on div "Back to Dashboard Change Sender ID Customers Technicians Select a contact Outbo…" at bounding box center [596, 278] width 815 height 505
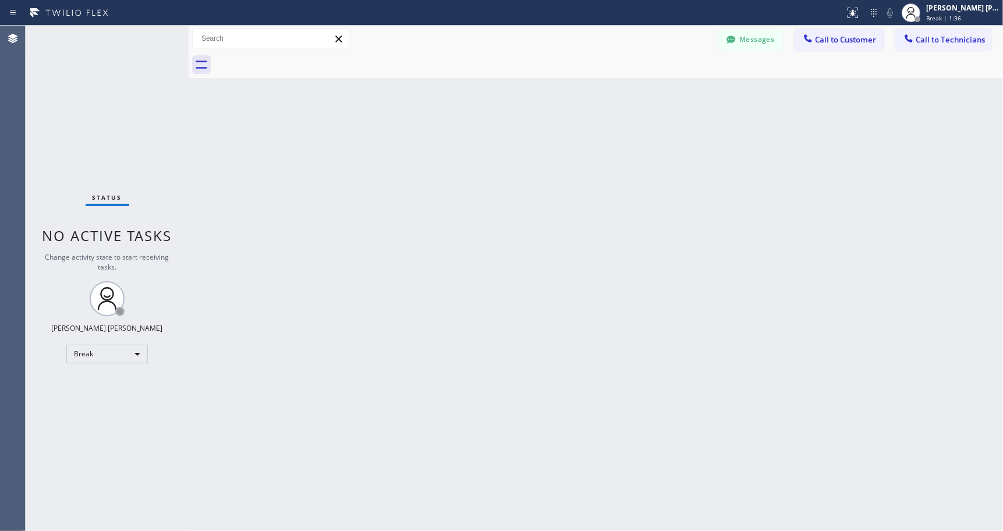
click at [594, 100] on div "Back to Dashboard Change Sender ID Customers Technicians Select a contact Outbo…" at bounding box center [596, 278] width 815 height 505
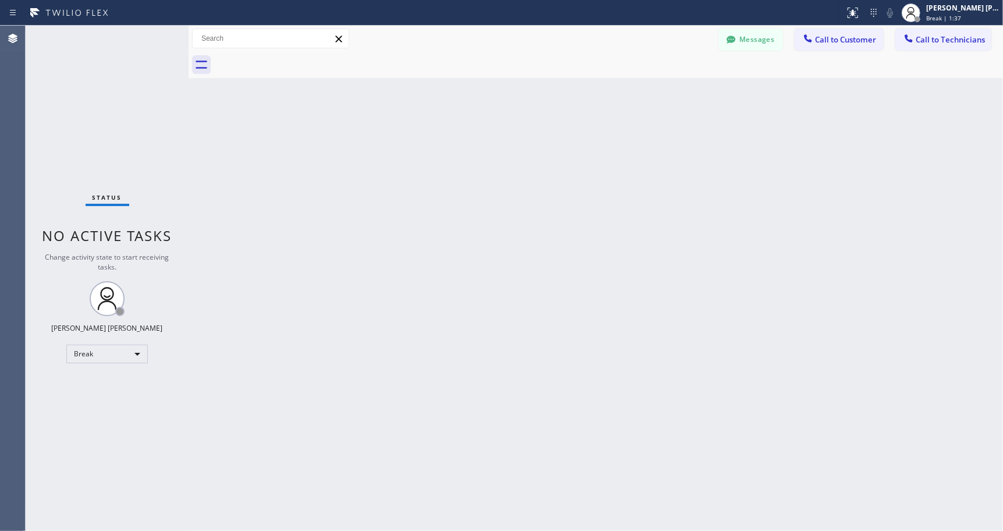
click at [594, 100] on div "Back to Dashboard Change Sender ID Customers Technicians Select a contact Outbo…" at bounding box center [596, 278] width 815 height 505
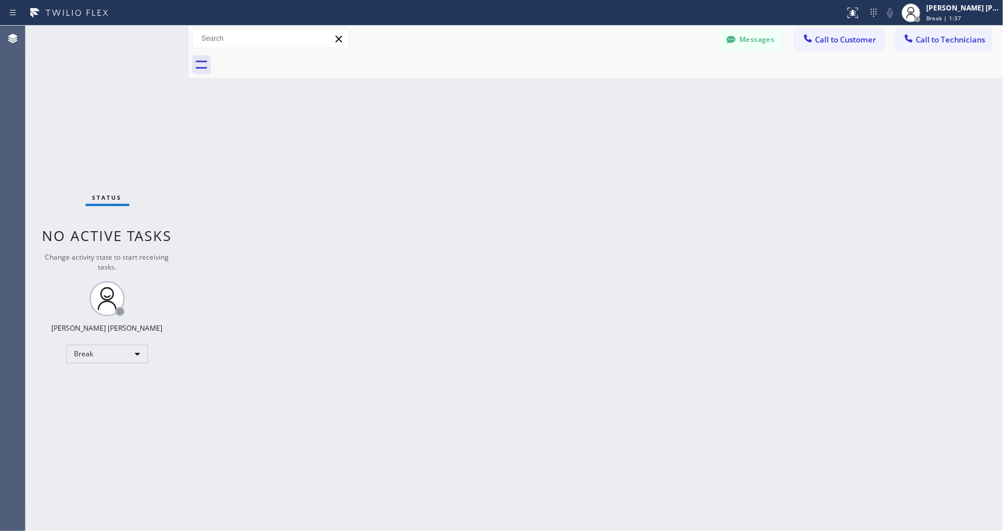
click at [594, 100] on div "Back to Dashboard Change Sender ID Customers Technicians Select a contact Outbo…" at bounding box center [596, 278] width 815 height 505
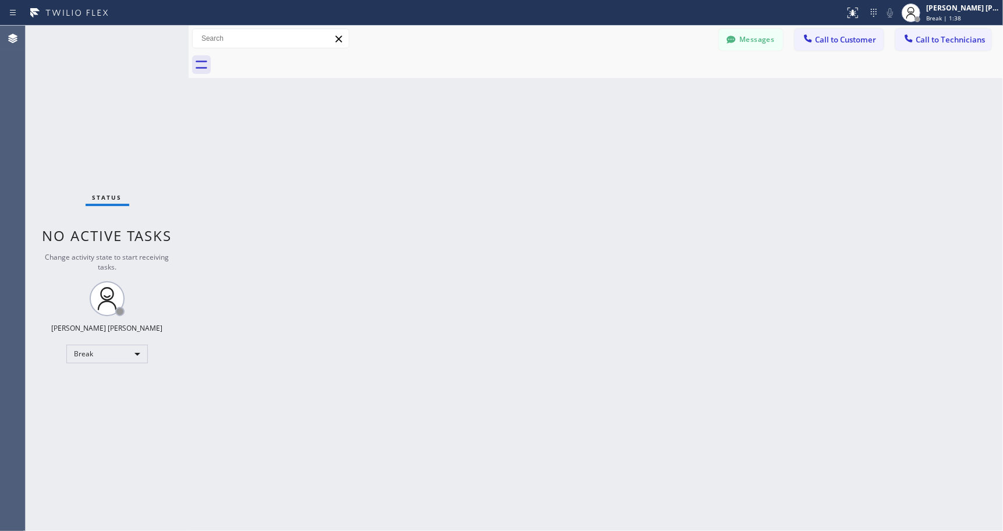
click at [594, 100] on div "Back to Dashboard Change Sender ID Customers Technicians Select a contact Outbo…" at bounding box center [596, 278] width 815 height 505
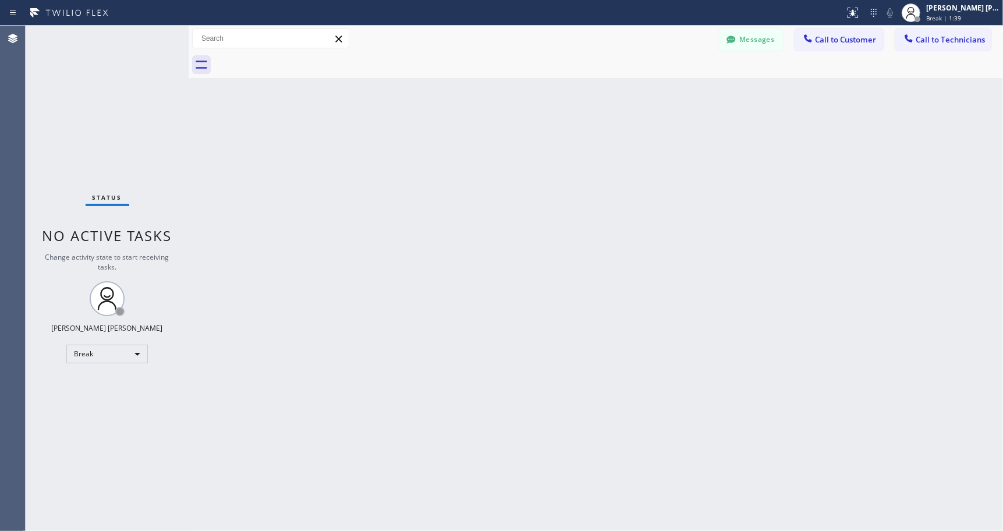
click at [594, 100] on div "Back to Dashboard Change Sender ID Customers Technicians Select a contact Outbo…" at bounding box center [596, 278] width 815 height 505
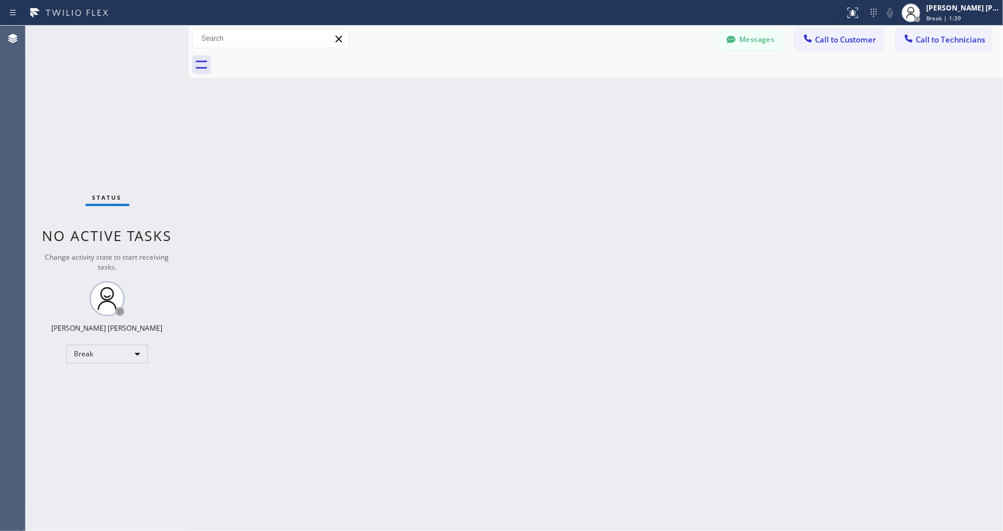
click at [594, 100] on div "Back to Dashboard Change Sender ID Customers Technicians Select a contact Outbo…" at bounding box center [596, 278] width 815 height 505
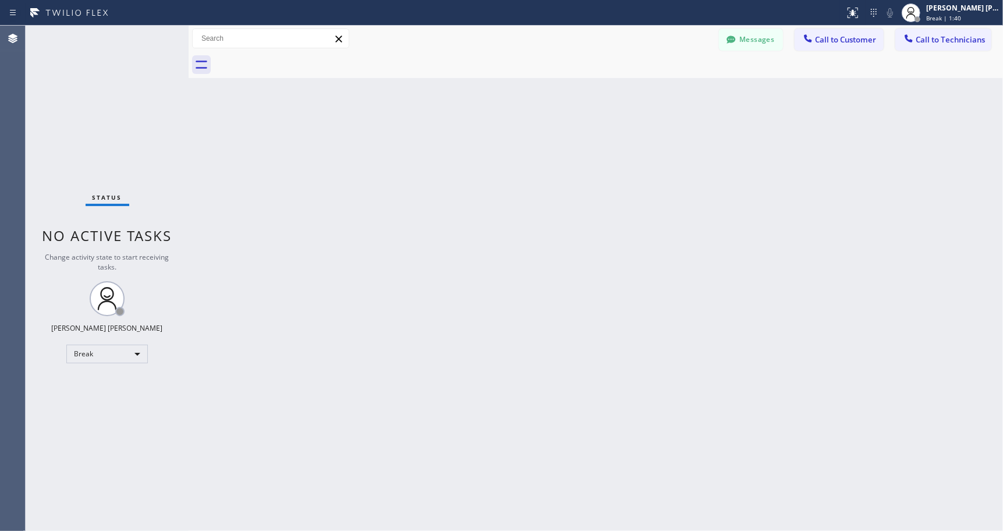
click at [594, 100] on div "Back to Dashboard Change Sender ID Customers Technicians Select a contact Outbo…" at bounding box center [596, 278] width 815 height 505
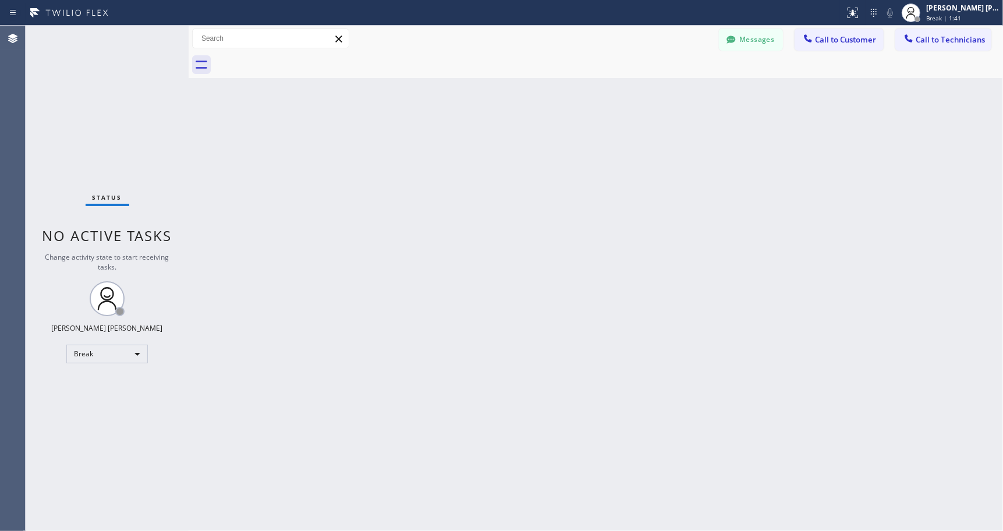
click at [594, 100] on div "Back to Dashboard Change Sender ID Customers Technicians Select a contact Outbo…" at bounding box center [596, 278] width 815 height 505
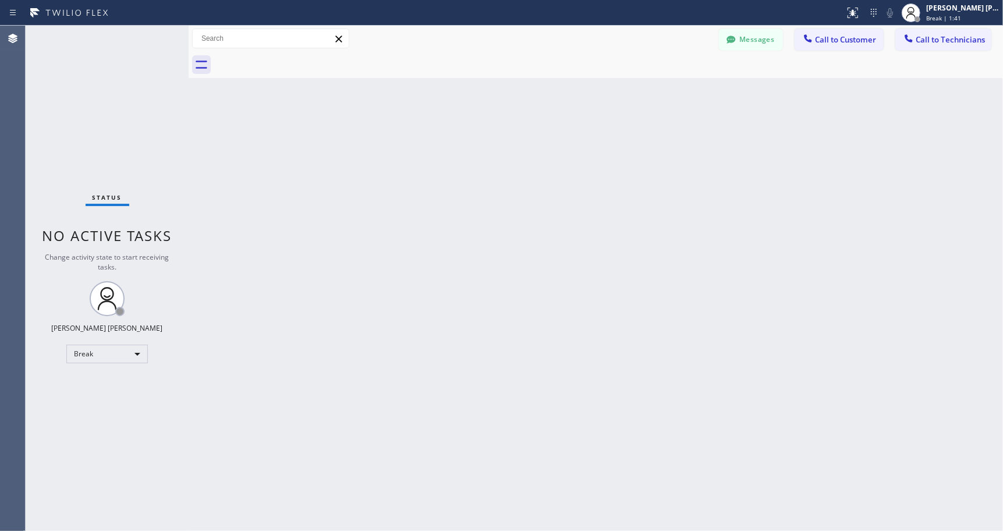
click at [594, 100] on div "Back to Dashboard Change Sender ID Customers Technicians Select a contact Outbo…" at bounding box center [596, 278] width 815 height 505
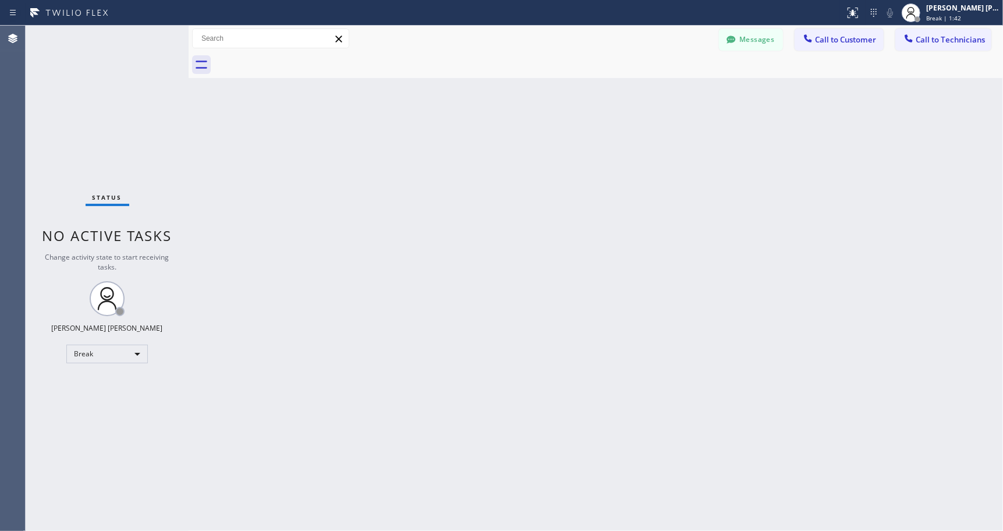
click at [594, 100] on div "Back to Dashboard Change Sender ID Customers Technicians Select a contact Outbo…" at bounding box center [596, 278] width 815 height 505
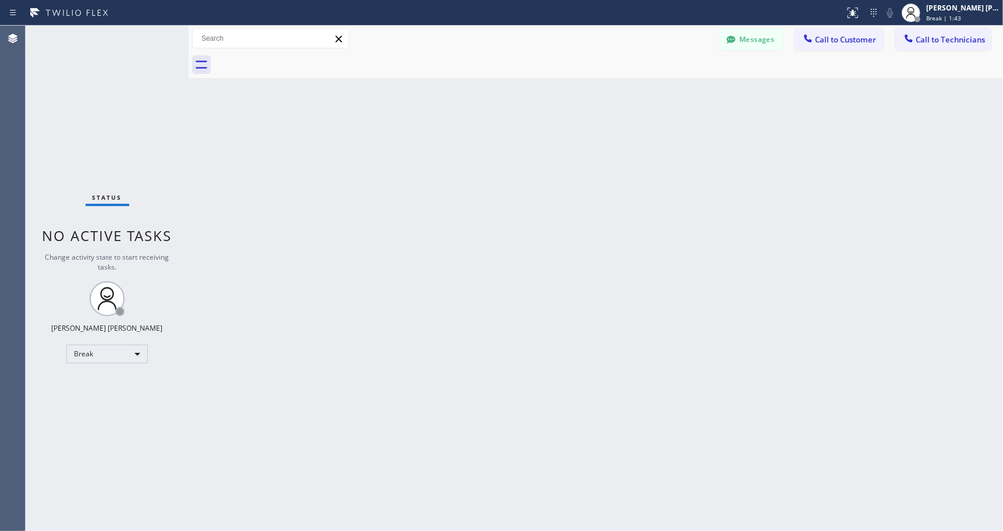
click at [594, 100] on div "Back to Dashboard Change Sender ID Customers Technicians Select a contact Outbo…" at bounding box center [596, 278] width 815 height 505
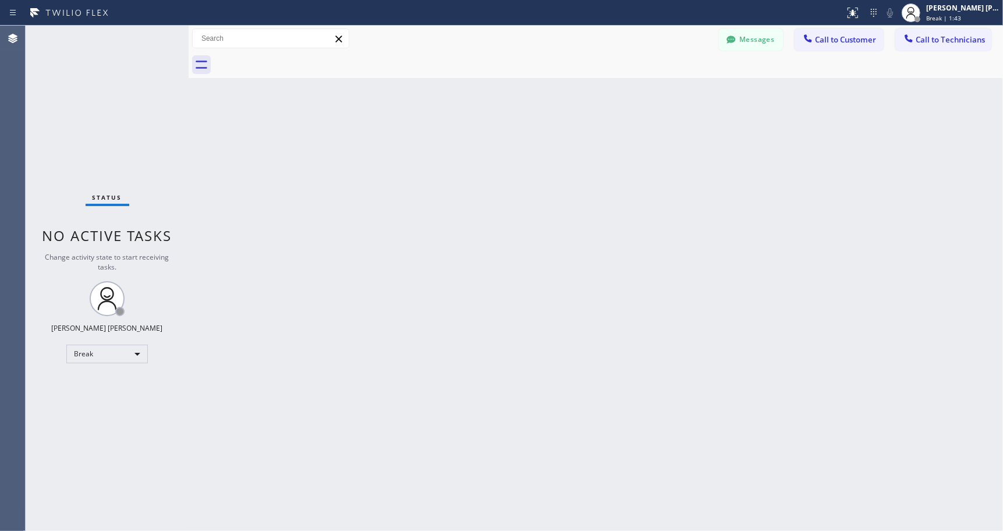
click at [594, 100] on div "Back to Dashboard Change Sender ID Customers Technicians Select a contact Outbo…" at bounding box center [596, 278] width 815 height 505
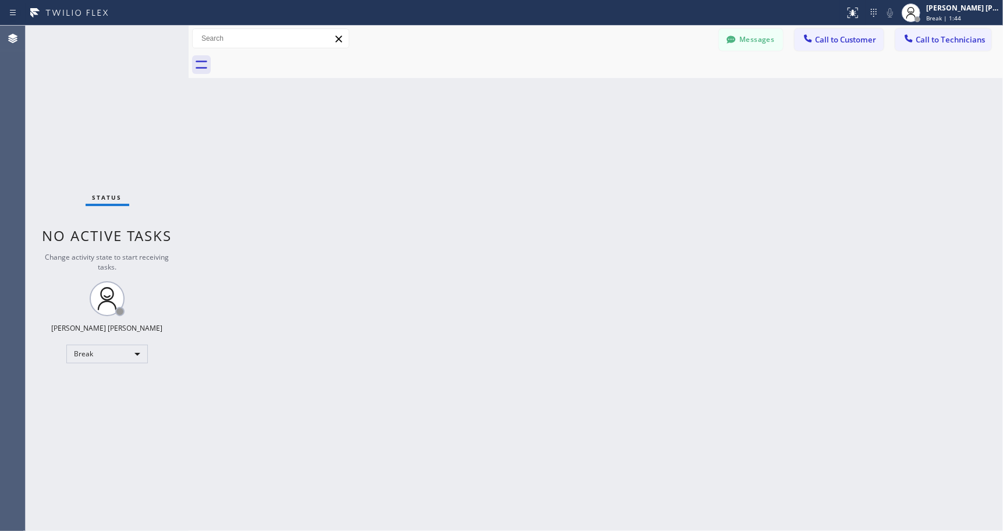
click at [594, 100] on div "Back to Dashboard Change Sender ID Customers Technicians Select a contact Outbo…" at bounding box center [596, 278] width 815 height 505
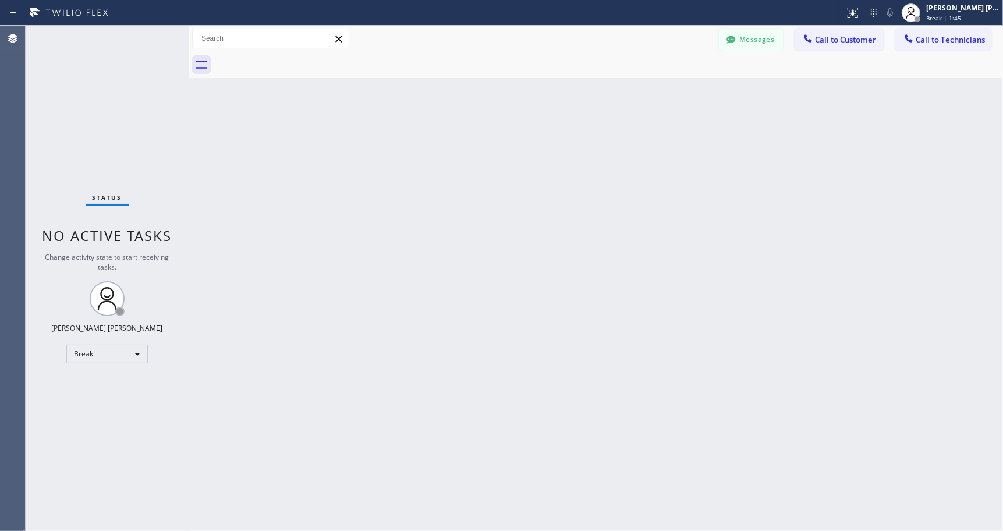
click at [594, 100] on div "Back to Dashboard Change Sender ID Customers Technicians Select a contact Outbo…" at bounding box center [596, 278] width 815 height 505
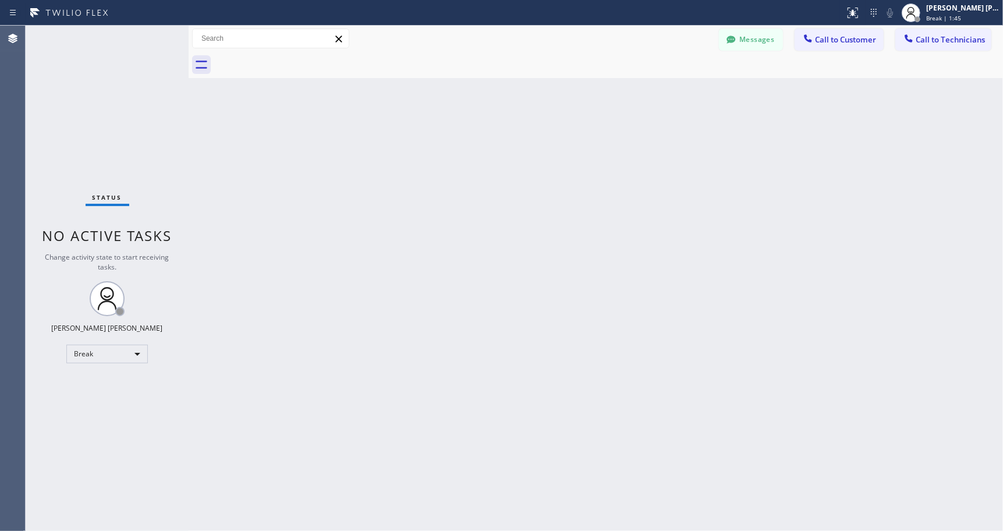
click at [594, 100] on div "Back to Dashboard Change Sender ID Customers Technicians Select a contact Outbo…" at bounding box center [596, 278] width 815 height 505
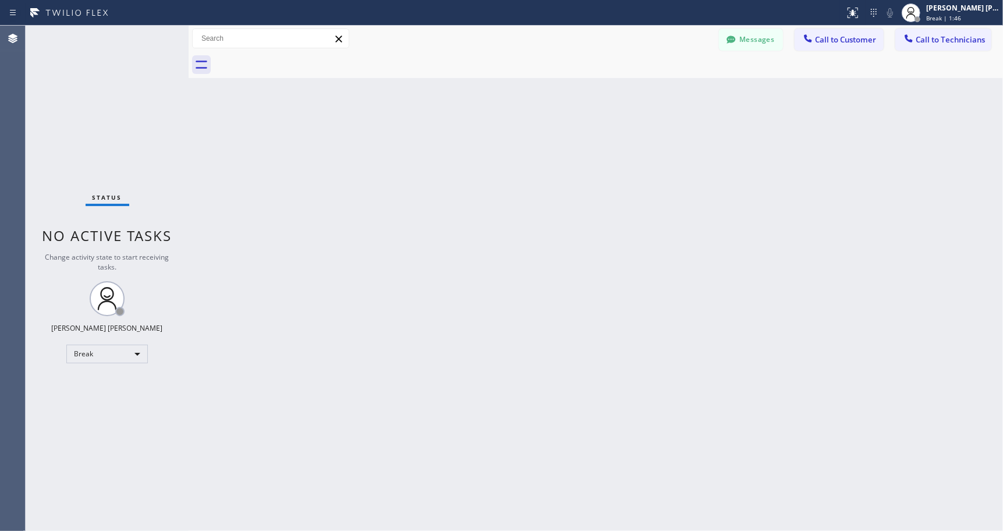
click at [594, 100] on div "Back to Dashboard Change Sender ID Customers Technicians Select a contact Outbo…" at bounding box center [596, 278] width 815 height 505
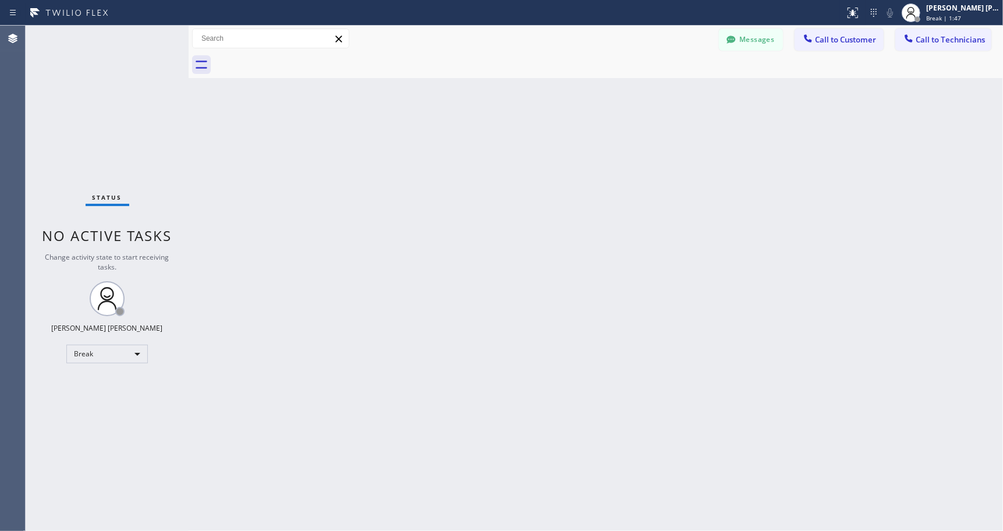
click at [594, 100] on div "Back to Dashboard Change Sender ID Customers Technicians Select a contact Outbo…" at bounding box center [596, 278] width 815 height 505
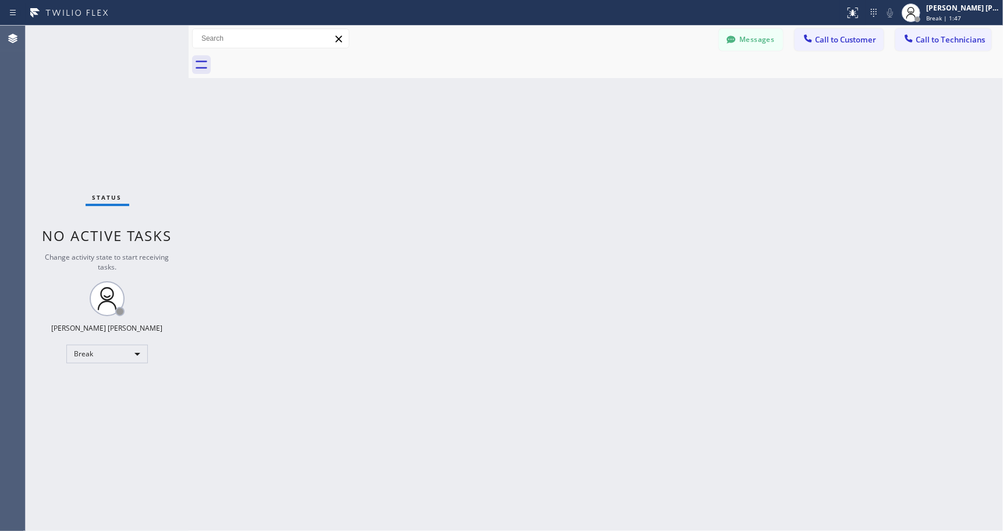
click at [594, 100] on div "Back to Dashboard Change Sender ID Customers Technicians Select a contact Outbo…" at bounding box center [596, 278] width 815 height 505
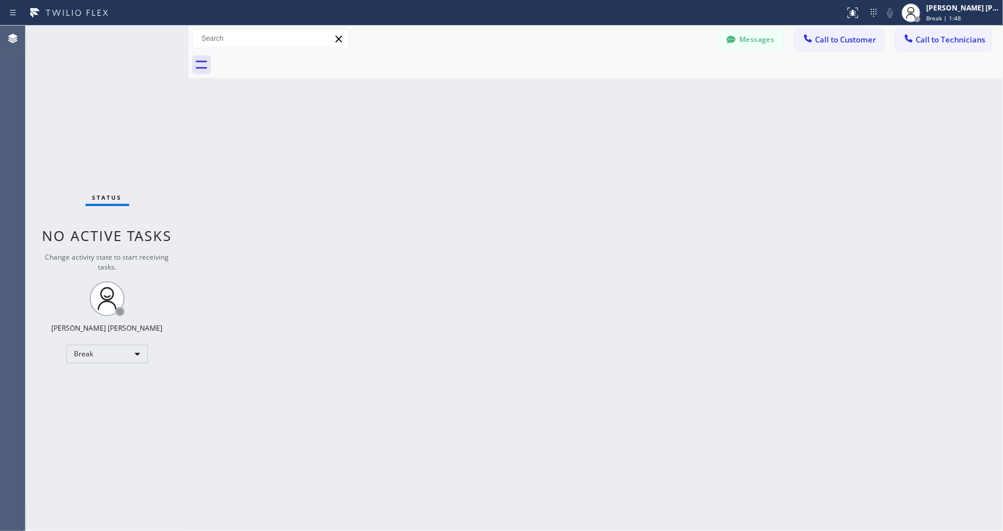
click at [594, 100] on div "Back to Dashboard Change Sender ID Customers Technicians Select a contact Outbo…" at bounding box center [596, 278] width 815 height 505
click
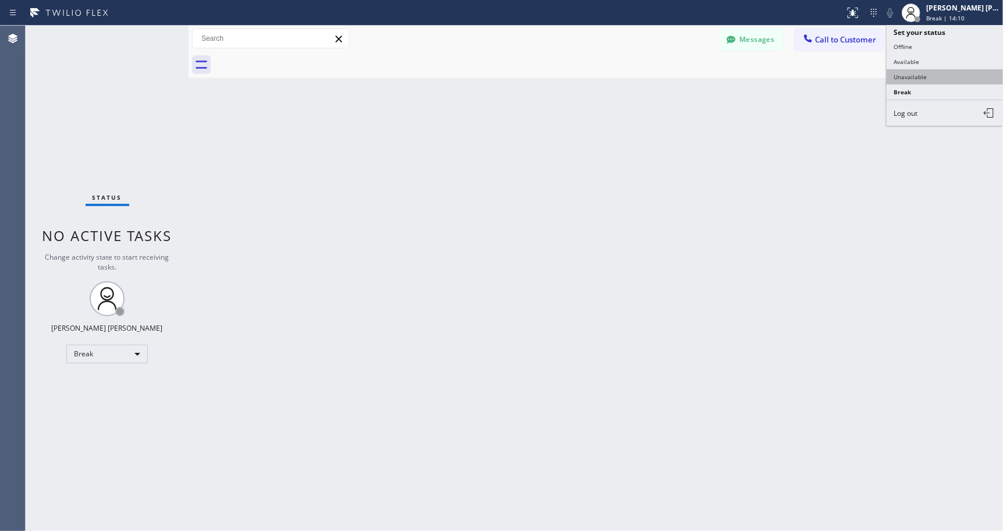
drag, startPoint x: 936, startPoint y: 85, endPoint x: 942, endPoint y: 77, distance: 9.6
